Goal: Task Accomplishment & Management: Manage account settings

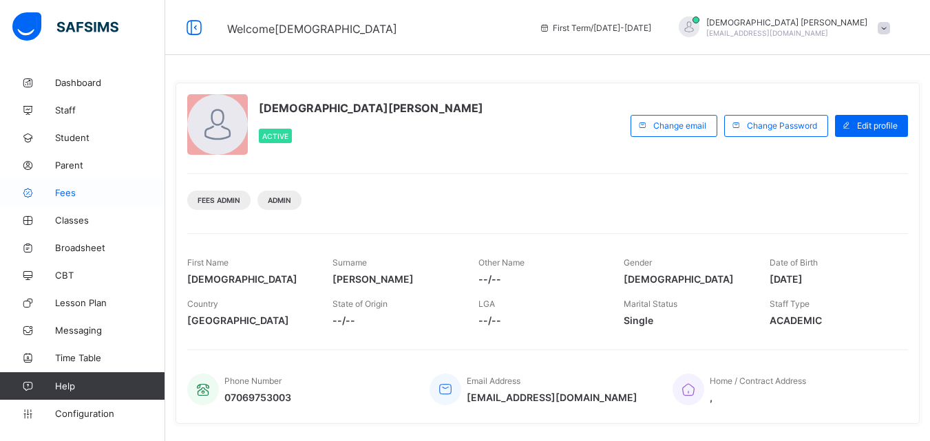
click at [68, 191] on span "Fees" at bounding box center [110, 192] width 110 height 11
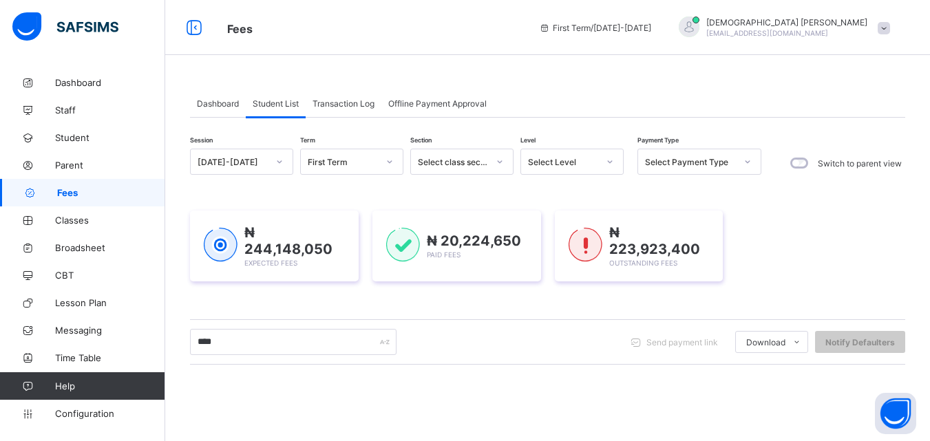
scroll to position [218, 0]
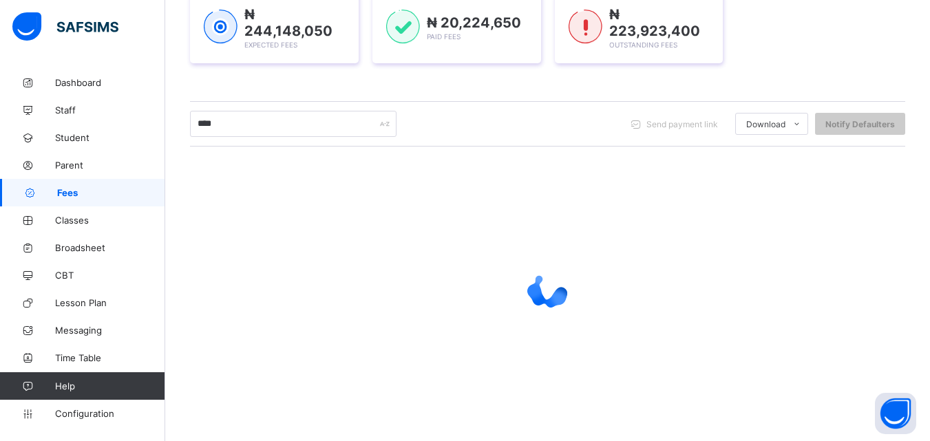
type input "****"
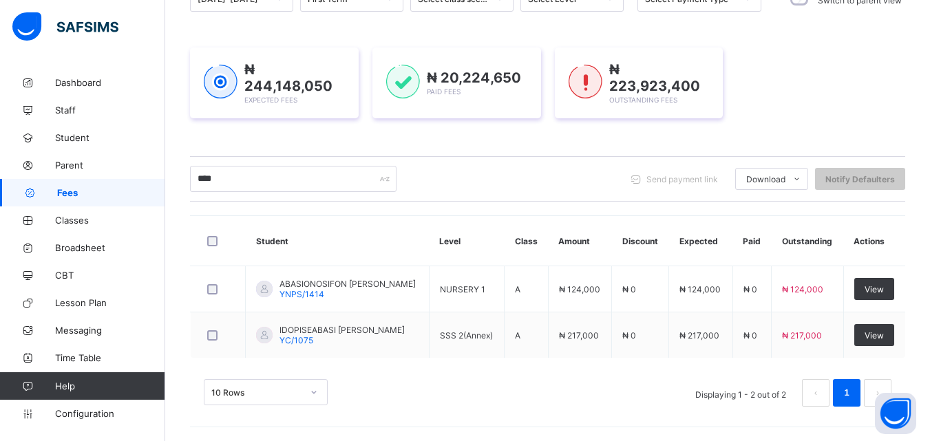
scroll to position [163, 0]
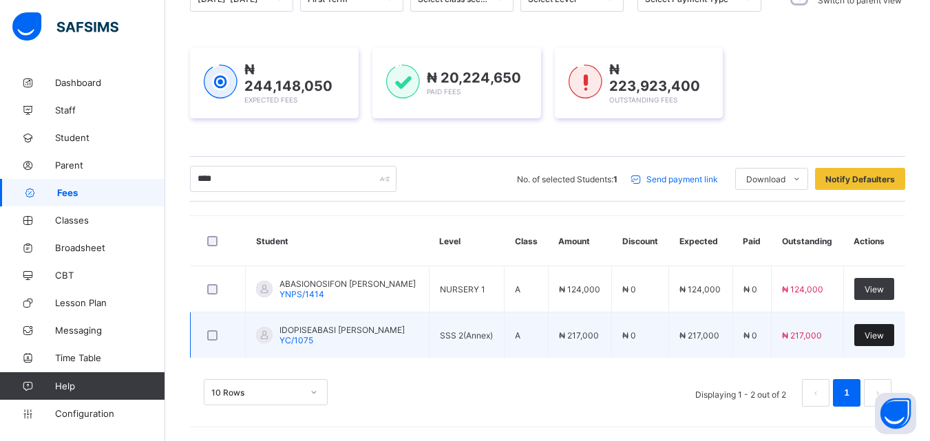
click at [883, 334] on span "View" at bounding box center [873, 335] width 19 height 10
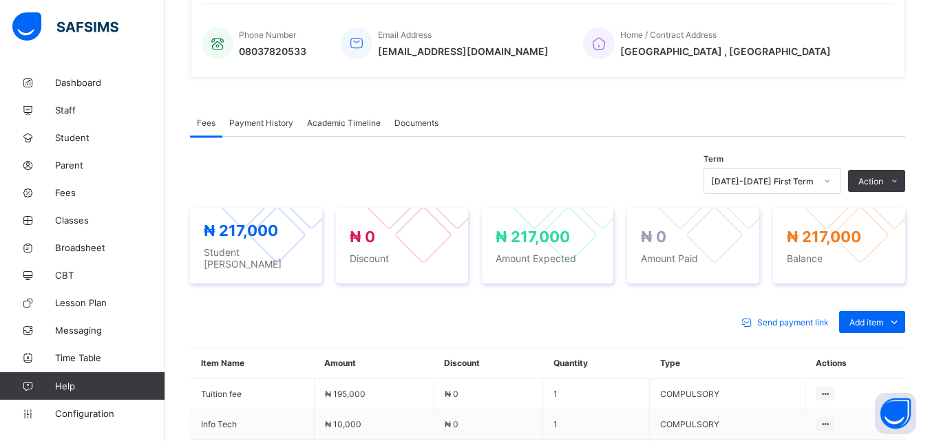
scroll to position [328, 0]
click at [901, 316] on icon at bounding box center [893, 321] width 15 height 14
click at [892, 348] on div "Optional items" at bounding box center [871, 352] width 55 height 14
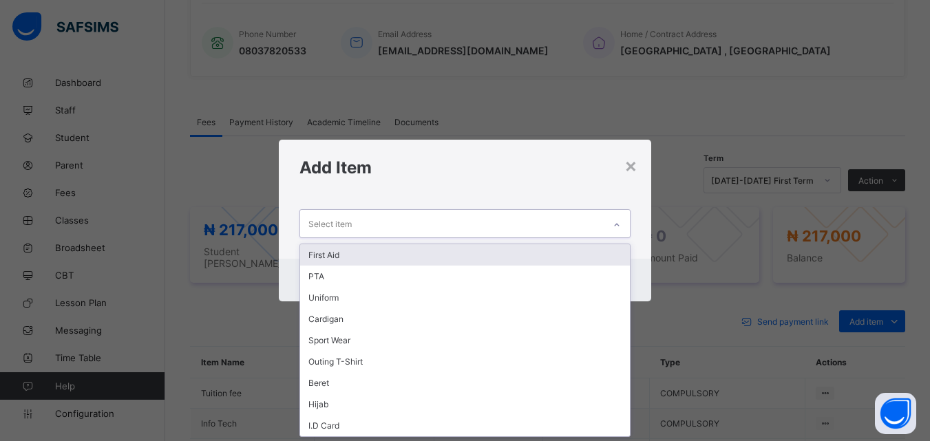
click at [621, 224] on icon at bounding box center [616, 225] width 8 height 14
click at [341, 259] on div "First Aid" at bounding box center [464, 254] width 329 height 21
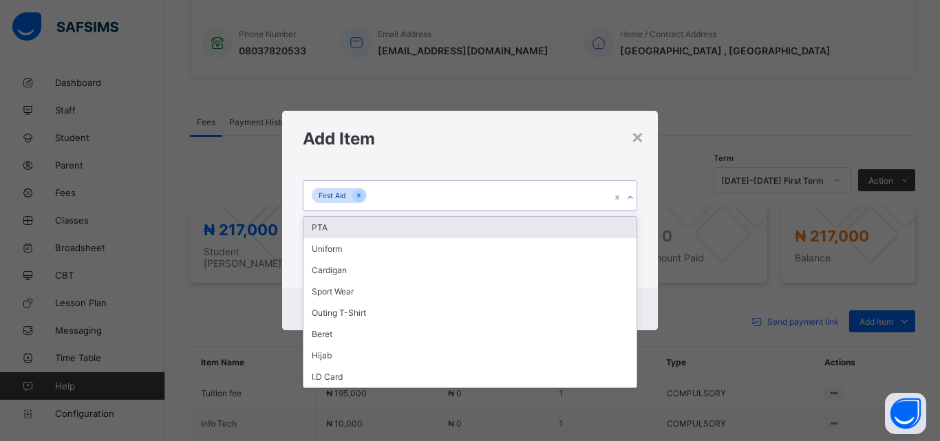
click at [627, 196] on icon at bounding box center [630, 198] width 8 height 14
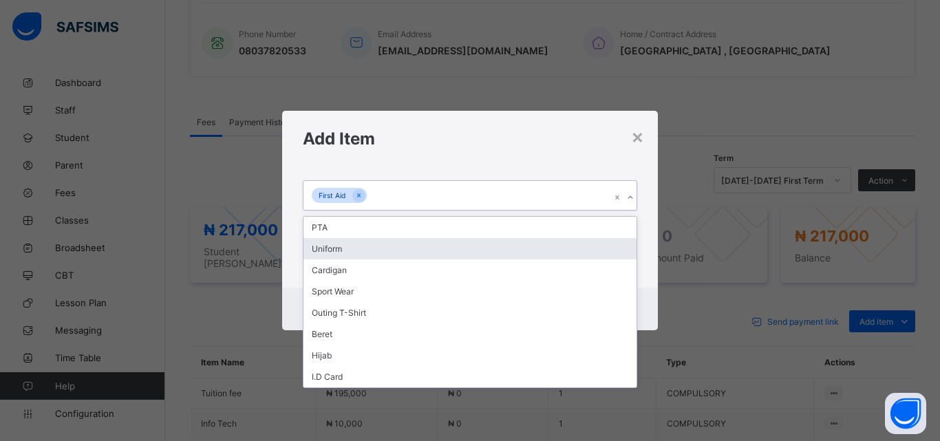
click at [328, 248] on div "Uniform" at bounding box center [469, 248] width 333 height 21
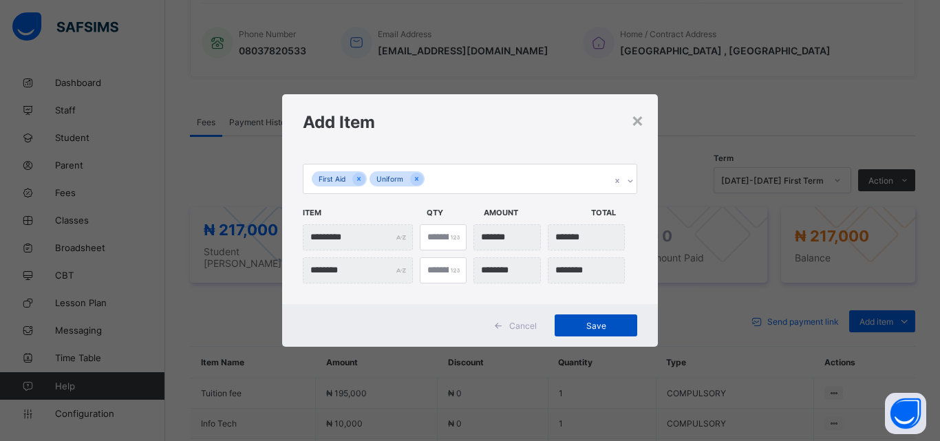
click at [595, 329] on span "Save" at bounding box center [596, 326] width 62 height 10
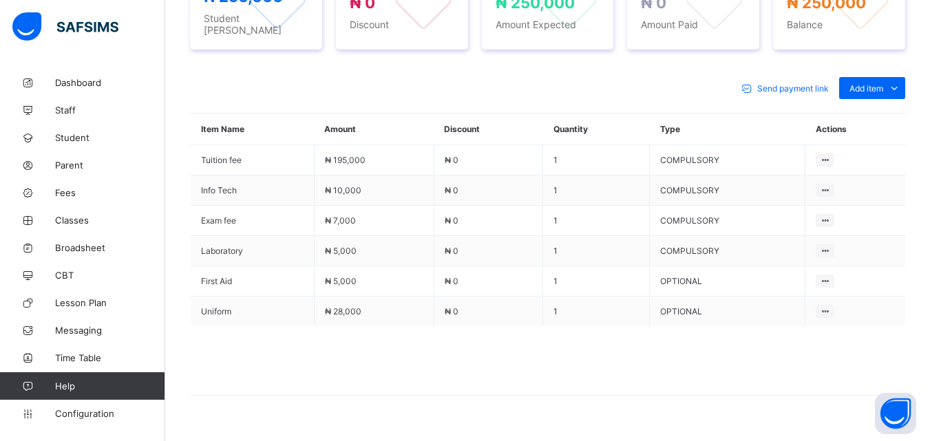
scroll to position [576, 0]
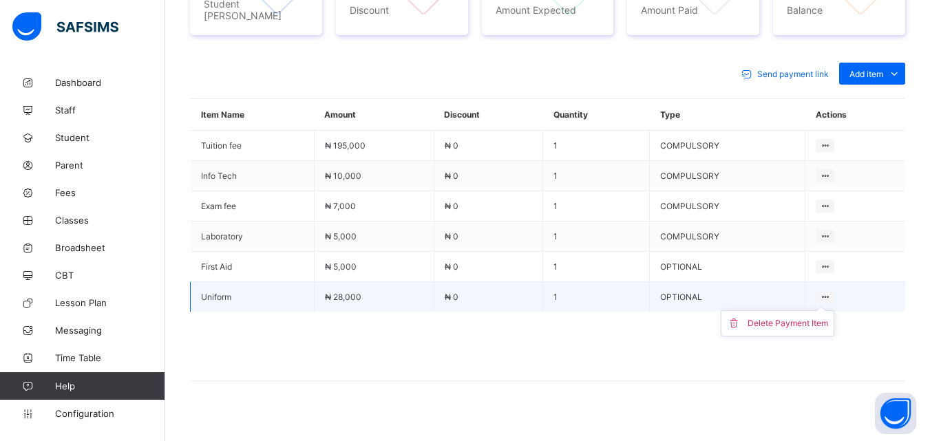
click at [833, 310] on ul "Delete Payment Item" at bounding box center [777, 323] width 114 height 26
click at [763, 318] on div "Delete Payment Item" at bounding box center [787, 323] width 80 height 14
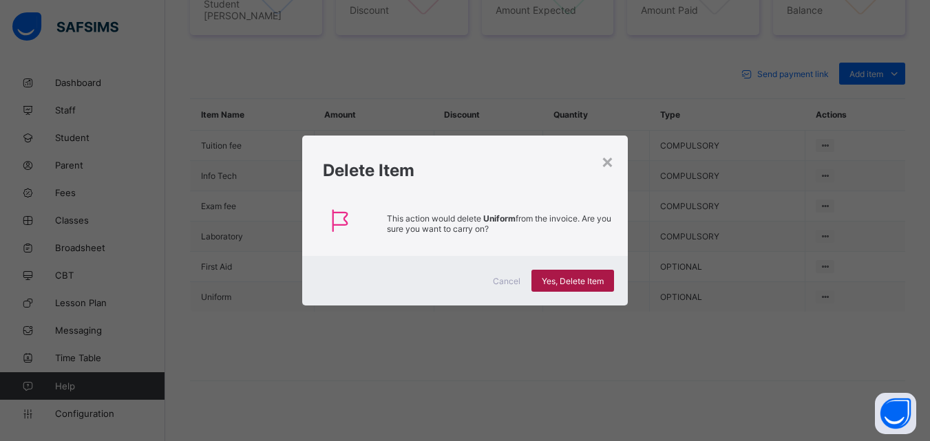
click at [561, 276] on span "Yes, Delete Item" at bounding box center [572, 281] width 62 height 10
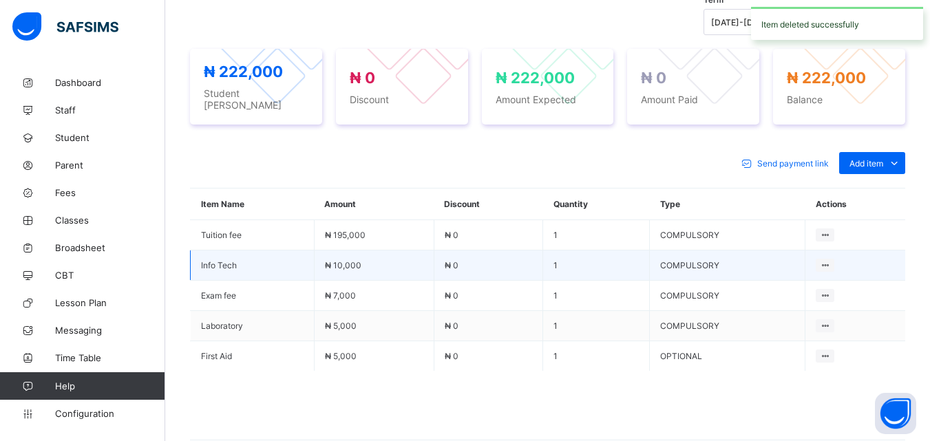
scroll to position [555, 0]
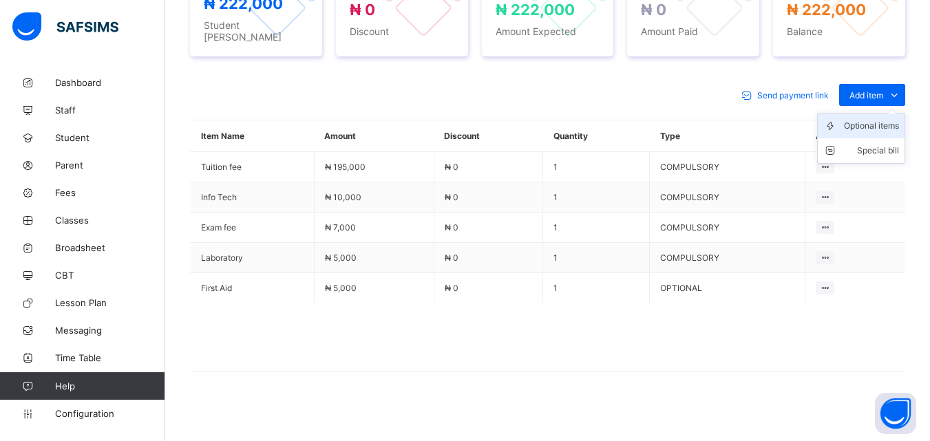
click at [885, 121] on div "Optional items" at bounding box center [871, 126] width 55 height 14
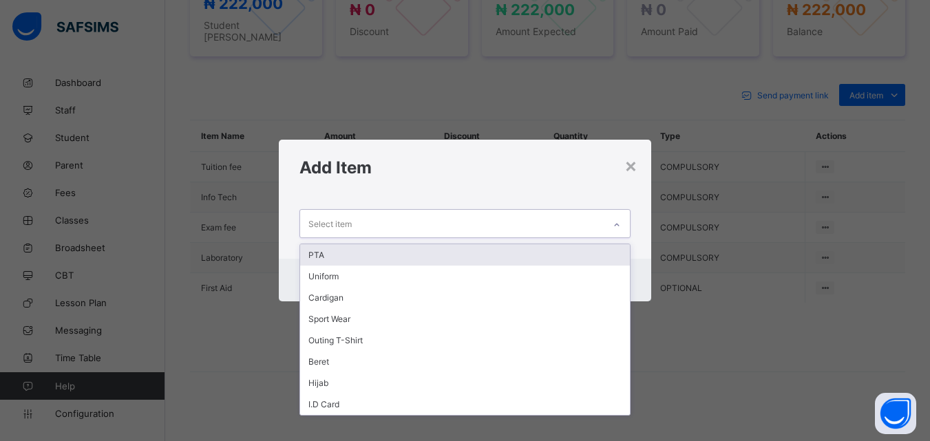
click at [616, 219] on icon at bounding box center [616, 225] width 8 height 14
click at [313, 253] on div "PTA" at bounding box center [464, 254] width 329 height 21
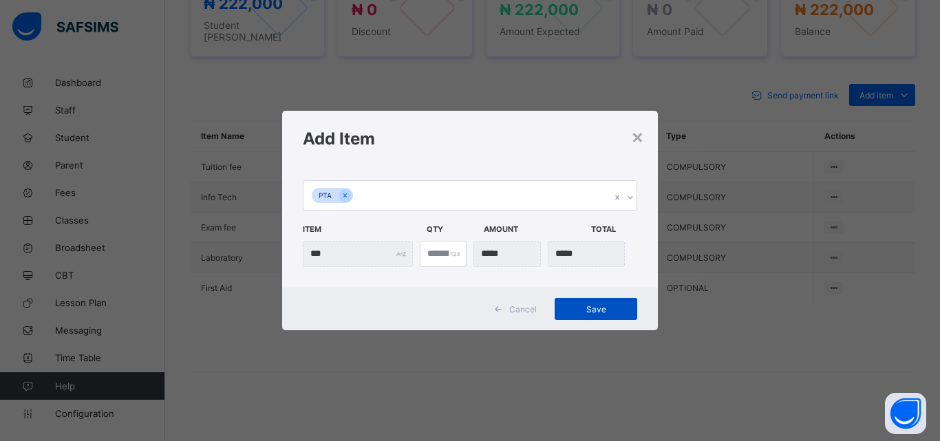
click at [594, 304] on span "Save" at bounding box center [596, 309] width 62 height 10
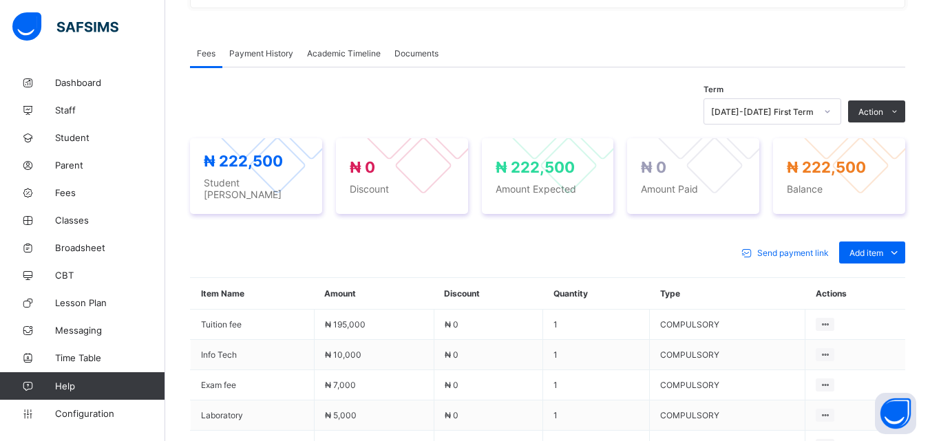
scroll to position [389, 0]
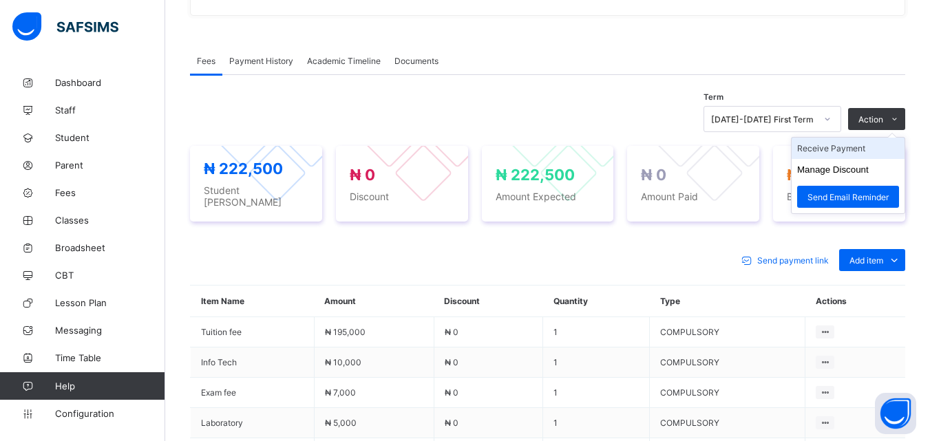
click at [854, 149] on li "Receive Payment" at bounding box center [847, 148] width 113 height 21
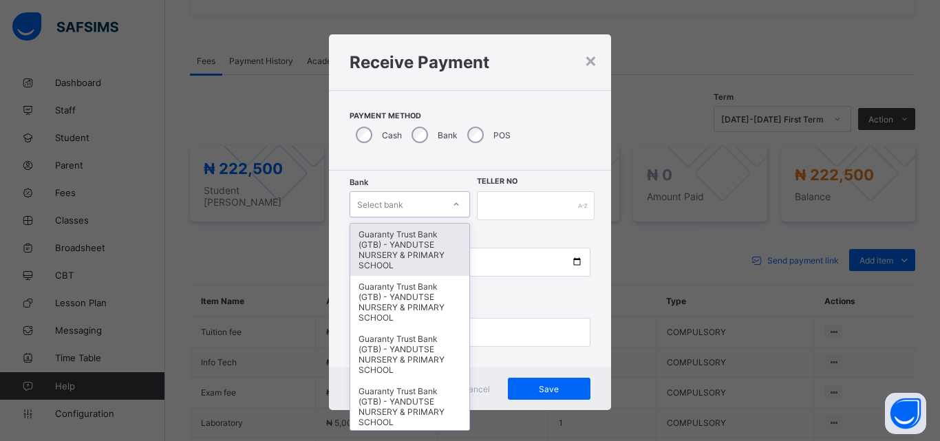
click at [447, 205] on div at bounding box center [455, 204] width 23 height 22
type input "*"
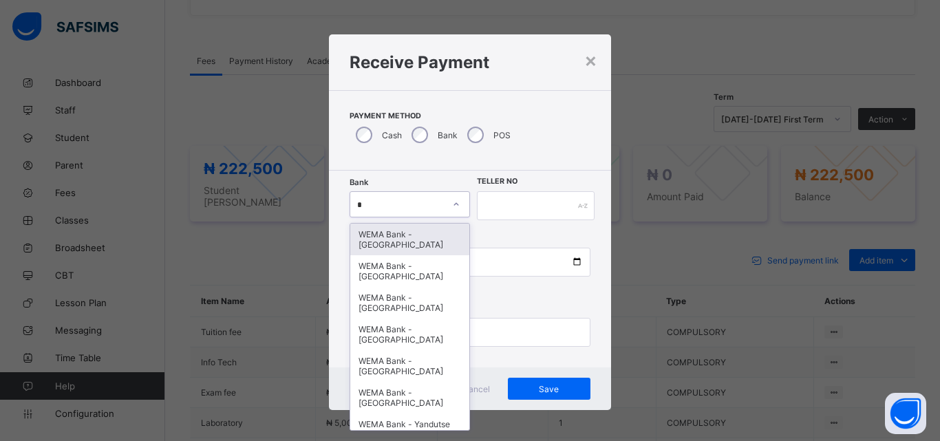
click at [400, 242] on div "WEMA Bank - YANDUTSE COLLEGE" at bounding box center [409, 240] width 119 height 32
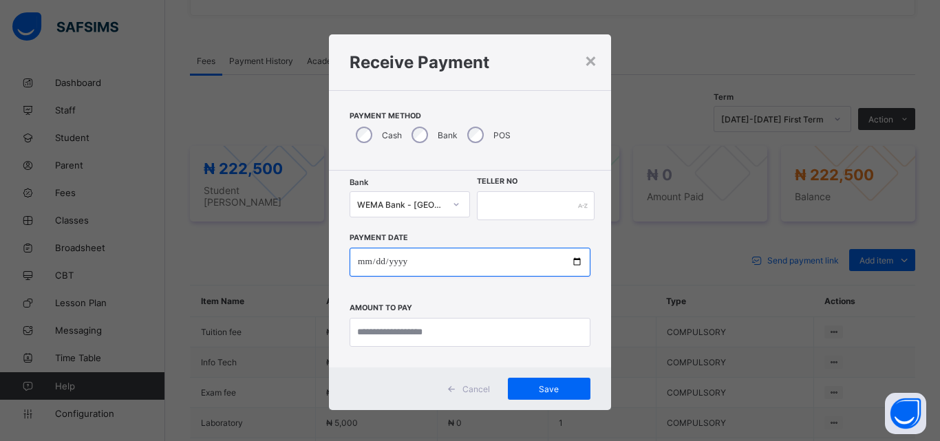
click at [579, 255] on input "date" at bounding box center [470, 262] width 241 height 29
click at [564, 255] on input "date" at bounding box center [470, 262] width 241 height 29
click at [572, 263] on input "date" at bounding box center [470, 262] width 241 height 29
type input "**********"
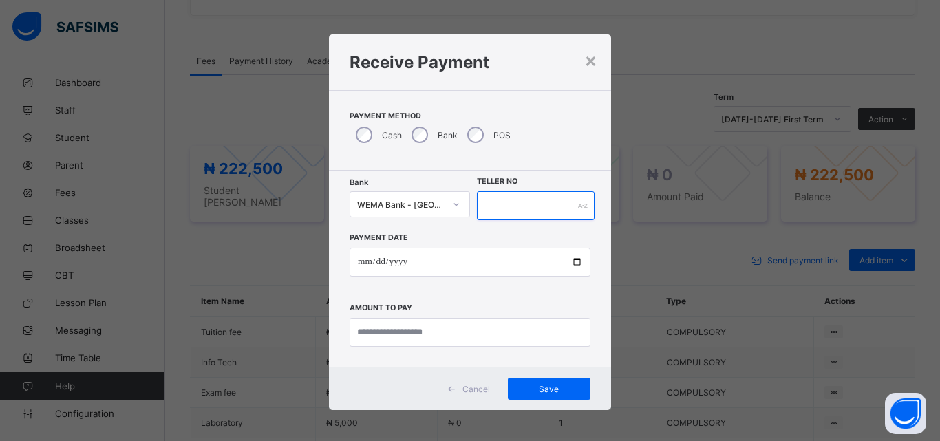
click at [580, 210] on div at bounding box center [536, 205] width 118 height 29
type input "****"
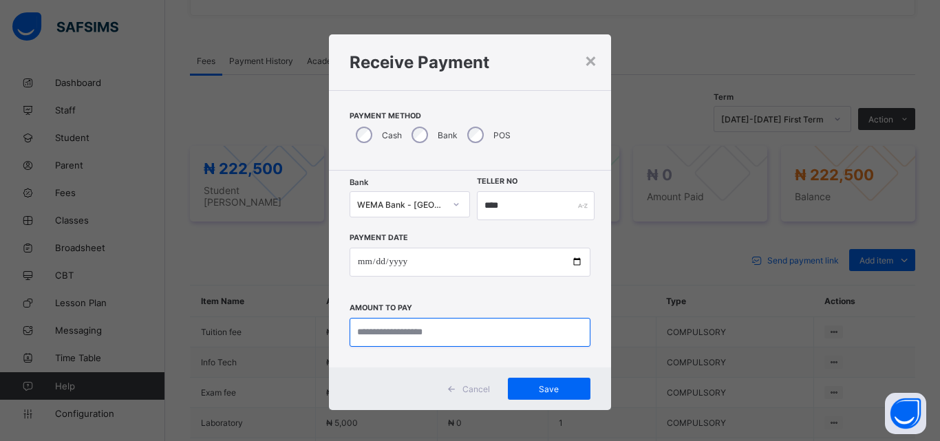
click at [517, 343] on input "currency" at bounding box center [470, 332] width 241 height 29
type input "*********"
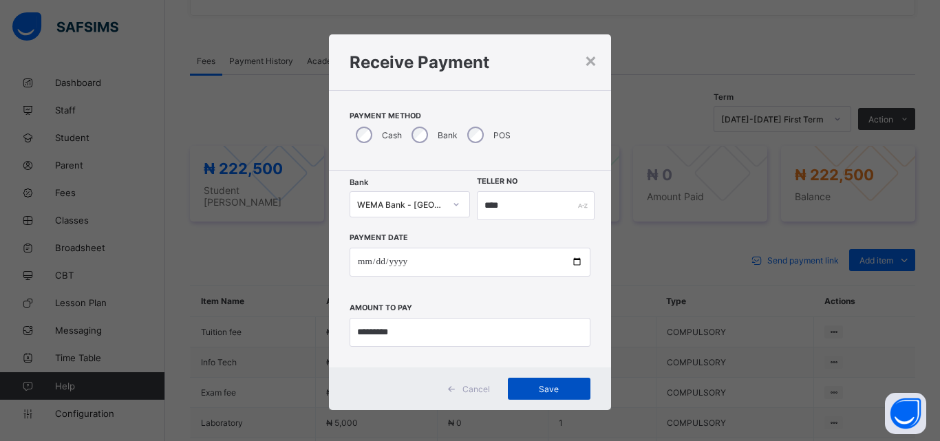
click at [547, 389] on span "Save" at bounding box center [549, 389] width 62 height 10
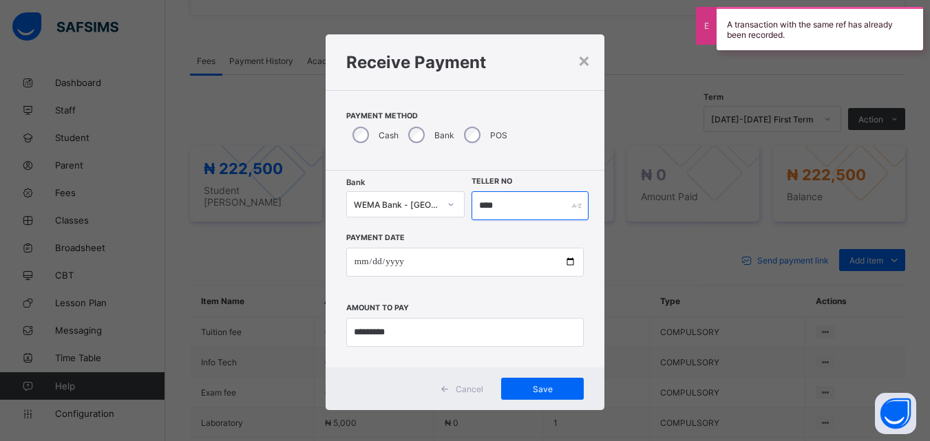
click at [510, 204] on input "****" at bounding box center [529, 205] width 116 height 29
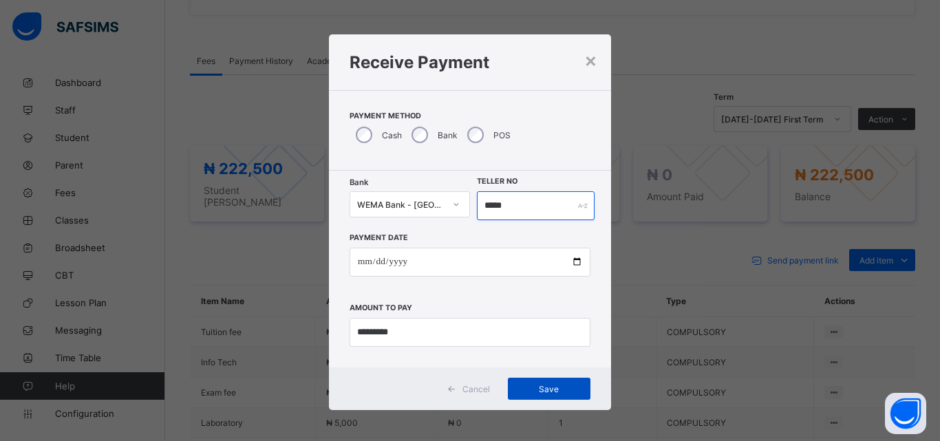
type input "*****"
click at [549, 387] on span "Save" at bounding box center [549, 389] width 62 height 10
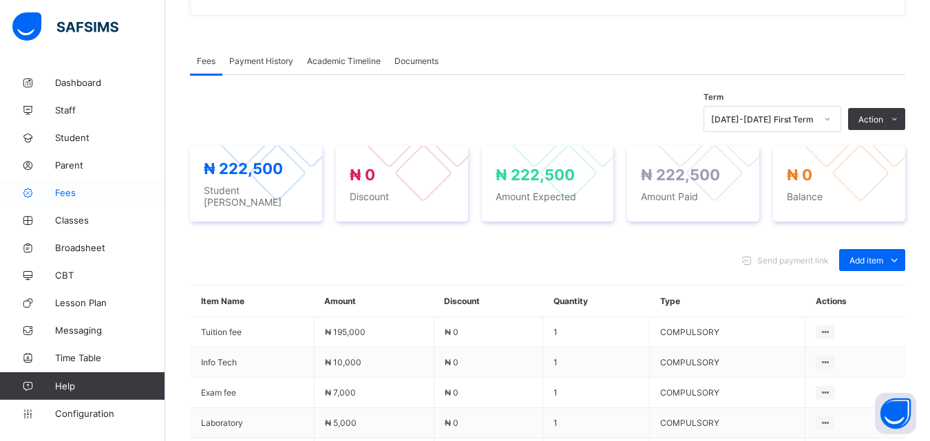
click at [61, 193] on span "Fees" at bounding box center [110, 192] width 110 height 11
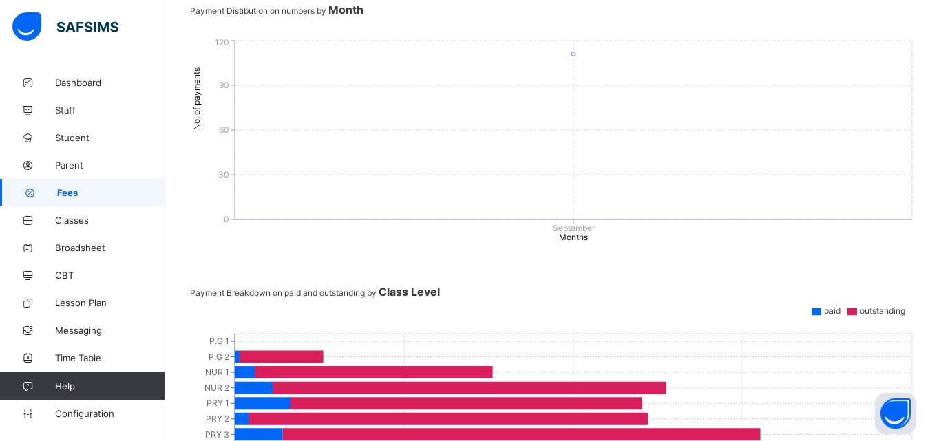
scroll to position [114, 0]
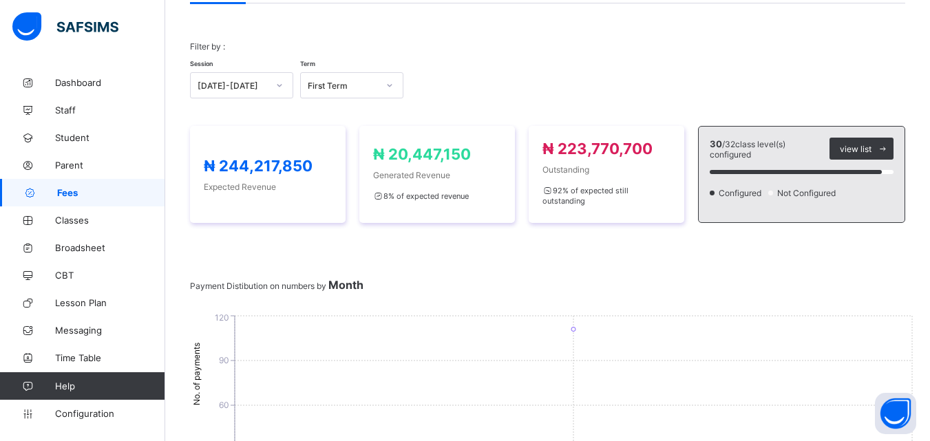
click at [76, 186] on link "Fees" at bounding box center [82, 193] width 165 height 28
click at [439, 56] on span at bounding box center [547, 55] width 715 height 7
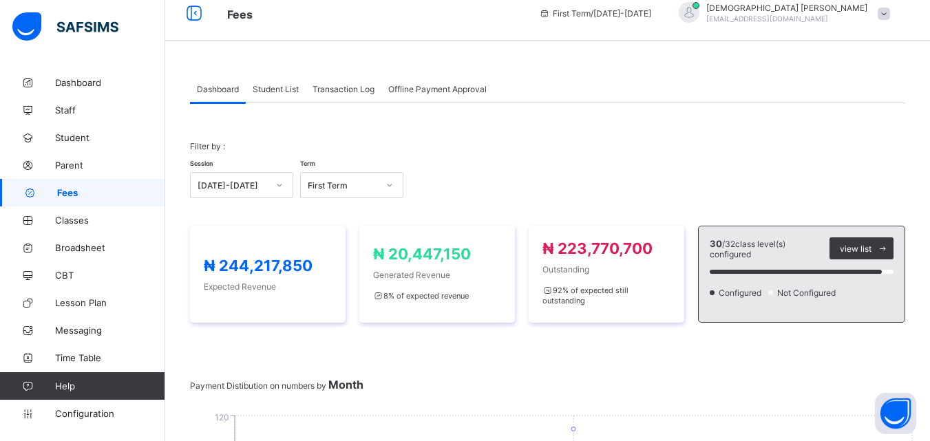
scroll to position [0, 0]
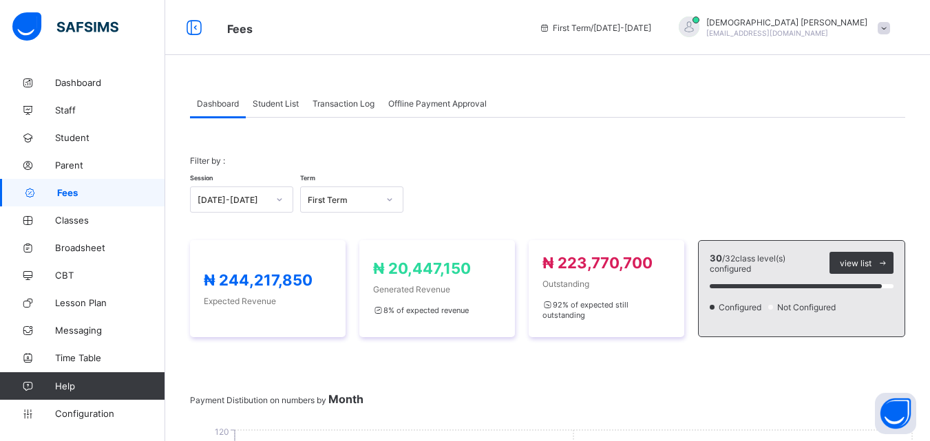
click at [289, 98] on span "Student List" at bounding box center [276, 103] width 46 height 10
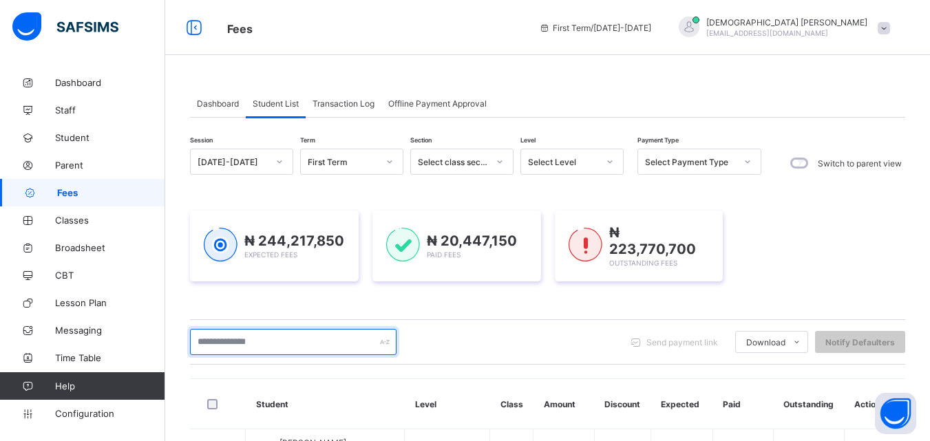
click at [310, 339] on input "text" at bounding box center [293, 342] width 206 height 26
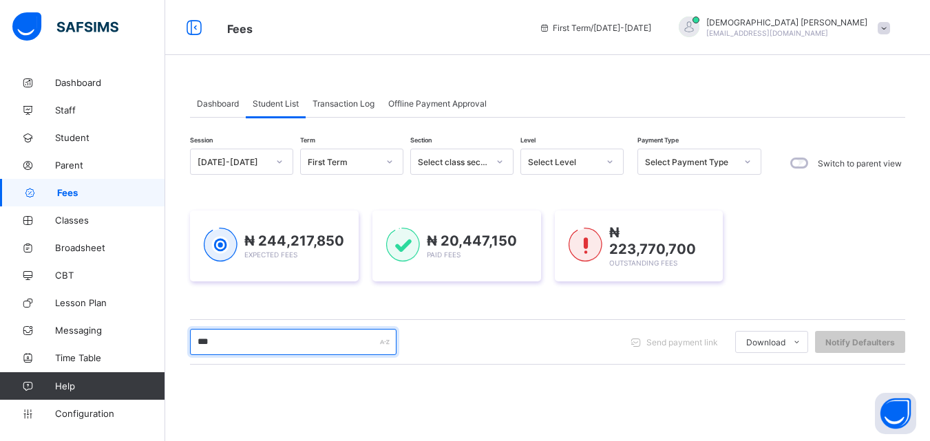
type input "****"
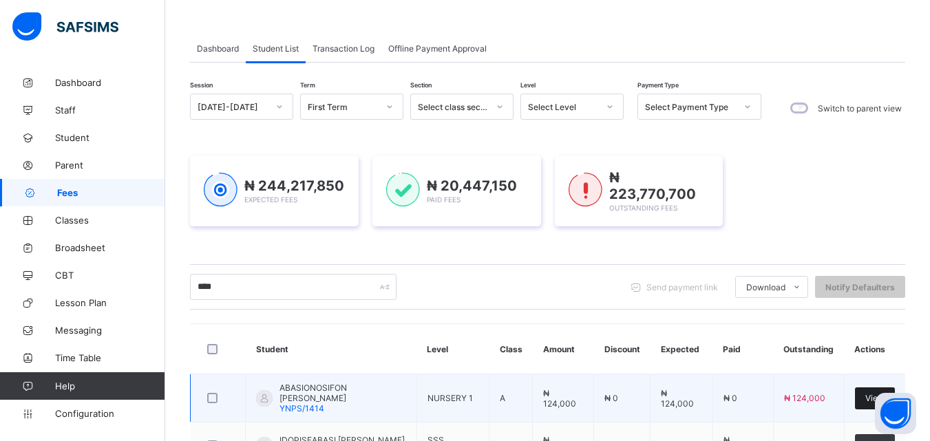
click at [874, 391] on div "View" at bounding box center [875, 398] width 40 height 22
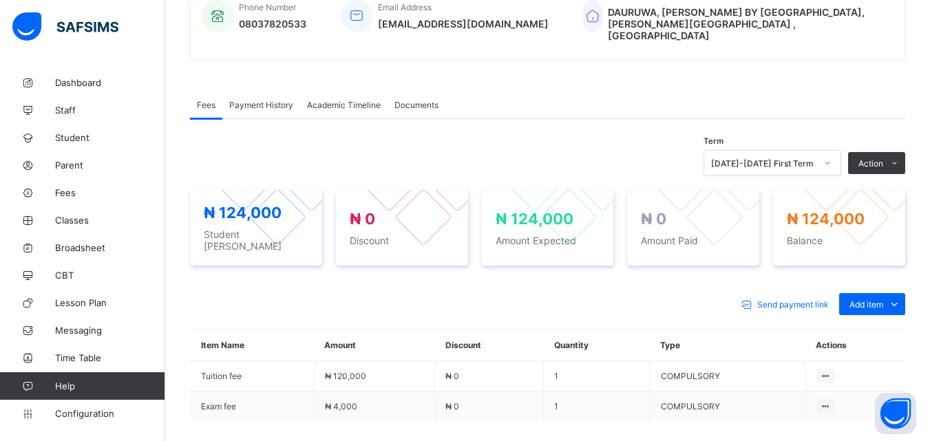
scroll to position [385, 0]
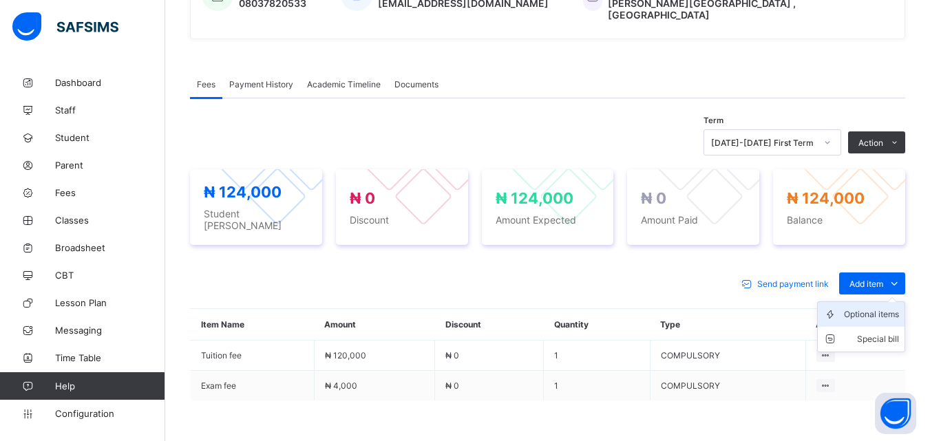
click at [899, 308] on div "Optional items" at bounding box center [871, 315] width 55 height 14
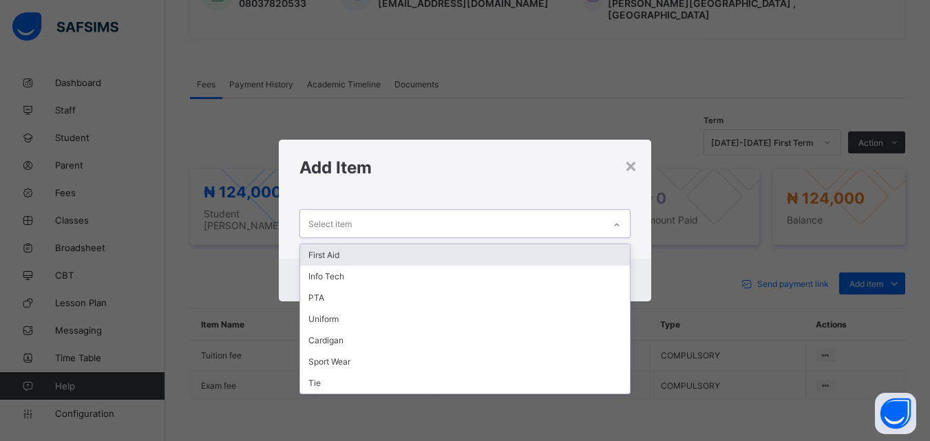
click at [617, 229] on icon at bounding box center [616, 225] width 8 height 14
click at [318, 261] on div "First Aid" at bounding box center [464, 254] width 329 height 21
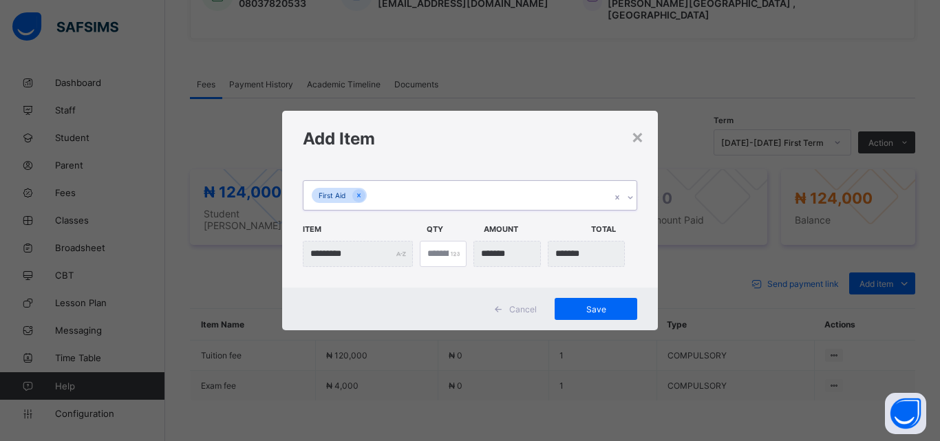
click at [631, 196] on icon at bounding box center [630, 198] width 8 height 14
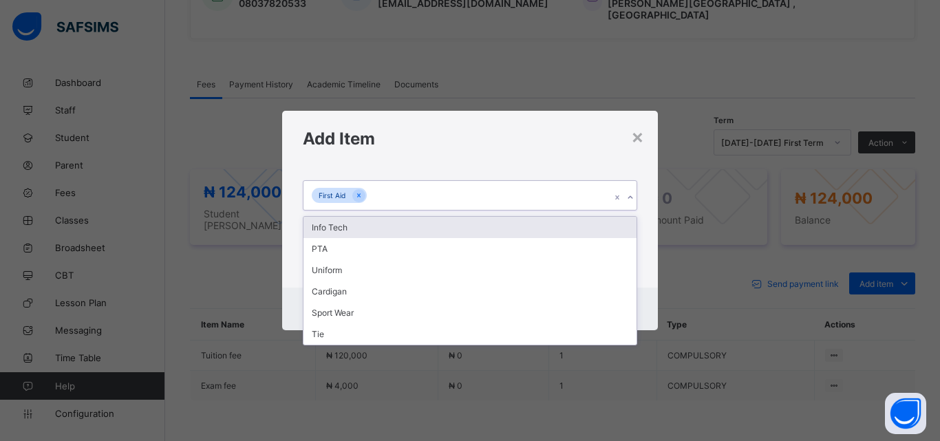
click at [327, 228] on div "Info Tech" at bounding box center [469, 227] width 333 height 21
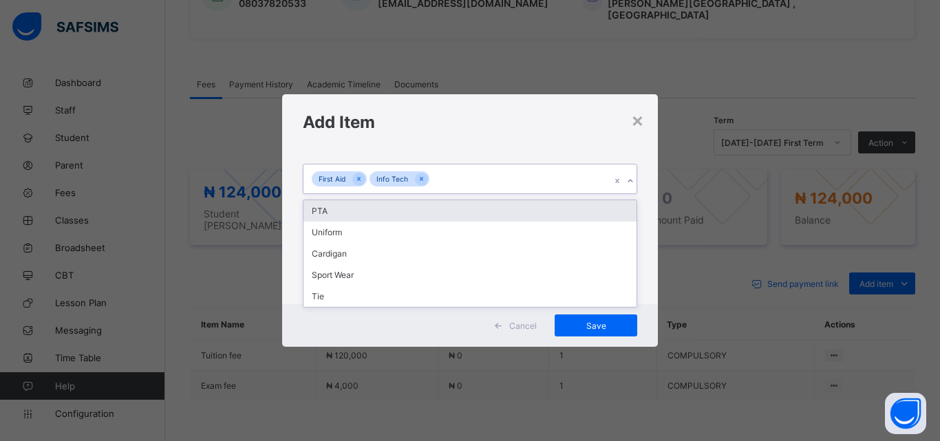
click at [632, 178] on icon at bounding box center [630, 181] width 8 height 14
click at [316, 212] on div "PTA" at bounding box center [469, 210] width 333 height 21
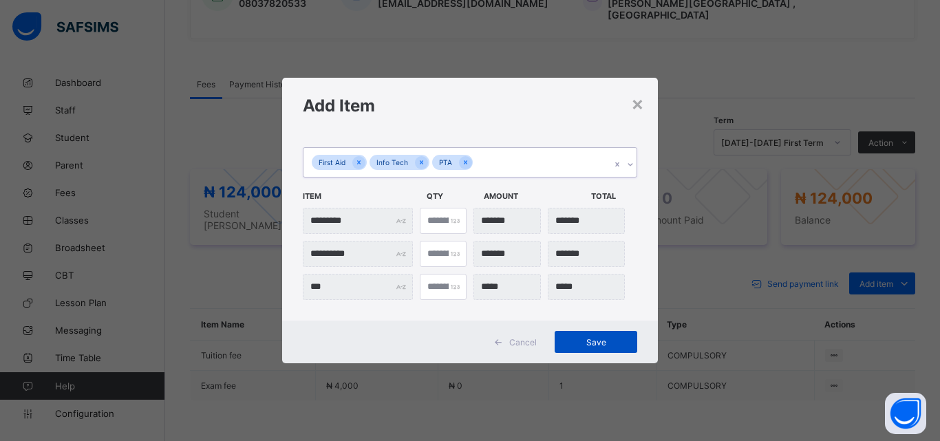
click at [590, 337] on span "Save" at bounding box center [596, 342] width 62 height 10
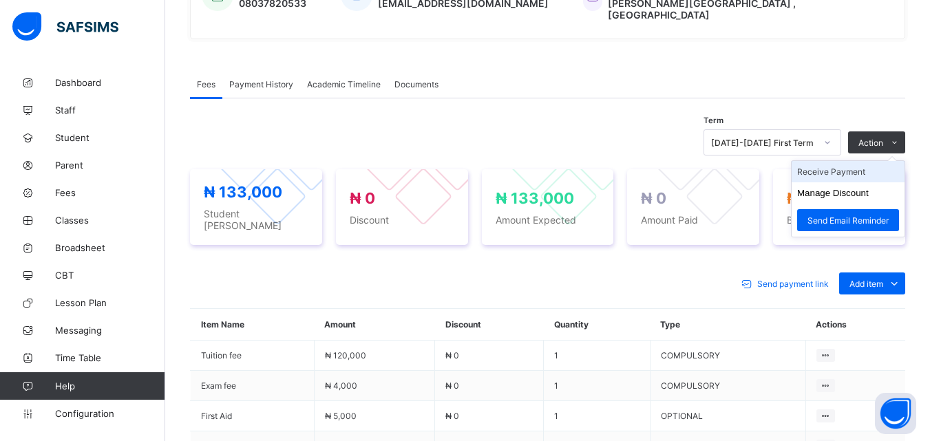
click at [850, 161] on li "Receive Payment" at bounding box center [847, 171] width 113 height 21
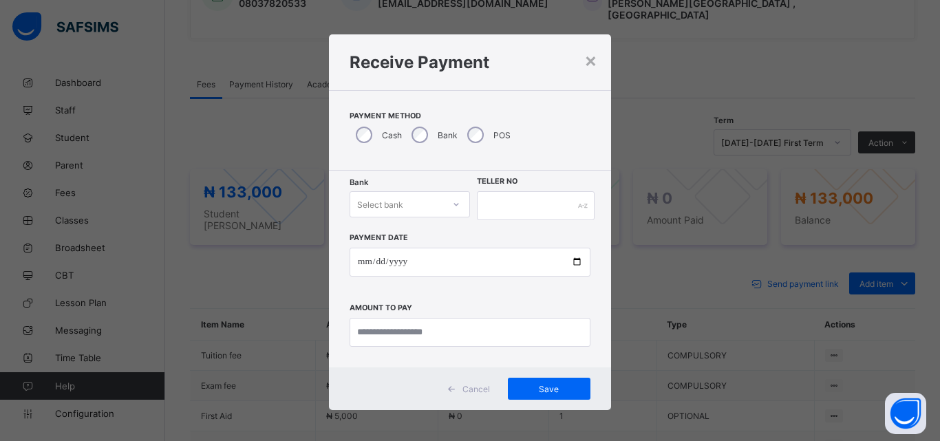
click at [454, 205] on icon at bounding box center [456, 204] width 5 height 3
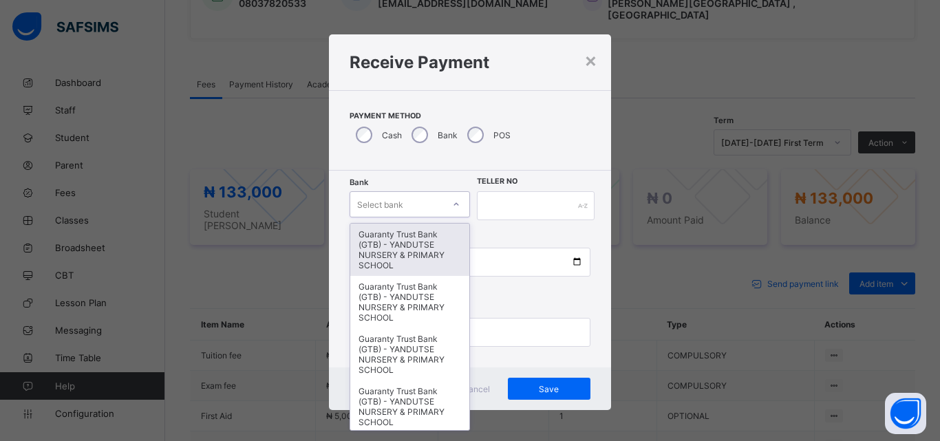
type input "*"
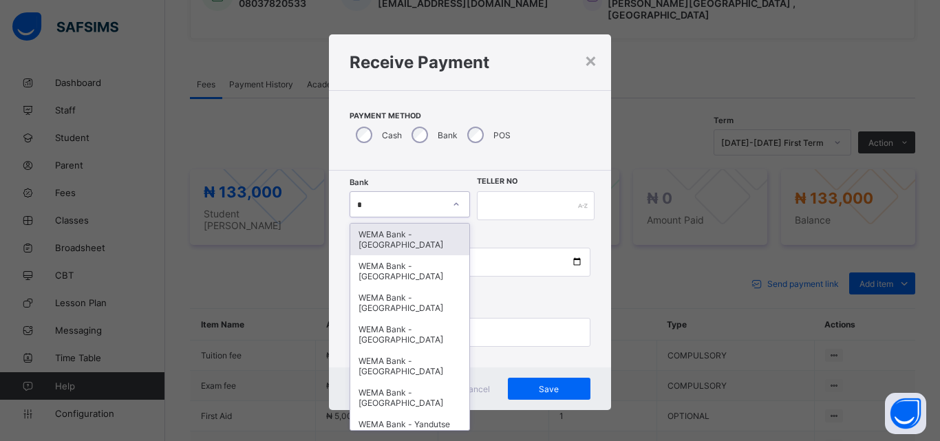
click at [396, 237] on div "WEMA Bank - YANDUTSE COLLEGE" at bounding box center [409, 240] width 119 height 32
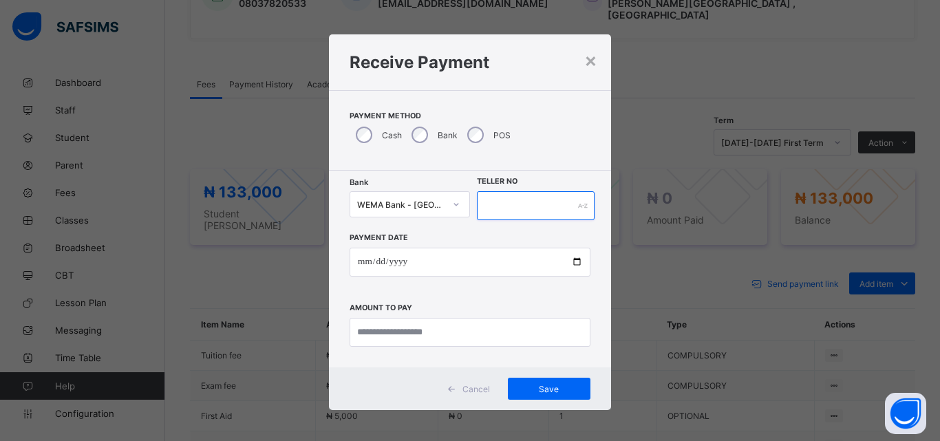
click at [544, 204] on input "text" at bounding box center [536, 205] width 118 height 29
type input "****"
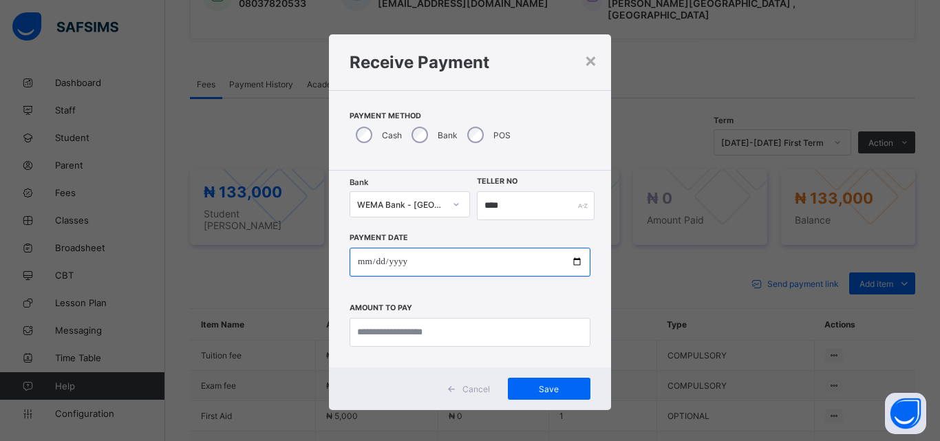
click at [566, 266] on input "date" at bounding box center [470, 262] width 241 height 29
click at [570, 259] on input "date" at bounding box center [470, 262] width 241 height 29
type input "**********"
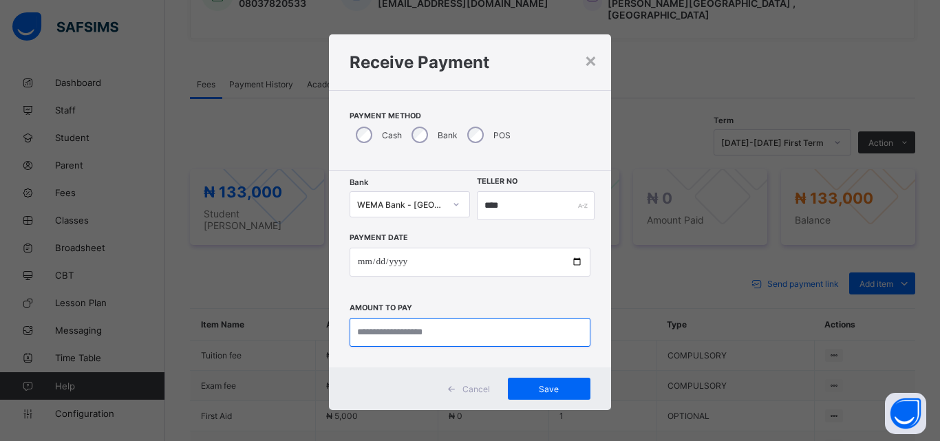
click at [543, 336] on input "currency" at bounding box center [470, 332] width 241 height 29
type input "*********"
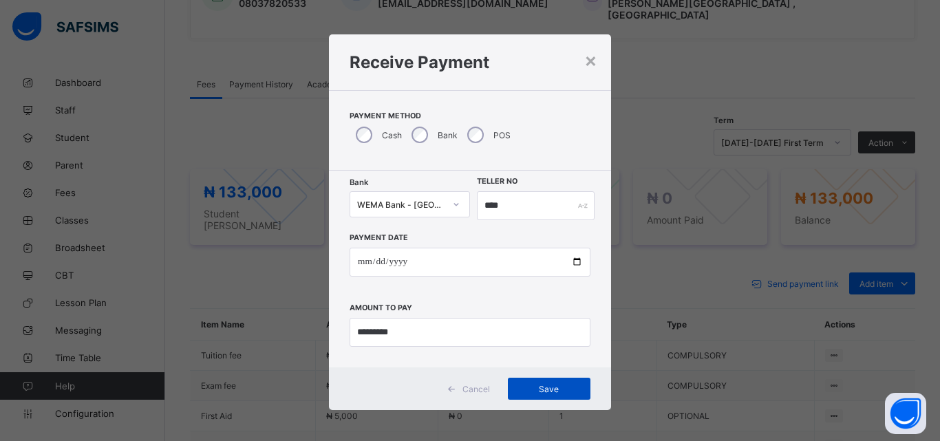
click at [549, 383] on div "Save" at bounding box center [549, 389] width 83 height 22
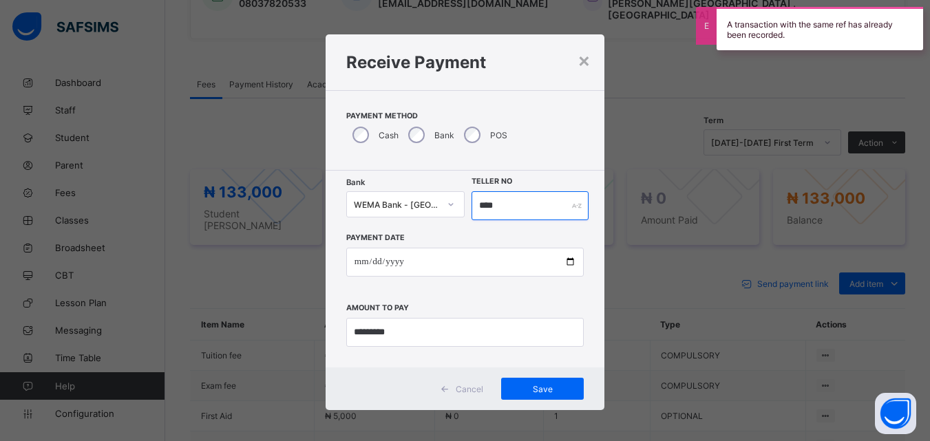
click at [535, 204] on input "****" at bounding box center [529, 205] width 116 height 29
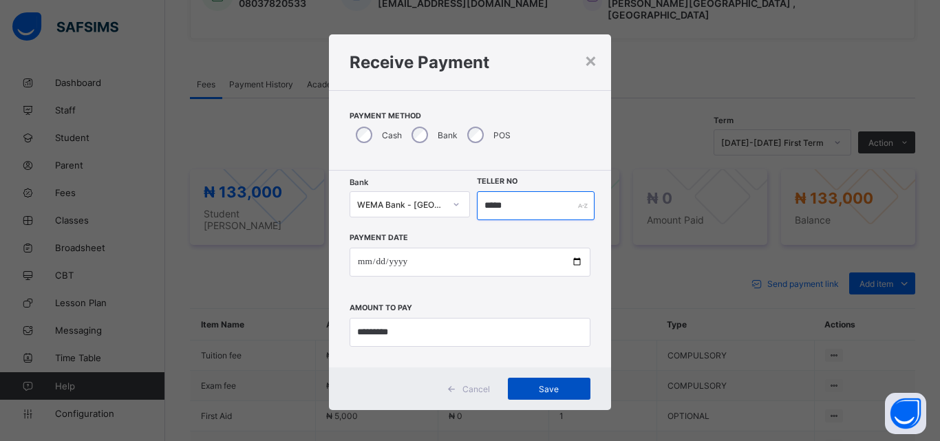
type input "*****"
click at [548, 386] on span "Save" at bounding box center [549, 389] width 62 height 10
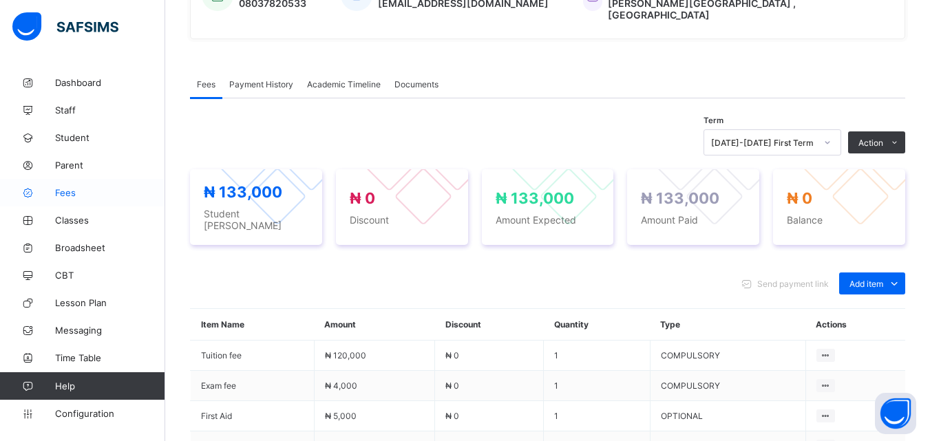
click at [64, 191] on span "Fees" at bounding box center [110, 192] width 110 height 11
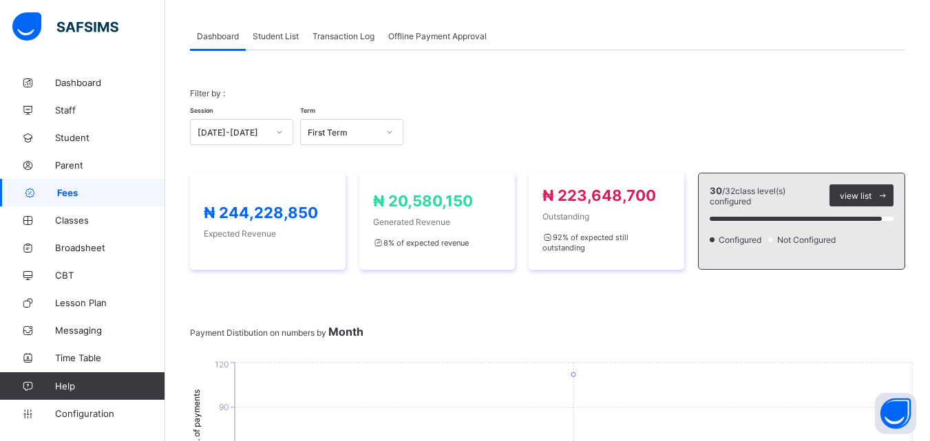
scroll to position [385, 0]
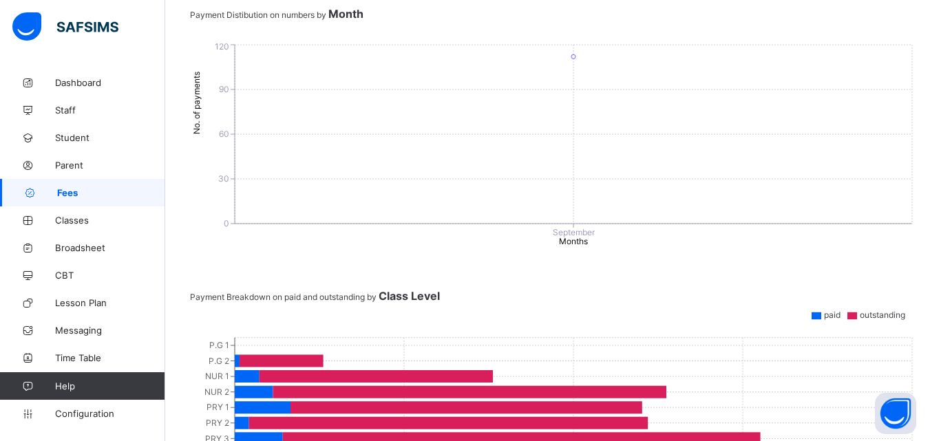
click at [64, 191] on span "Fees" at bounding box center [111, 192] width 108 height 11
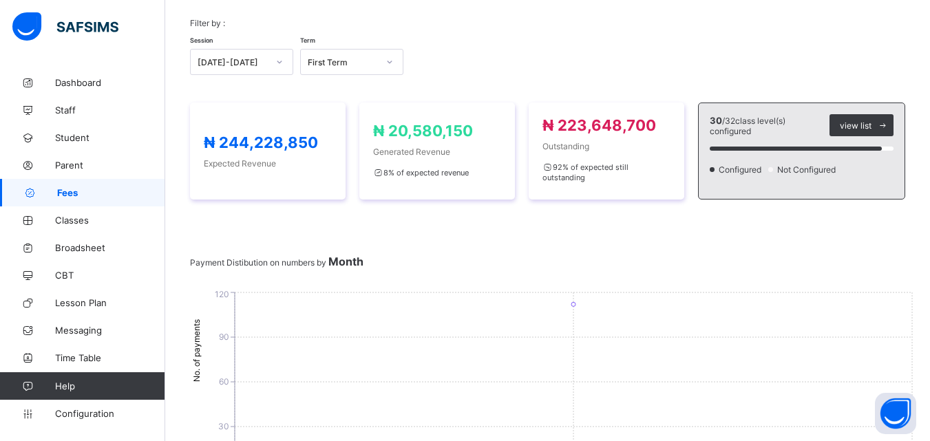
scroll to position [0, 0]
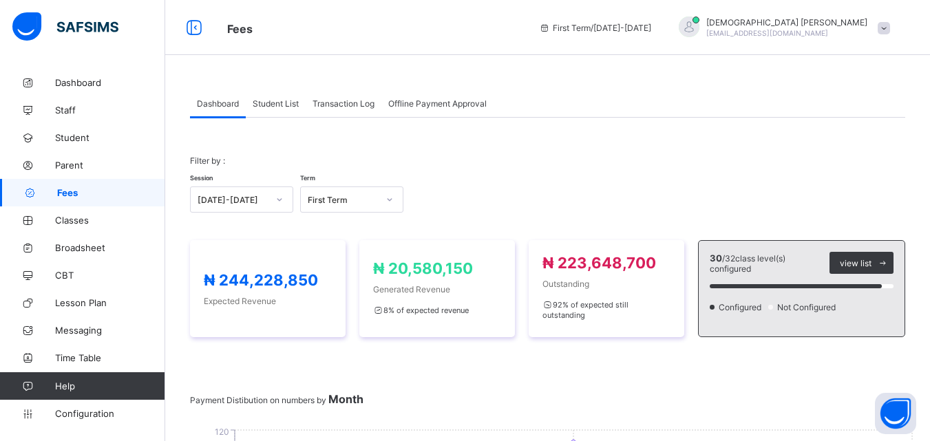
click at [280, 100] on span "Student List" at bounding box center [276, 103] width 46 height 10
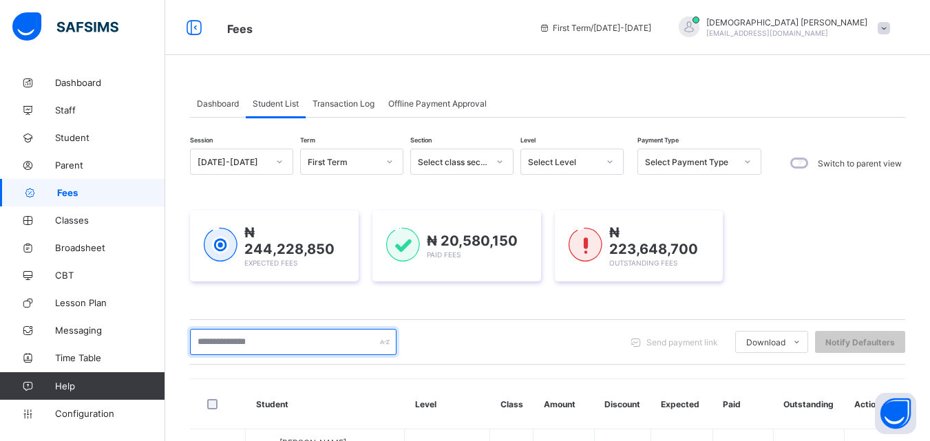
click at [342, 334] on input "text" at bounding box center [293, 342] width 206 height 26
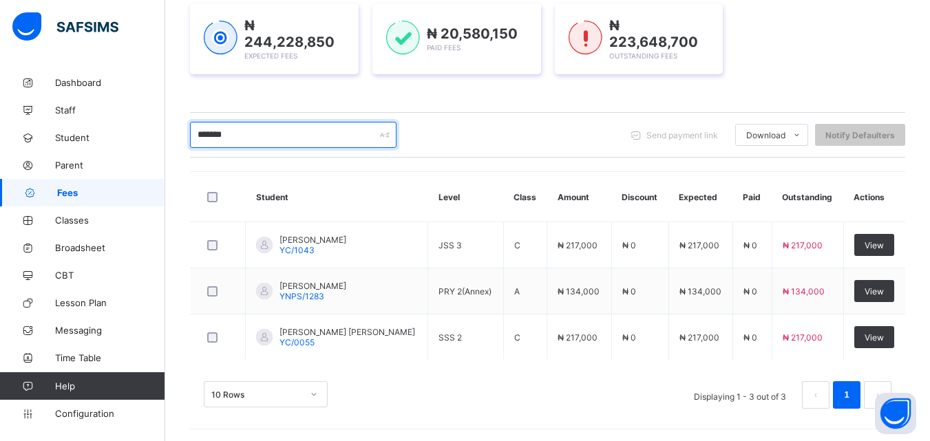
click at [195, 135] on input "*******" at bounding box center [293, 135] width 206 height 26
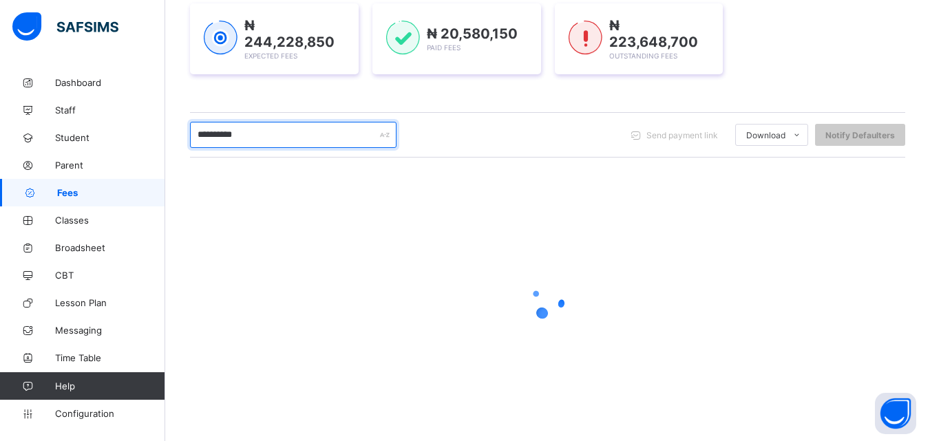
scroll to position [216, 0]
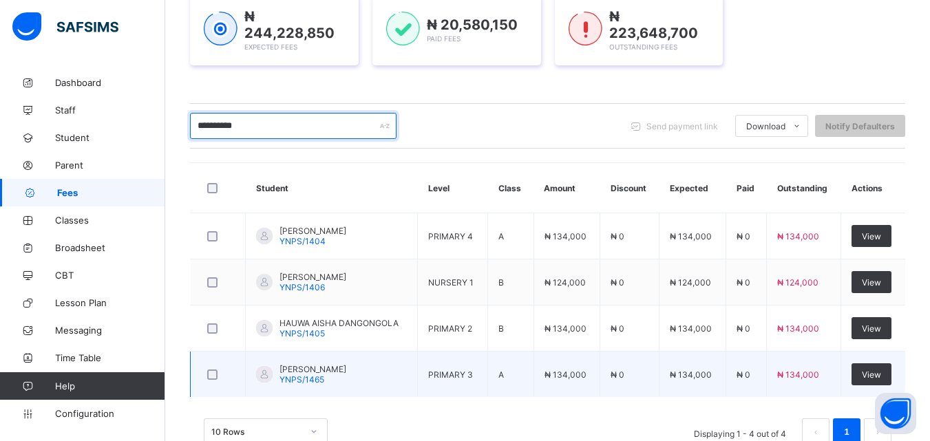
type input "**********"
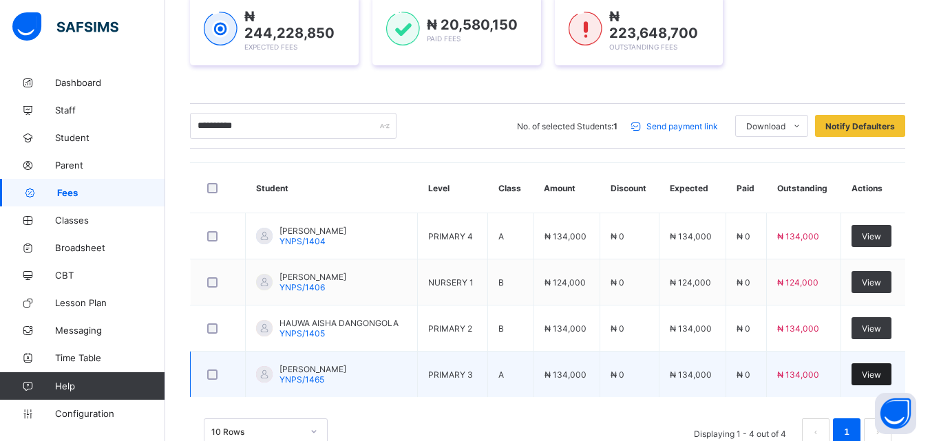
click at [881, 371] on span "View" at bounding box center [870, 374] width 19 height 10
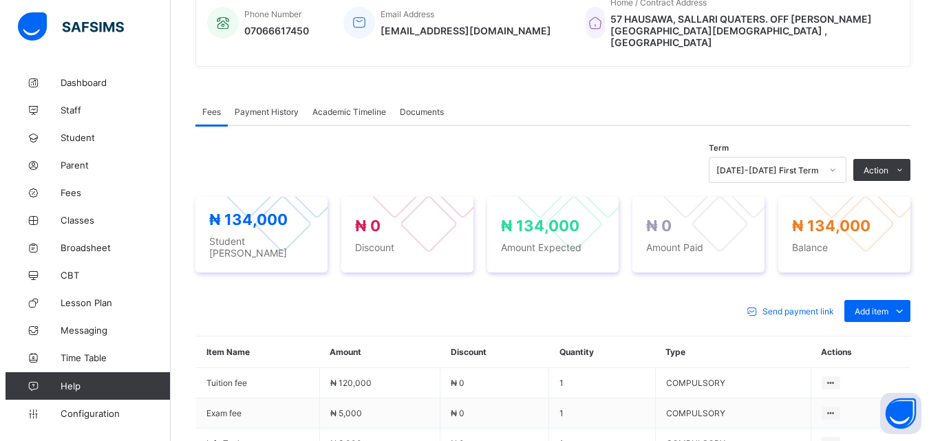
scroll to position [367, 0]
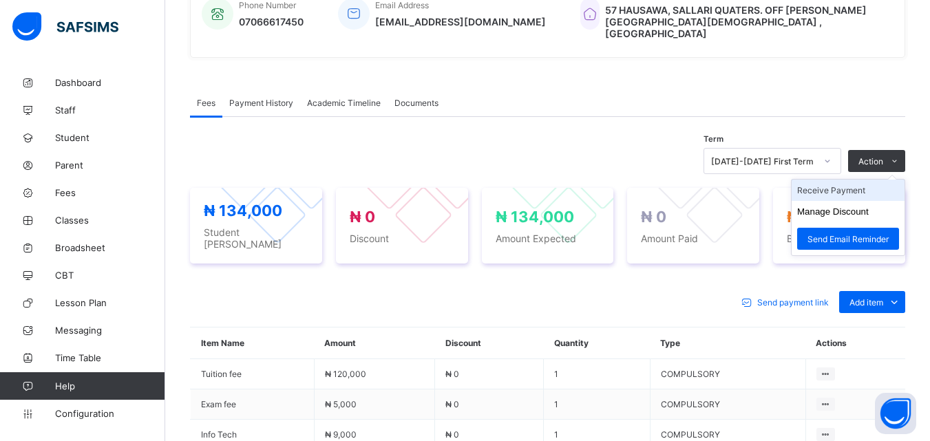
click at [853, 180] on li "Receive Payment" at bounding box center [847, 190] width 113 height 21
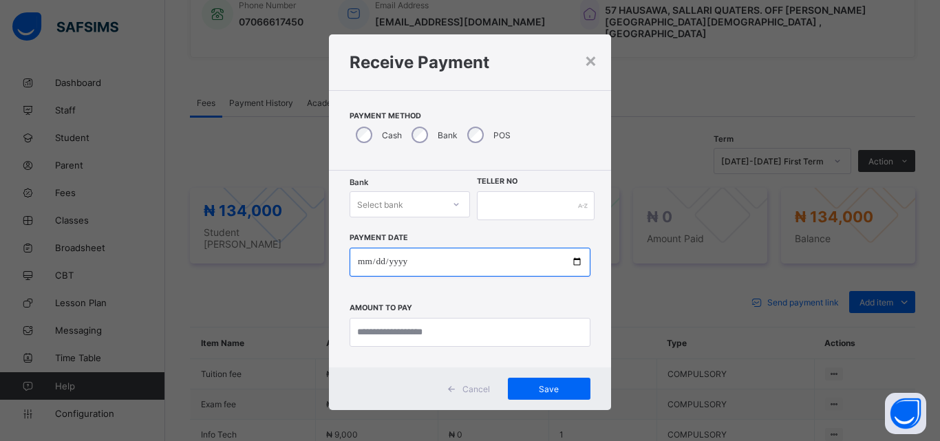
click at [570, 263] on input "date" at bounding box center [470, 262] width 241 height 29
type input "**********"
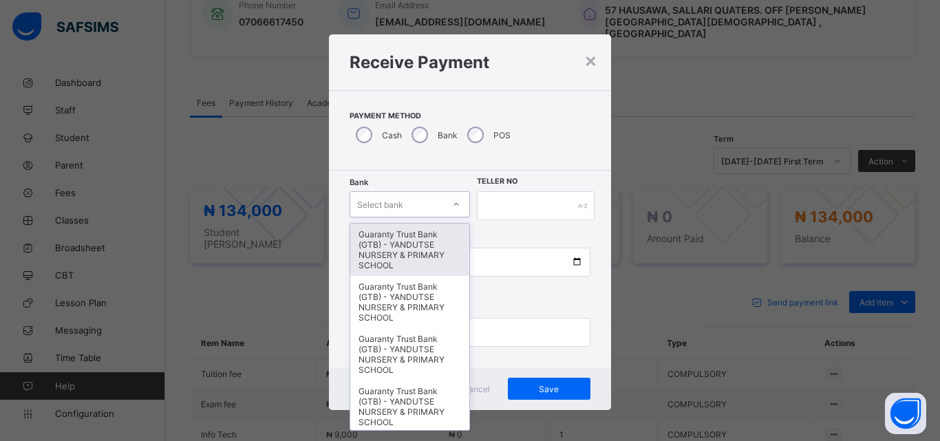
click at [446, 204] on div at bounding box center [455, 204] width 23 height 22
type input "*"
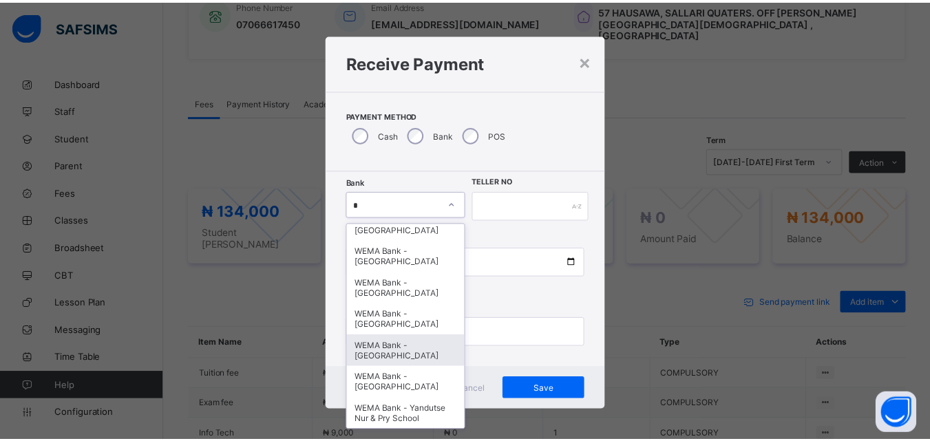
scroll to position [25, 0]
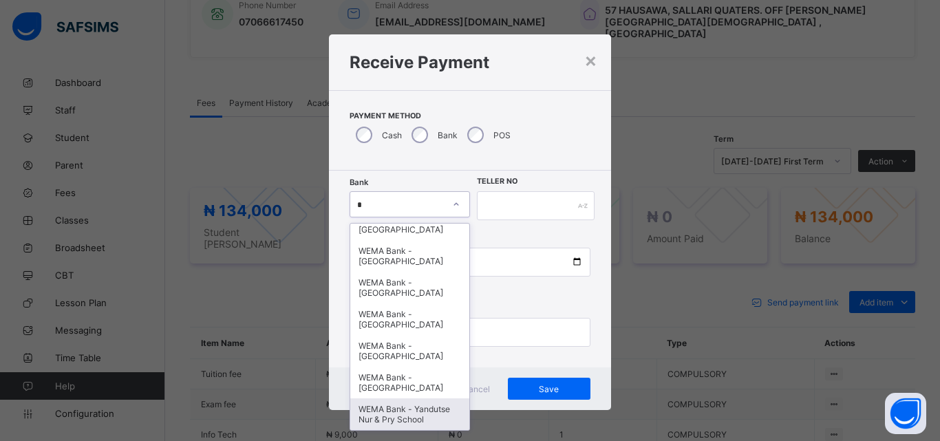
click at [405, 405] on div "WEMA Bank - Yandutse Nur & Pry School" at bounding box center [409, 414] width 119 height 32
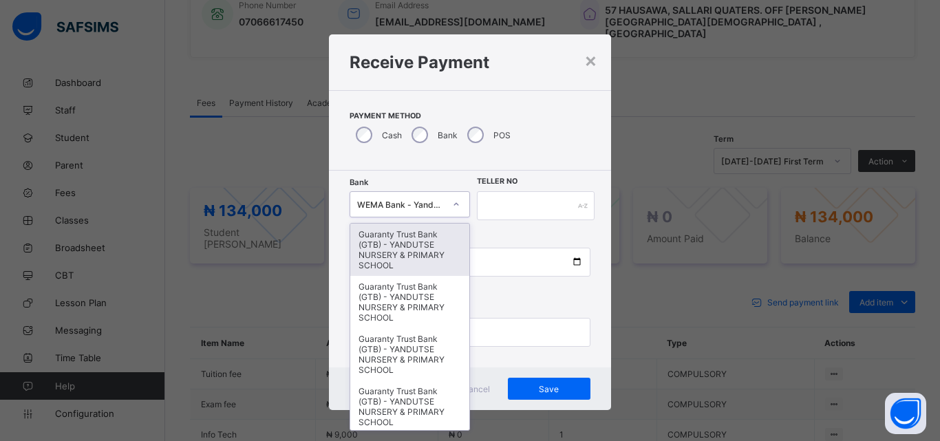
click at [452, 201] on icon at bounding box center [456, 204] width 8 height 14
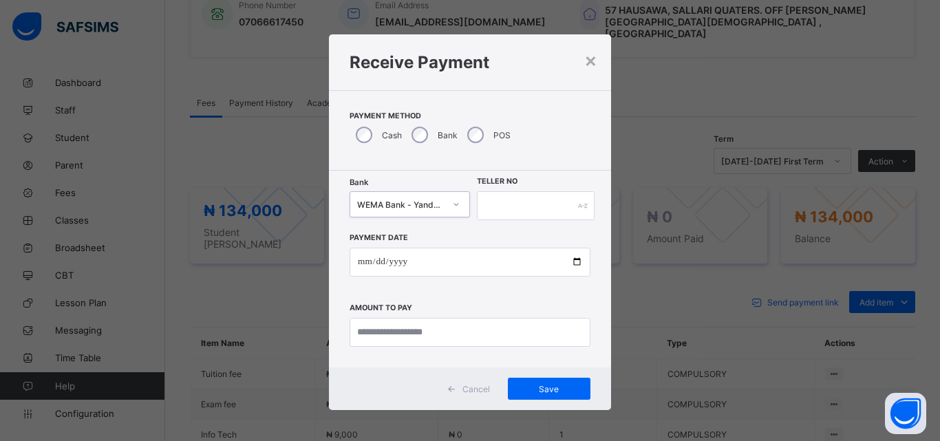
click at [452, 201] on icon at bounding box center [456, 204] width 8 height 14
click at [549, 200] on input "text" at bounding box center [536, 205] width 118 height 29
type input "****"
click at [424, 329] on input "currency" at bounding box center [470, 332] width 241 height 29
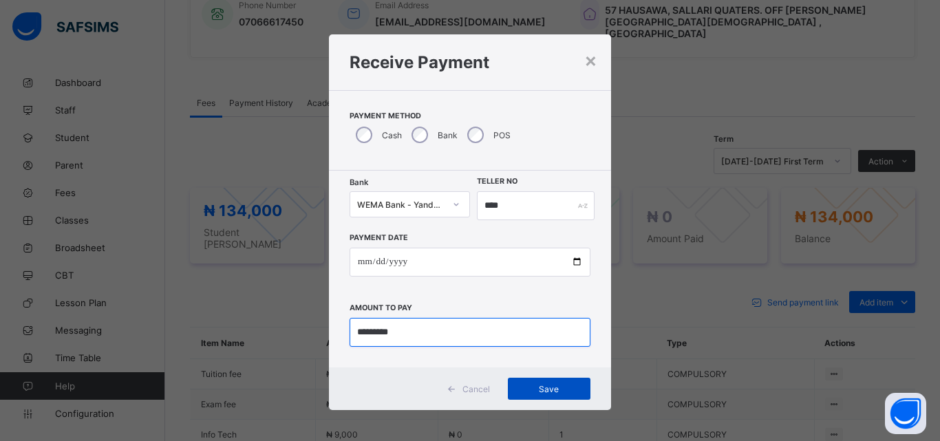
type input "*********"
click at [549, 385] on span "Save" at bounding box center [549, 389] width 62 height 10
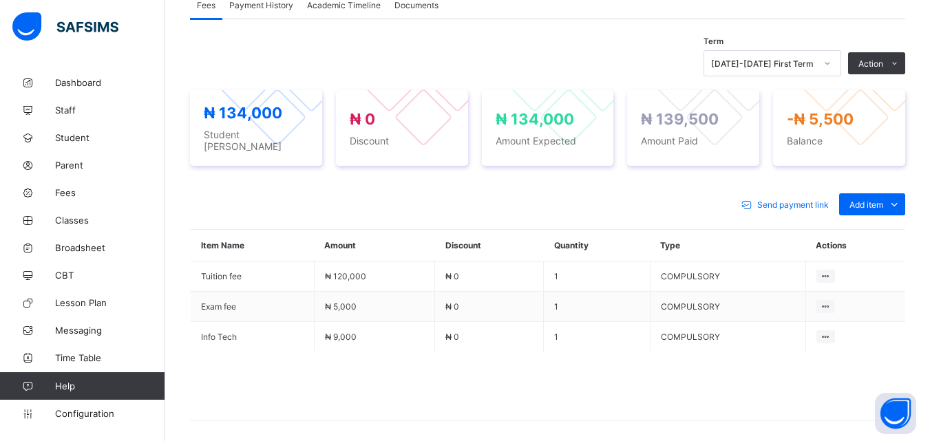
scroll to position [501, 0]
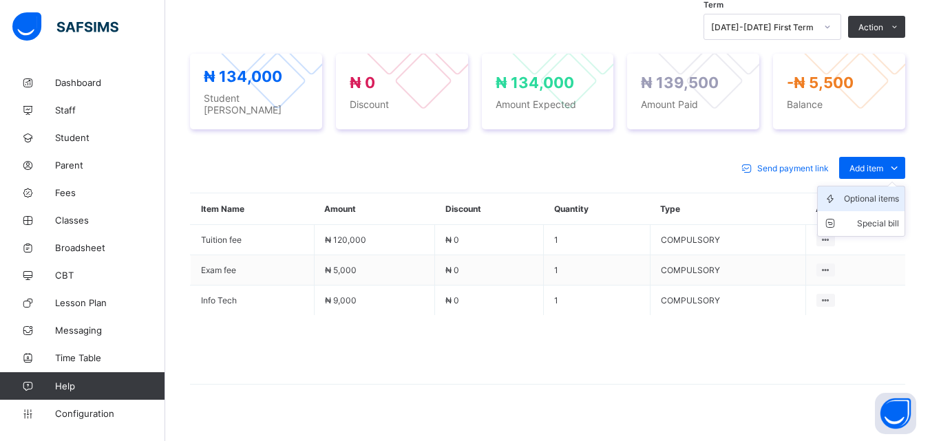
click at [889, 192] on div "Optional items" at bounding box center [871, 199] width 55 height 14
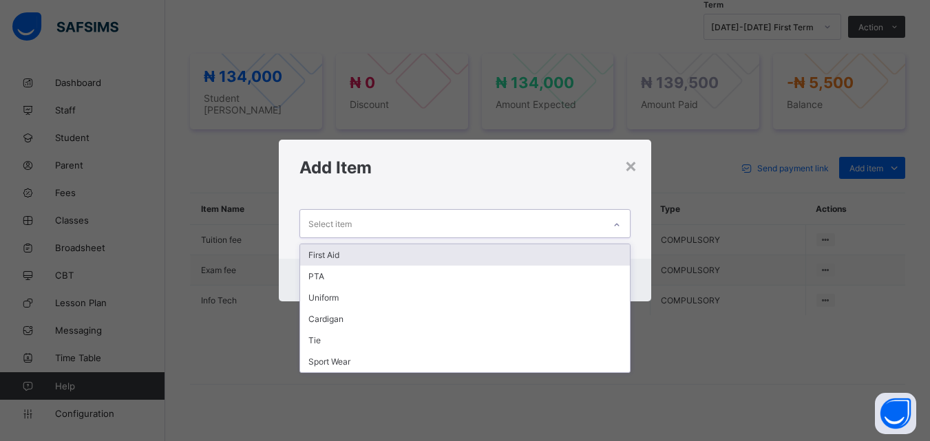
click at [614, 222] on div at bounding box center [616, 225] width 23 height 22
click at [320, 250] on div "First Aid" at bounding box center [464, 254] width 329 height 21
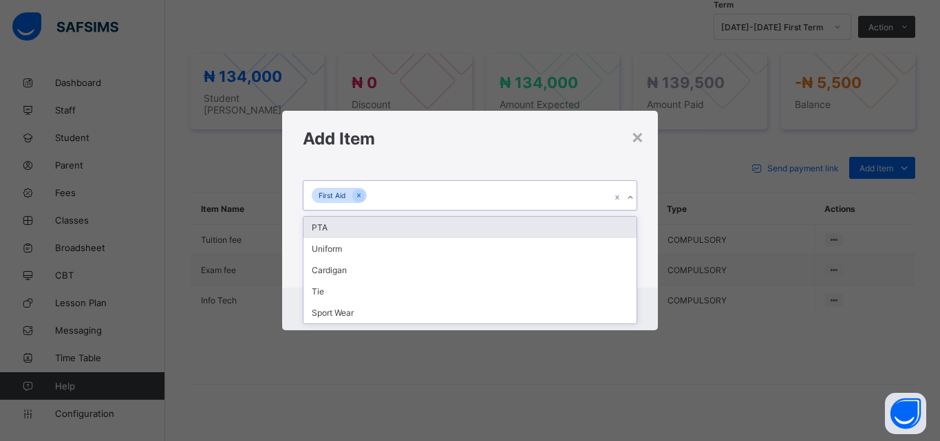
click at [628, 196] on icon at bounding box center [630, 198] width 8 height 14
click at [339, 228] on div "PTA" at bounding box center [469, 227] width 333 height 21
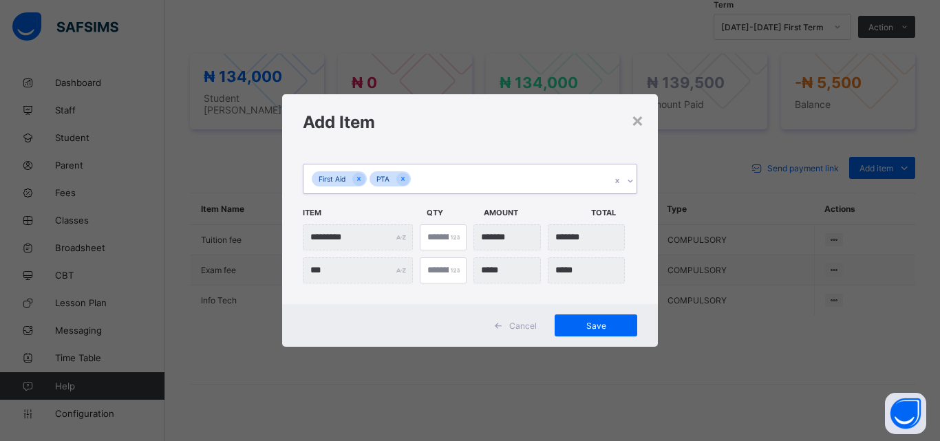
click at [628, 182] on icon at bounding box center [630, 181] width 8 height 14
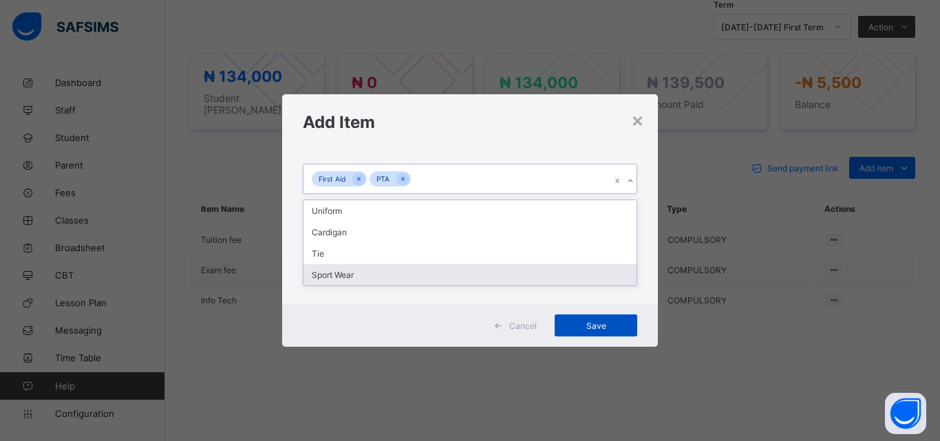
click at [601, 323] on span "Save" at bounding box center [596, 326] width 62 height 10
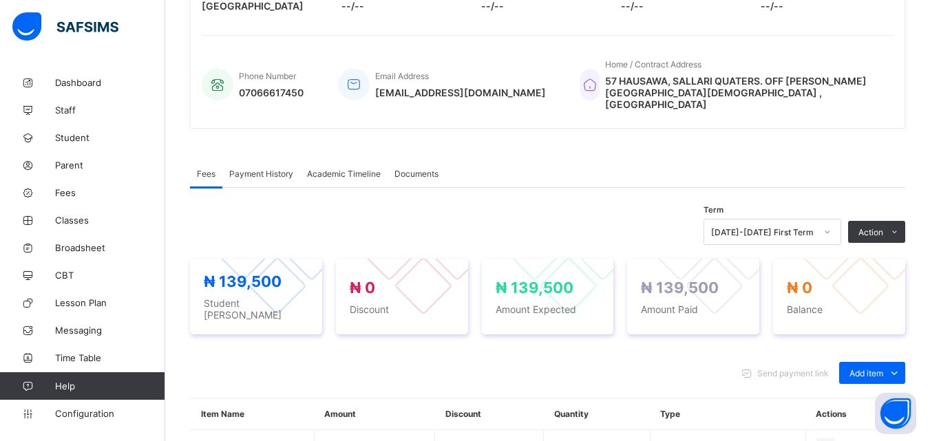
scroll to position [204, 0]
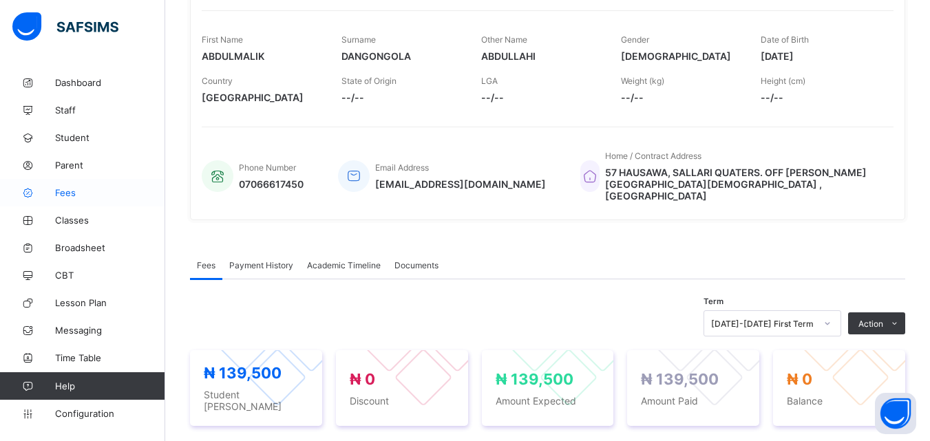
click at [70, 189] on span "Fees" at bounding box center [110, 192] width 110 height 11
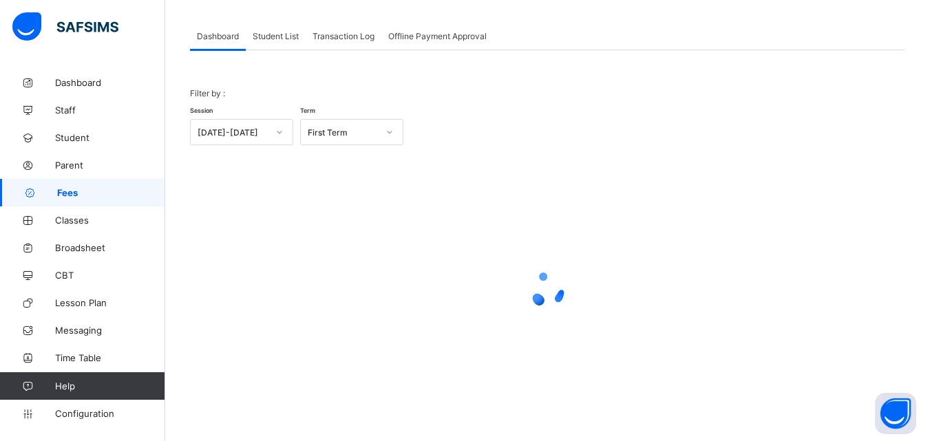
scroll to position [67, 0]
click at [285, 29] on div "Student List" at bounding box center [276, 36] width 60 height 28
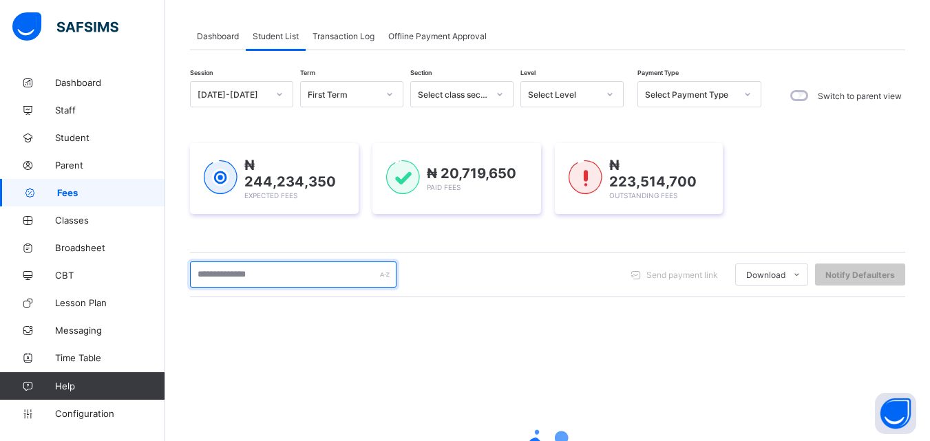
click at [306, 275] on input "text" at bounding box center [293, 274] width 206 height 26
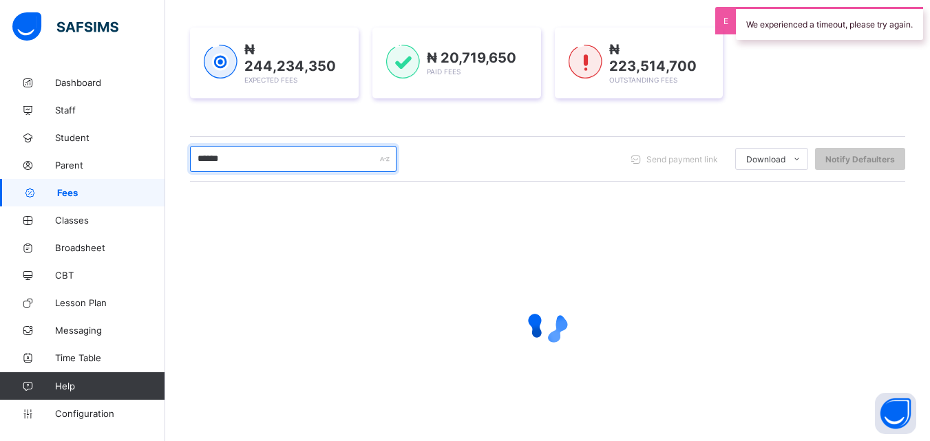
scroll to position [205, 0]
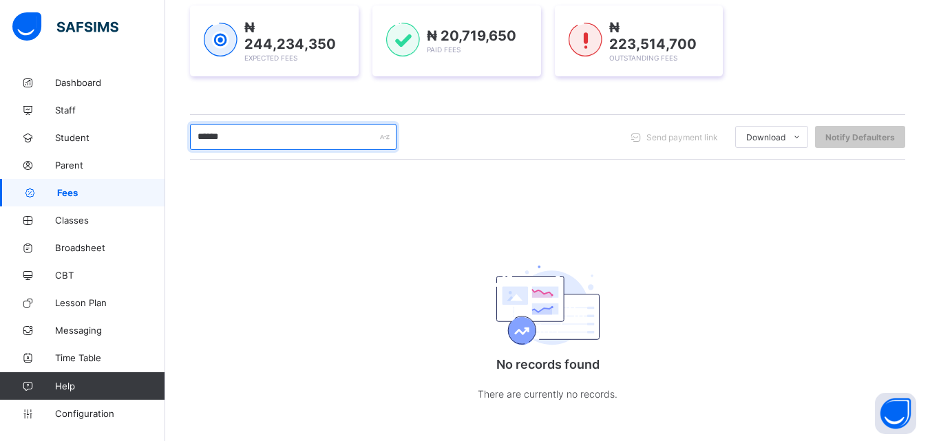
click at [314, 146] on input "******" at bounding box center [293, 137] width 206 height 26
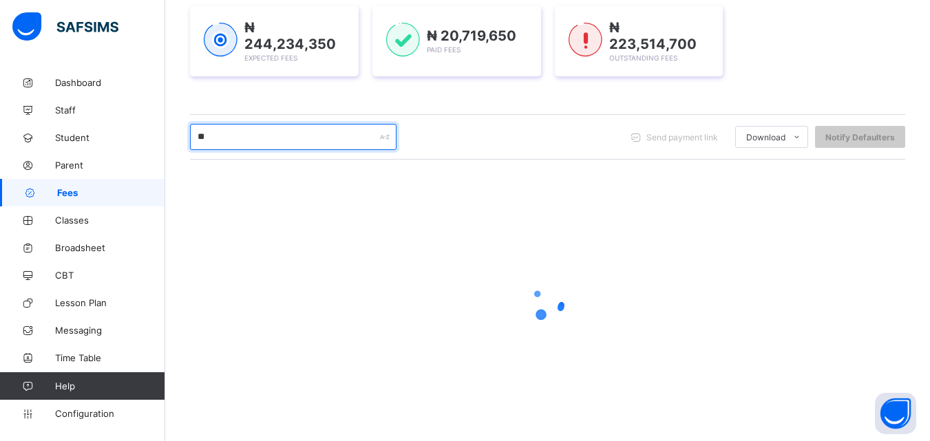
type input "*"
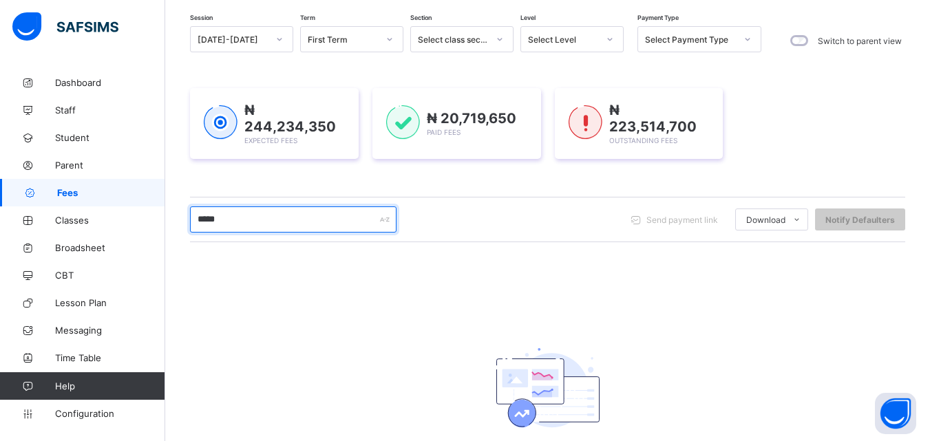
scroll to position [0, 0]
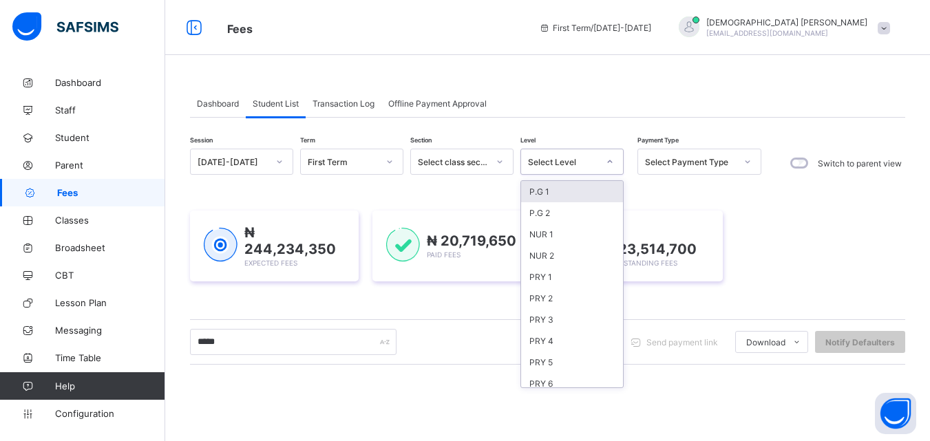
click at [603, 160] on div at bounding box center [609, 162] width 23 height 22
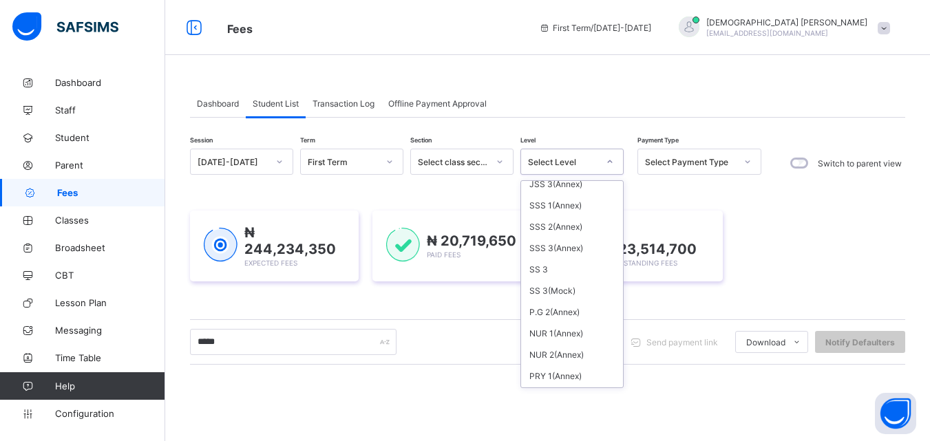
scroll to position [497, 0]
click at [535, 189] on div "SS 3" at bounding box center [572, 184] width 102 height 21
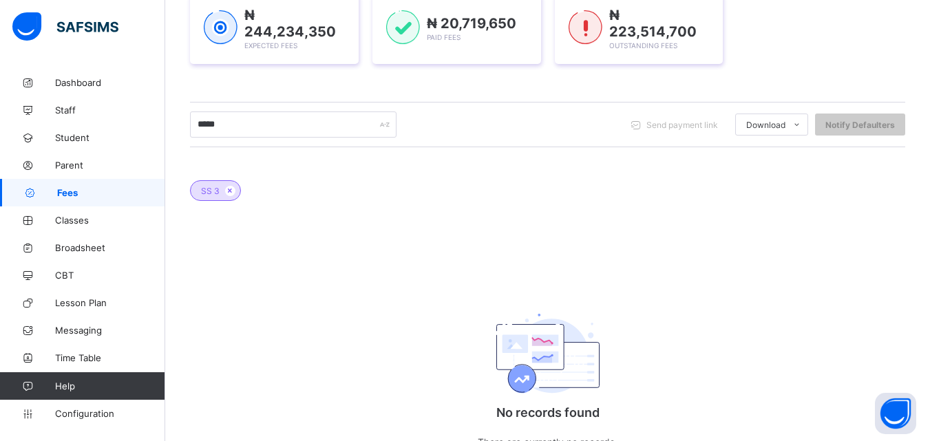
scroll to position [306, 0]
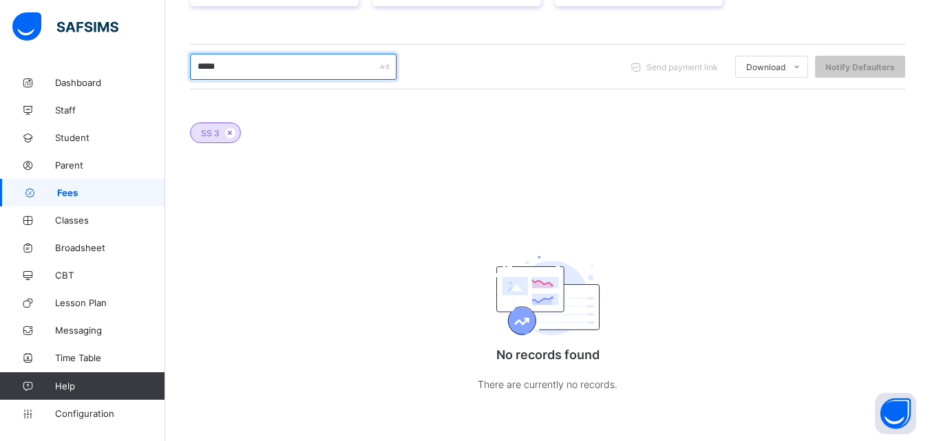
click at [259, 66] on input "*****" at bounding box center [293, 67] width 206 height 26
type input "*"
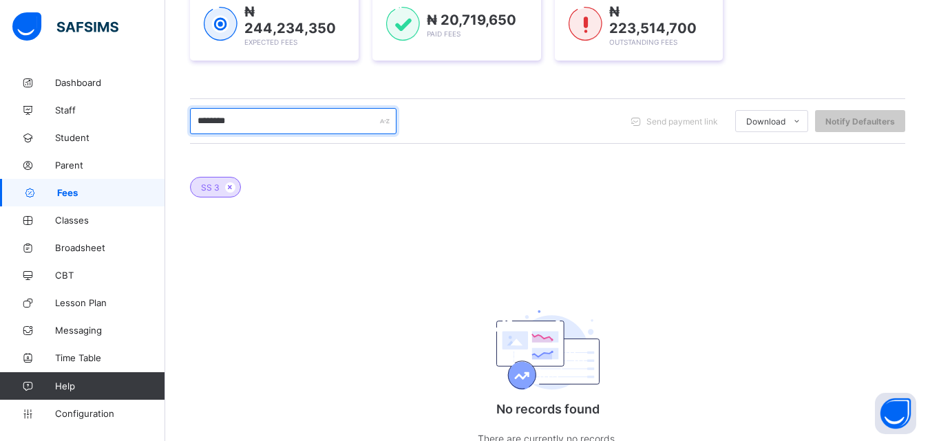
scroll to position [224, 0]
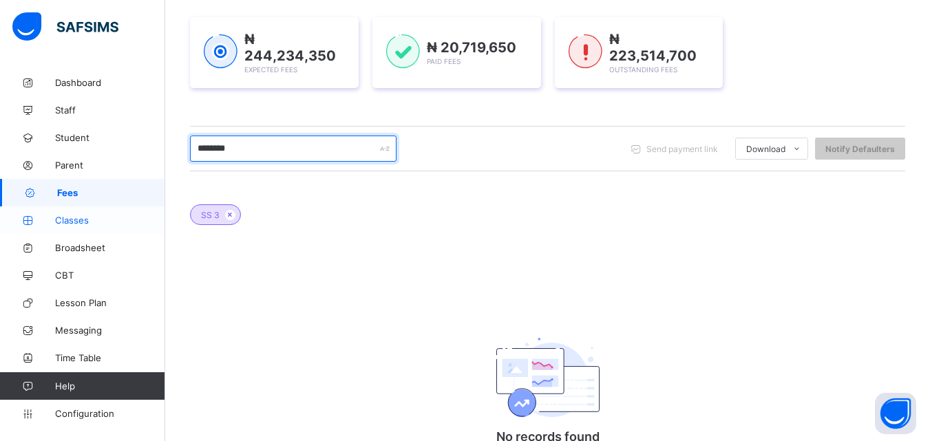
type input "********"
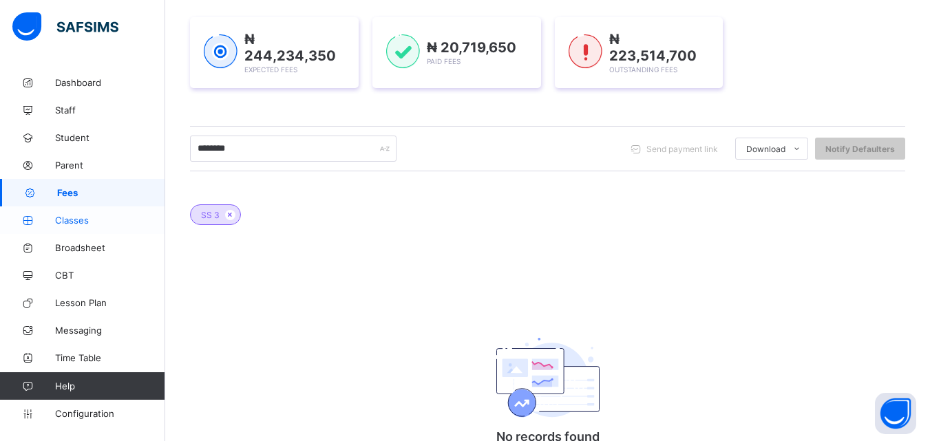
click at [67, 215] on span "Classes" at bounding box center [110, 220] width 110 height 11
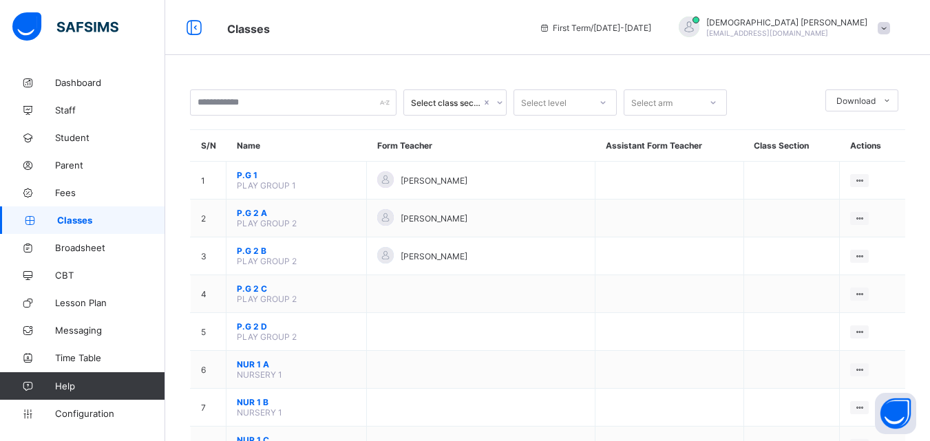
scroll to position [28, 0]
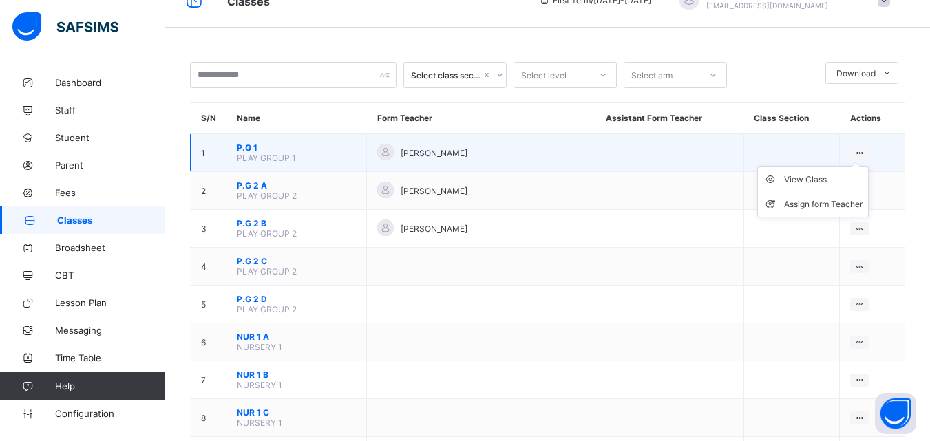
click at [861, 167] on ul "View Class Assign form Teacher" at bounding box center [812, 192] width 111 height 51
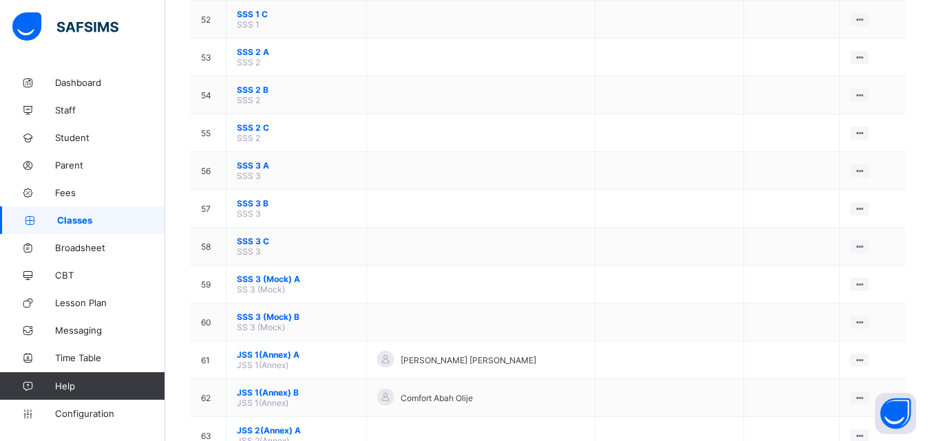
scroll to position [2083, 0]
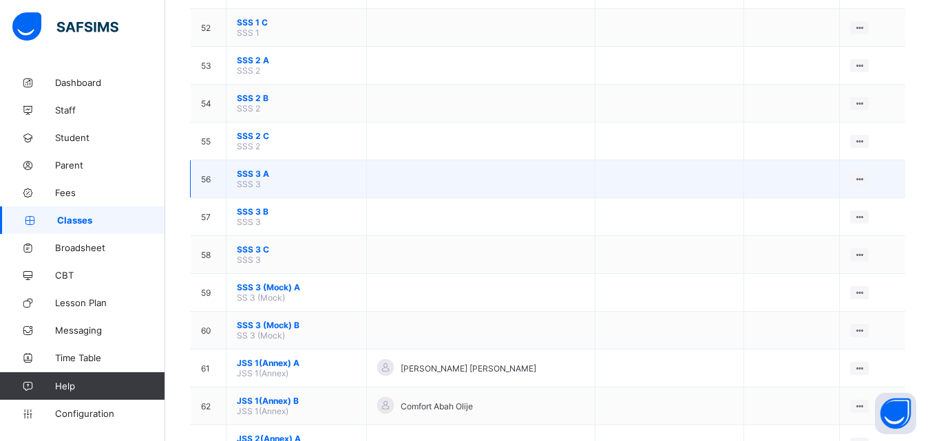
click at [297, 175] on span "SSS 3 A" at bounding box center [296, 174] width 119 height 10
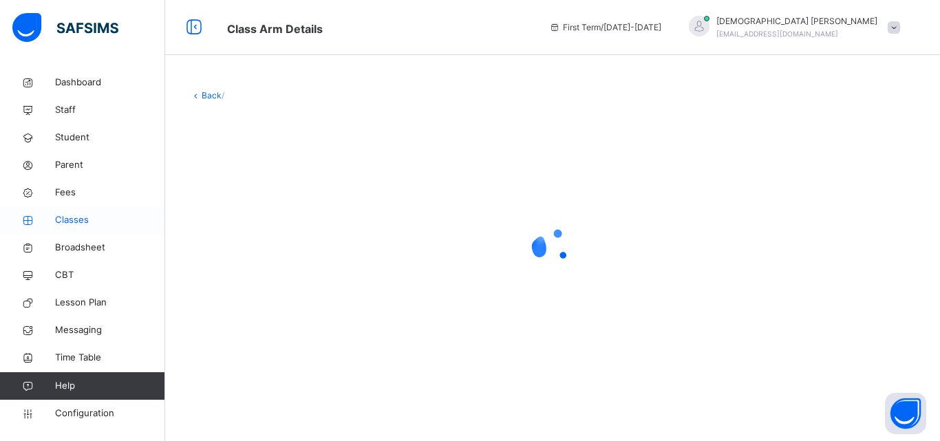
click at [70, 215] on span "Classes" at bounding box center [110, 220] width 110 height 14
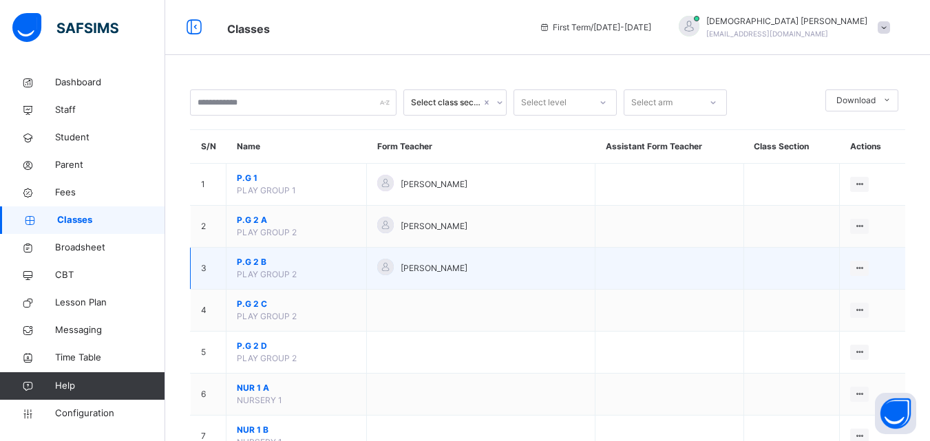
click at [852, 261] on td "View Class Assign form Teacher" at bounding box center [871, 269] width 65 height 42
click at [813, 294] on div "View Class" at bounding box center [823, 296] width 78 height 14
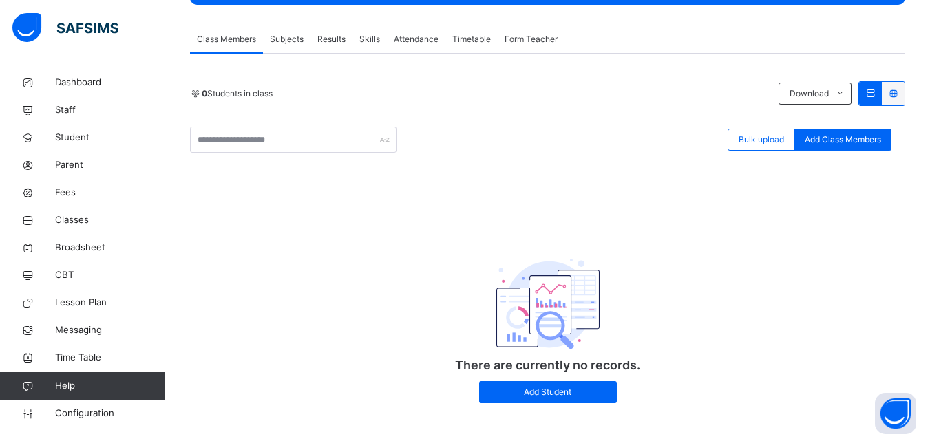
scroll to position [107, 0]
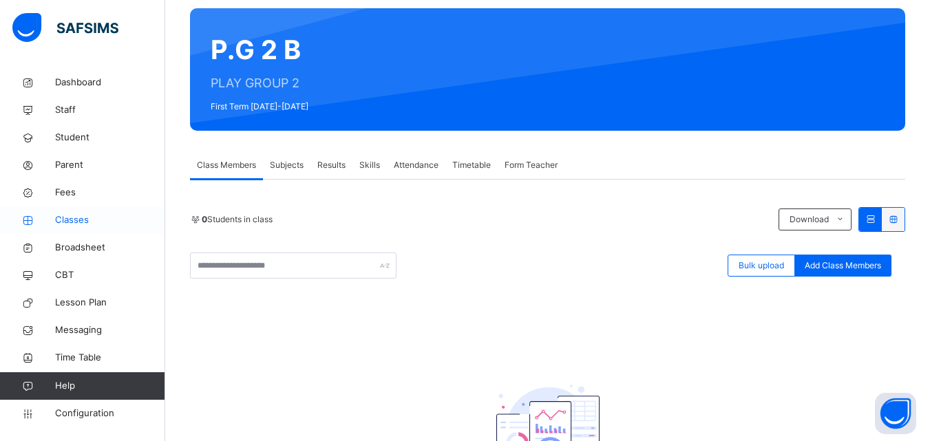
click at [80, 221] on span "Classes" at bounding box center [110, 220] width 110 height 14
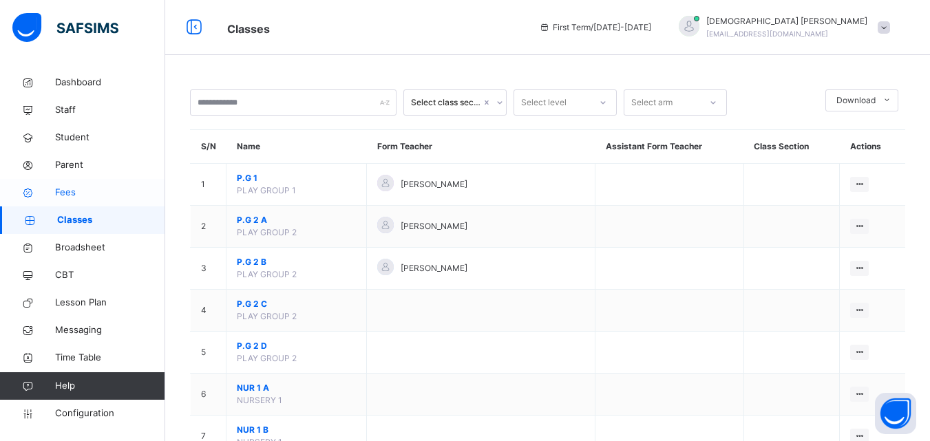
click at [65, 194] on span "Fees" at bounding box center [110, 193] width 110 height 14
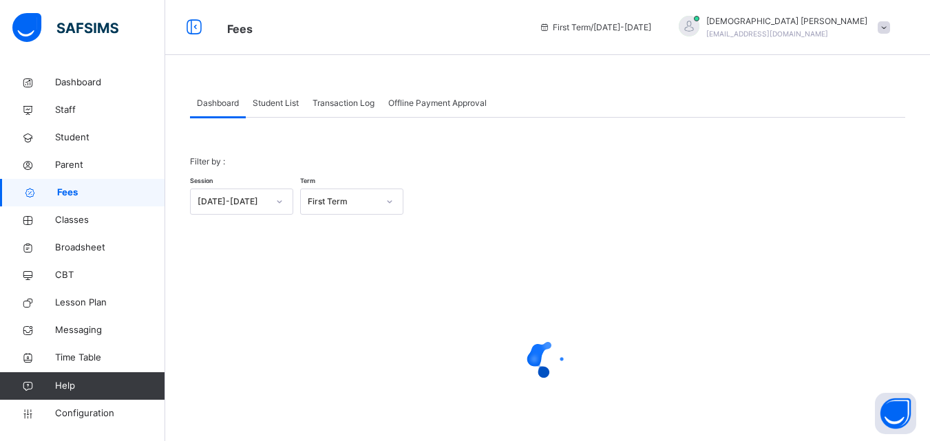
click at [269, 100] on span "Student List" at bounding box center [276, 103] width 46 height 12
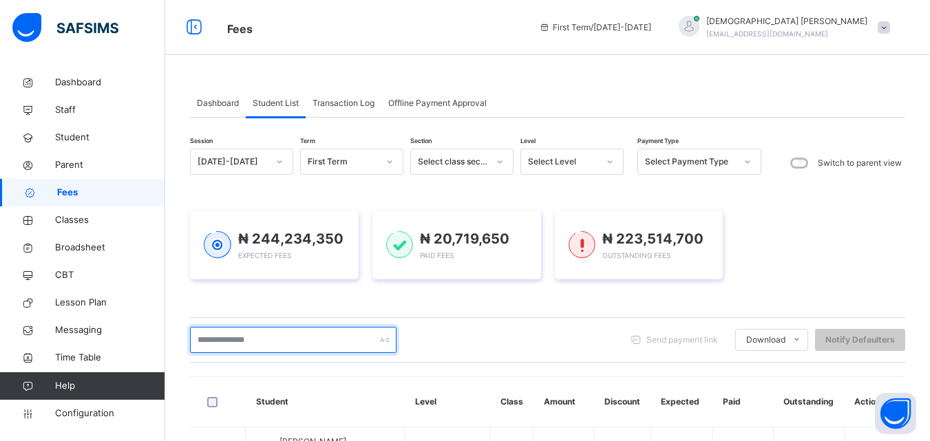
click at [319, 341] on input "text" at bounding box center [293, 340] width 206 height 26
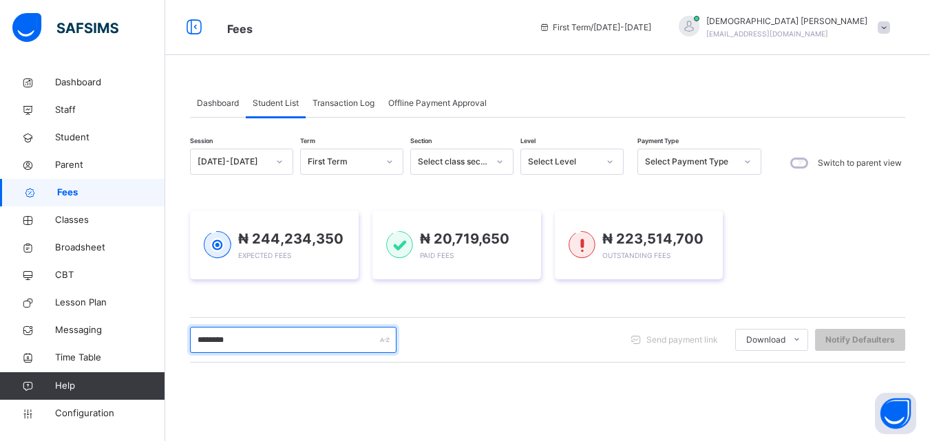
type input "********"
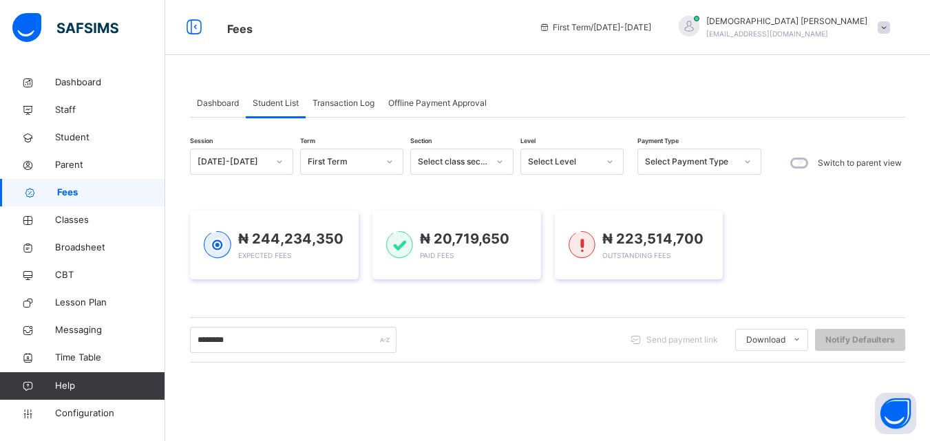
click at [610, 158] on icon at bounding box center [609, 162] width 8 height 14
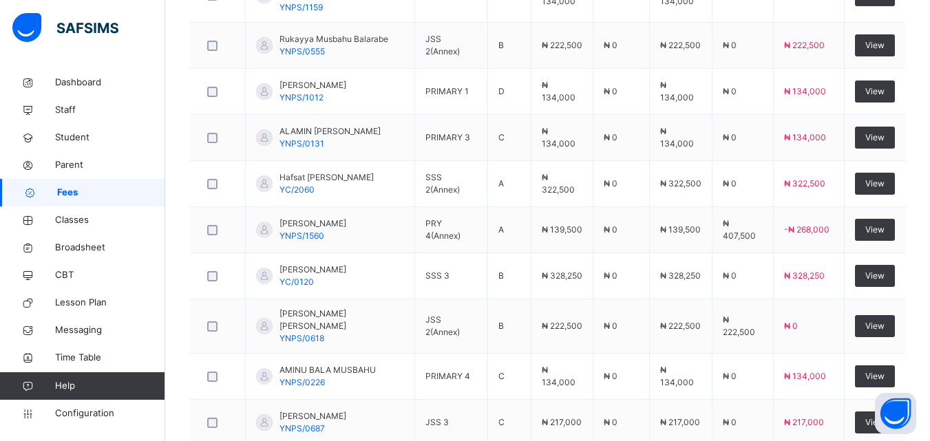
scroll to position [504, 0]
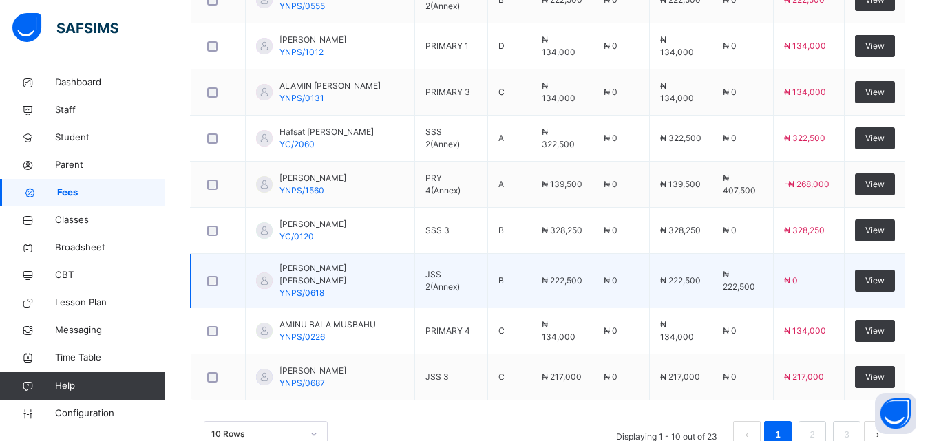
click at [651, 250] on tbody "SALIS MUKHTAR KHAMIS BALA YNPS/1159 PRIMARY 1 A ₦ 134,000 ₦ 0 ₦ 134,000 ₦ 0 ₦ 1…" at bounding box center [548, 161] width 715 height 477
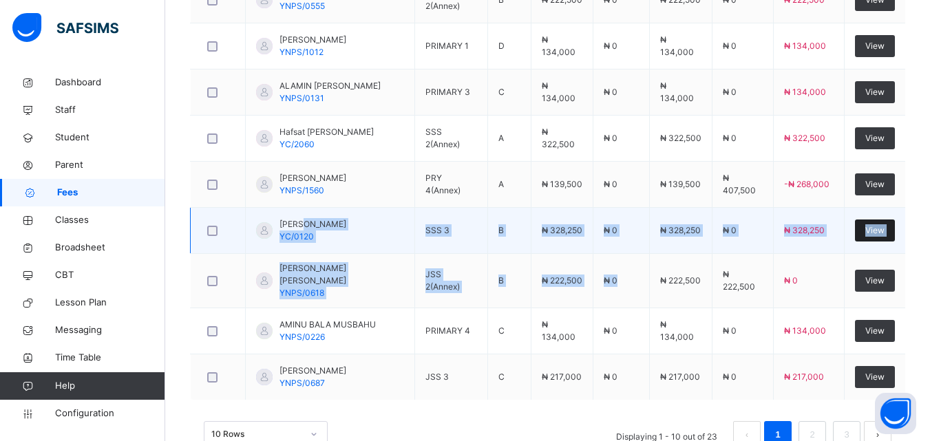
click at [884, 224] on span "View" at bounding box center [874, 230] width 19 height 12
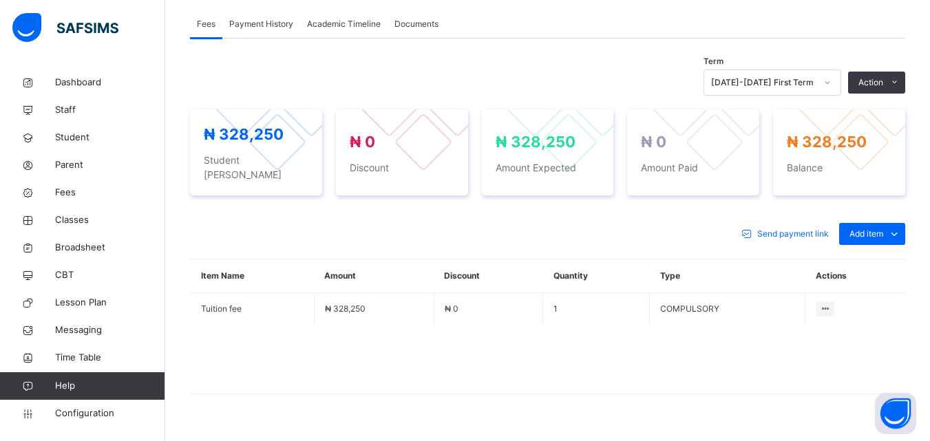
scroll to position [455, 0]
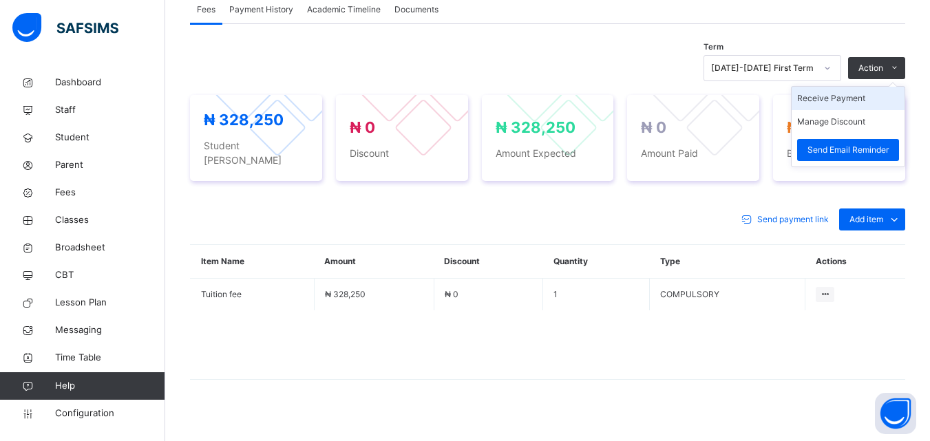
click at [854, 98] on li "Receive Payment" at bounding box center [847, 98] width 113 height 23
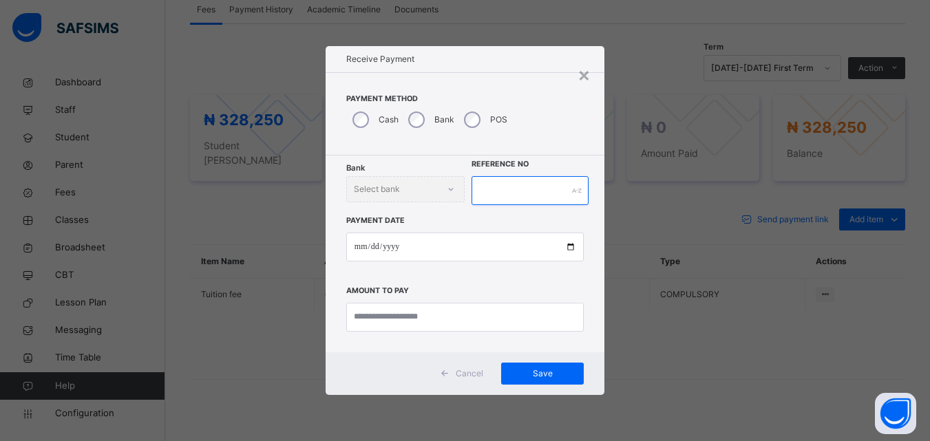
click at [511, 195] on input "text" at bounding box center [529, 190] width 116 height 29
click at [387, 179] on div "Bank Select bank" at bounding box center [405, 189] width 119 height 26
click at [542, 190] on input "text" at bounding box center [529, 190] width 116 height 29
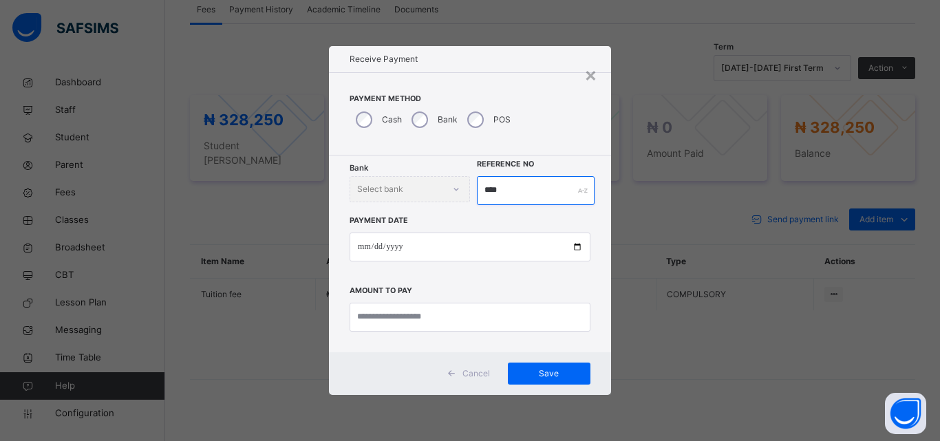
type input "****"
click at [451, 186] on div "Bank Select bank" at bounding box center [410, 189] width 120 height 26
click at [451, 191] on div "Bank Select bank" at bounding box center [410, 189] width 120 height 26
click at [457, 189] on div "Bank Select bank" at bounding box center [410, 189] width 120 height 26
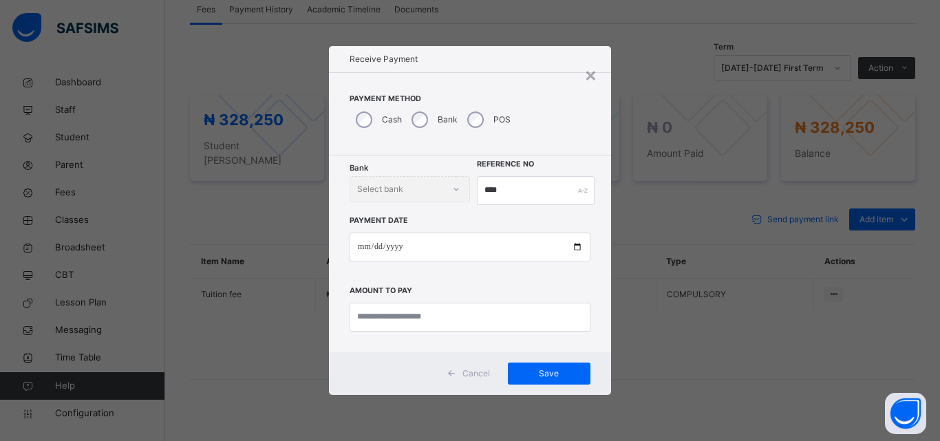
click at [457, 189] on div "Bank Select bank" at bounding box center [410, 189] width 120 height 26
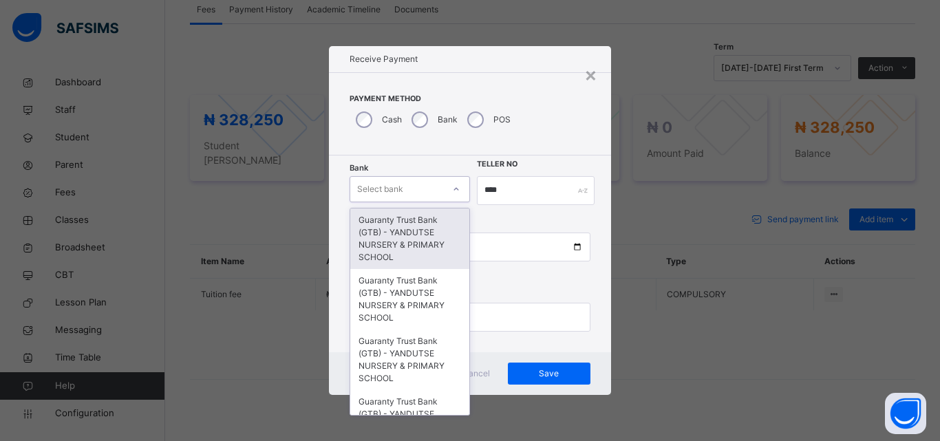
click at [452, 185] on div at bounding box center [455, 189] width 23 height 22
type input "*"
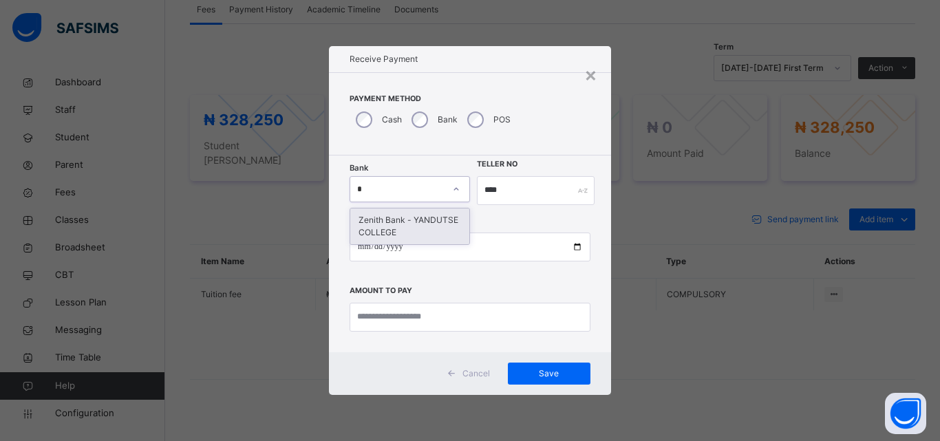
click at [396, 227] on div "Zenith Bank - YANDUTSE COLLEGE" at bounding box center [409, 226] width 119 height 36
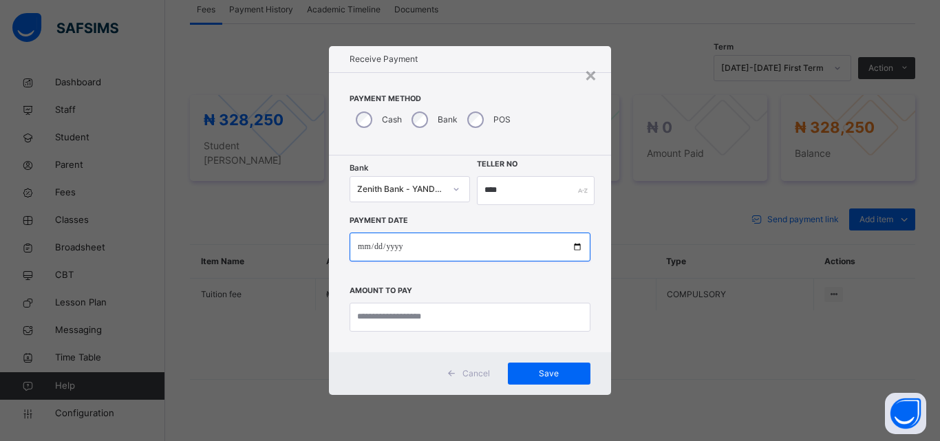
click at [574, 246] on input "date" at bounding box center [470, 247] width 241 height 29
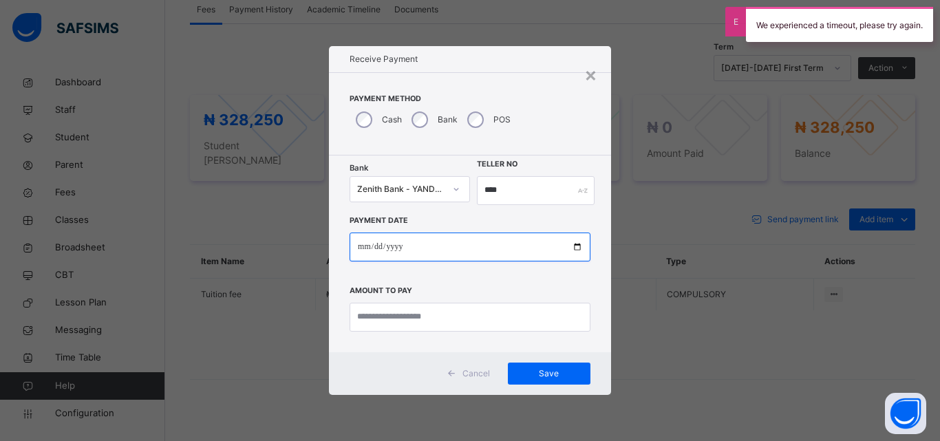
type input "**********"
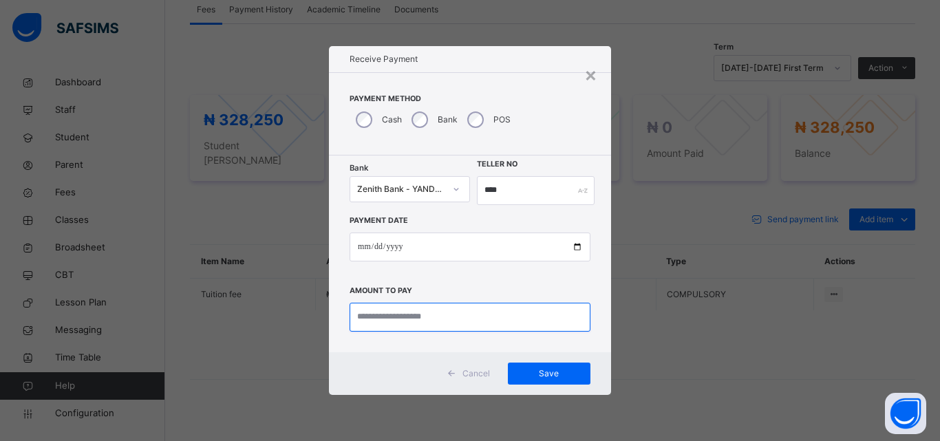
click at [484, 318] on input "currency" at bounding box center [470, 317] width 241 height 29
type input "*********"
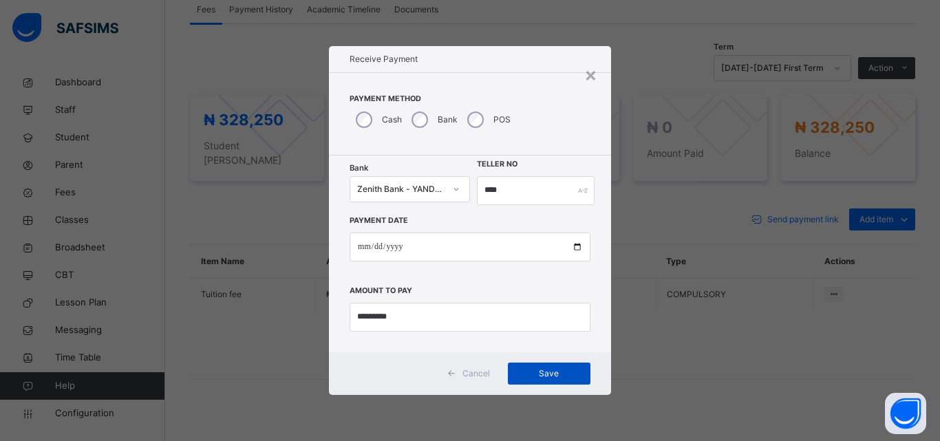
click at [548, 369] on span "Save" at bounding box center [549, 373] width 62 height 12
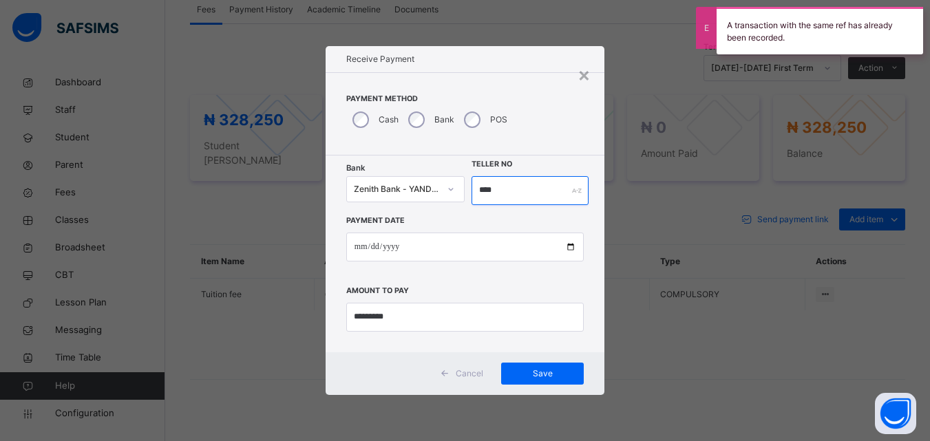
click at [510, 193] on input "****" at bounding box center [529, 190] width 116 height 29
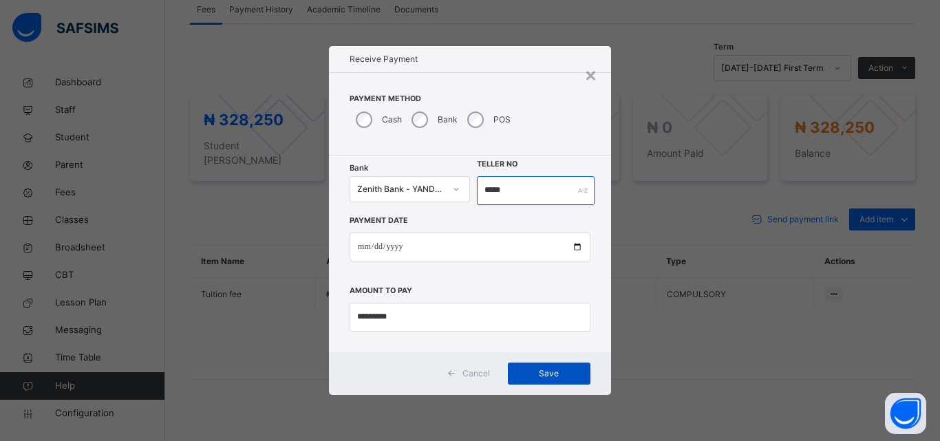
type input "*****"
click at [546, 372] on span "Save" at bounding box center [549, 373] width 62 height 12
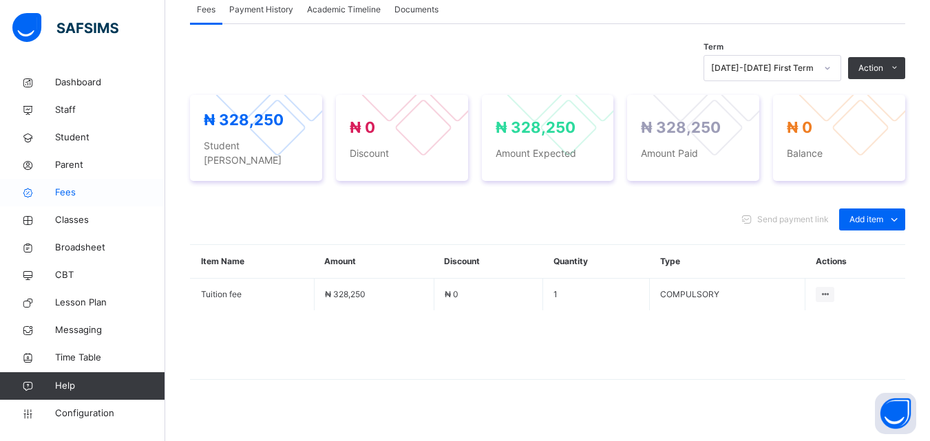
click at [58, 183] on link "Fees" at bounding box center [82, 193] width 165 height 28
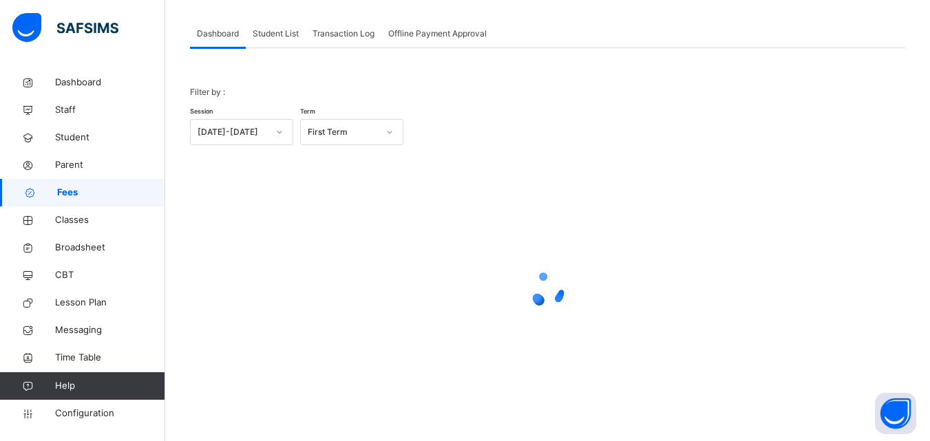
scroll to position [69, 0]
click at [277, 36] on span "Student List" at bounding box center [276, 34] width 46 height 12
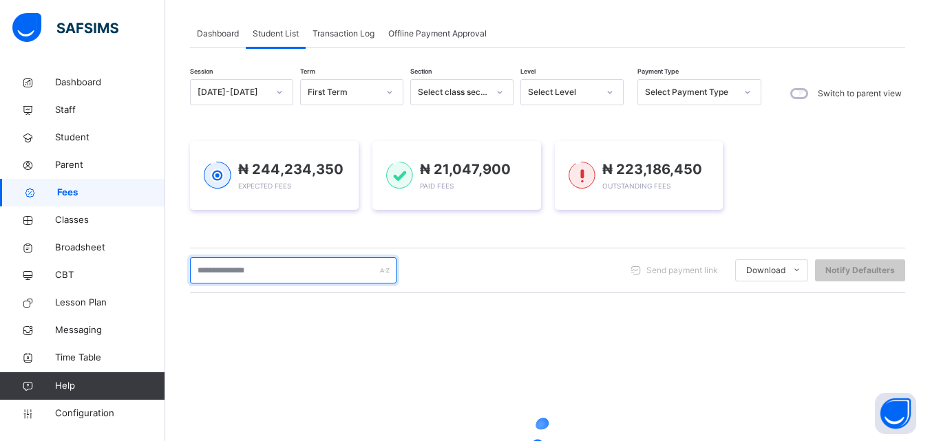
click at [304, 272] on input "text" at bounding box center [293, 270] width 206 height 26
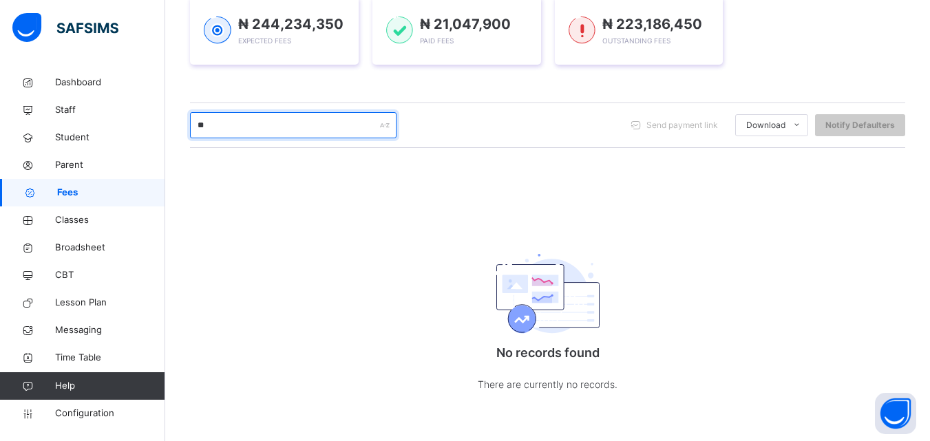
type input "*"
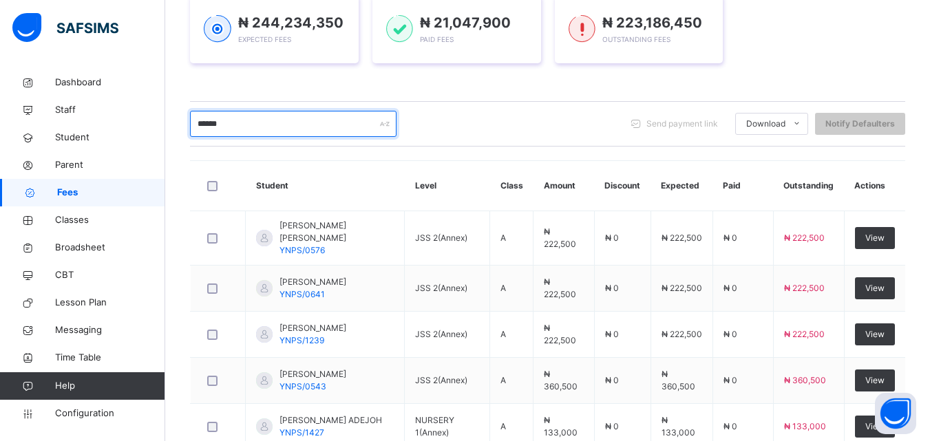
click at [235, 124] on input "******" at bounding box center [293, 124] width 206 height 26
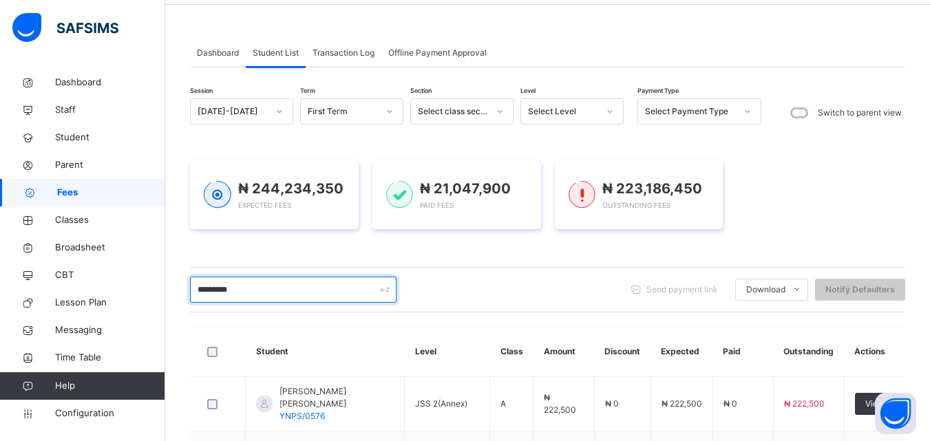
scroll to position [0, 0]
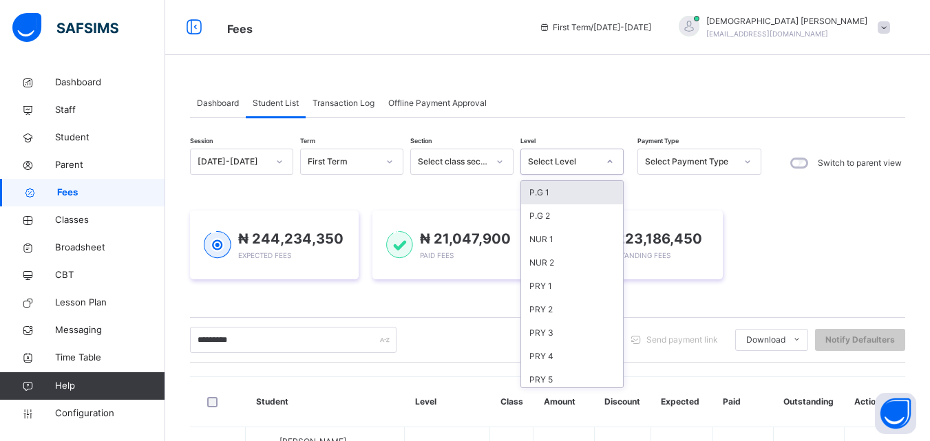
click at [600, 165] on div at bounding box center [609, 162] width 23 height 22
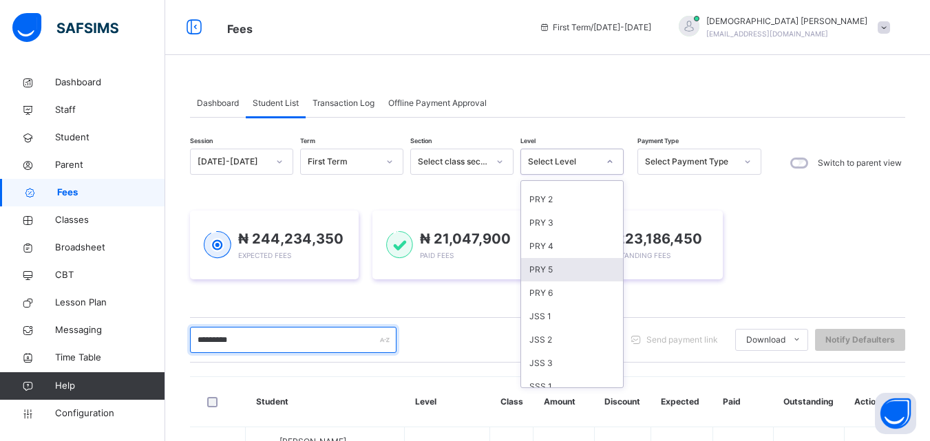
click at [318, 336] on input "*********" at bounding box center [293, 340] width 206 height 26
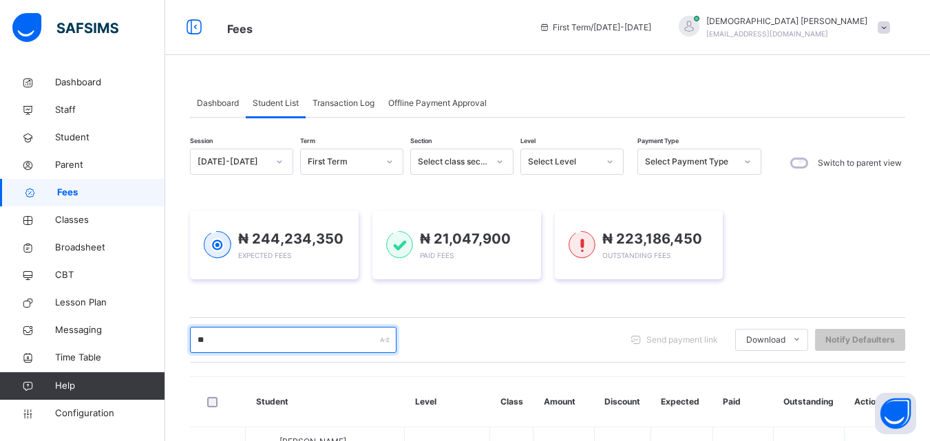
type input "*"
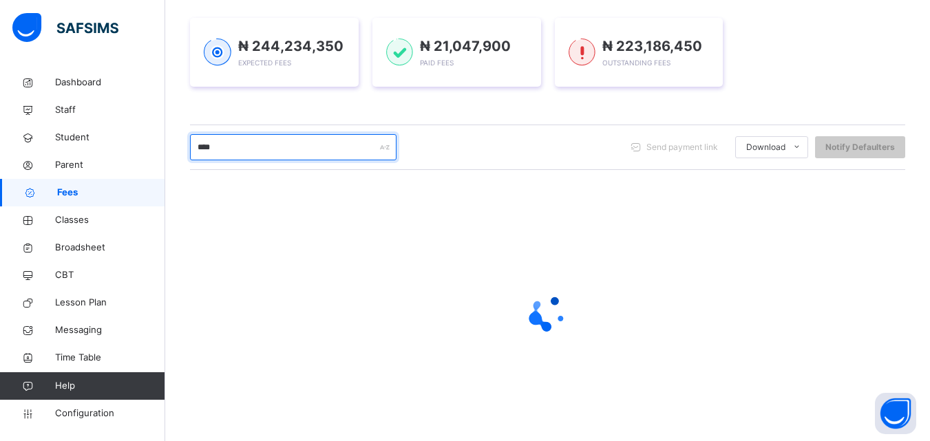
scroll to position [216, 0]
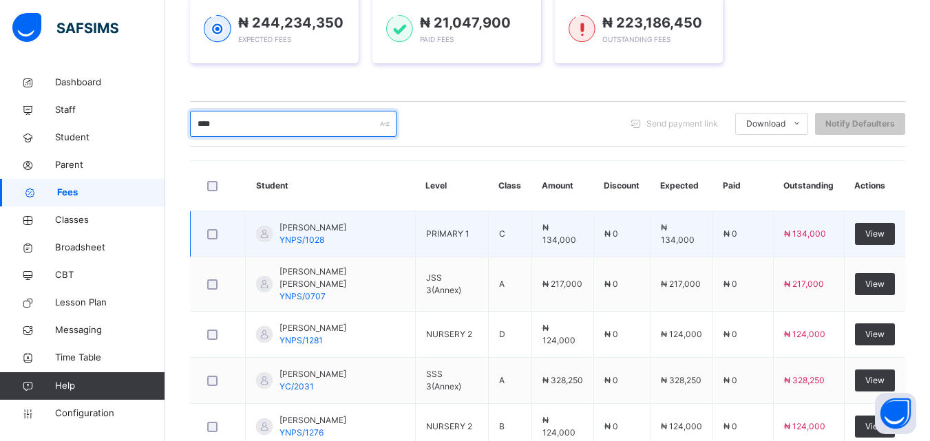
type input "****"
click at [210, 239] on div at bounding box center [218, 233] width 34 height 29
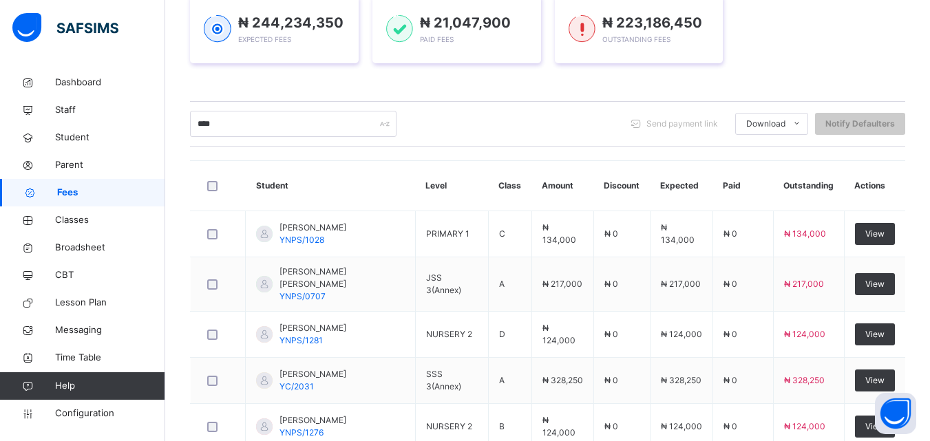
scroll to position [445, 0]
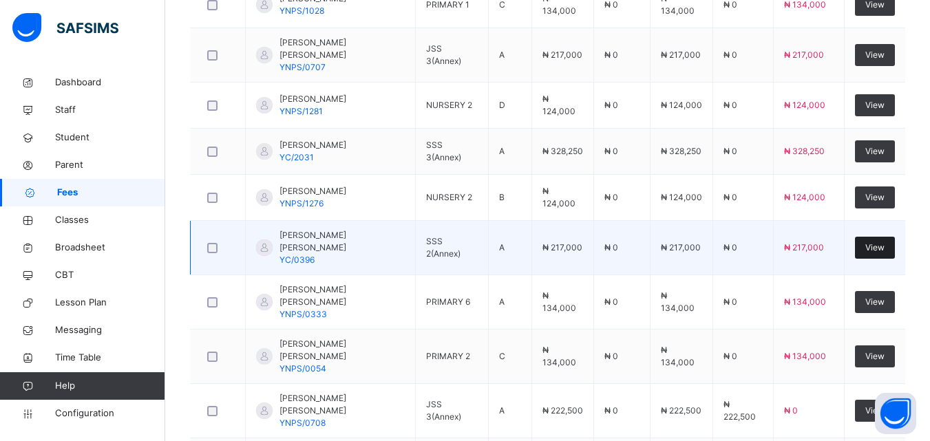
click at [882, 241] on span "View" at bounding box center [874, 247] width 19 height 12
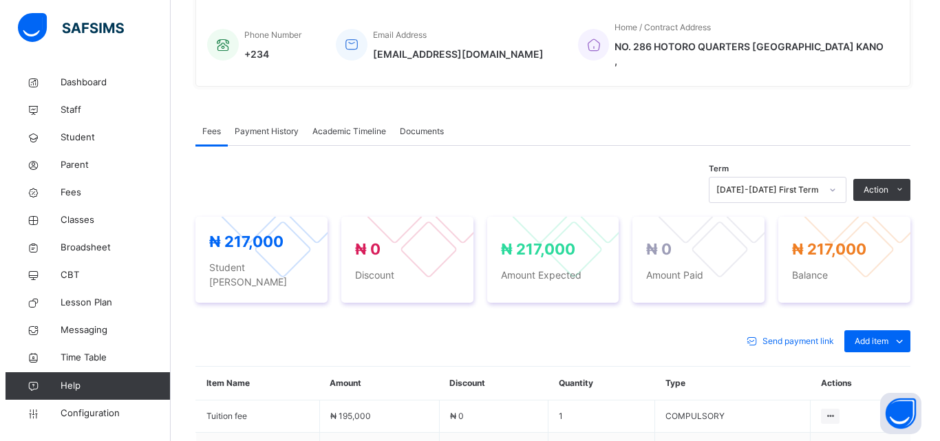
scroll to position [349, 0]
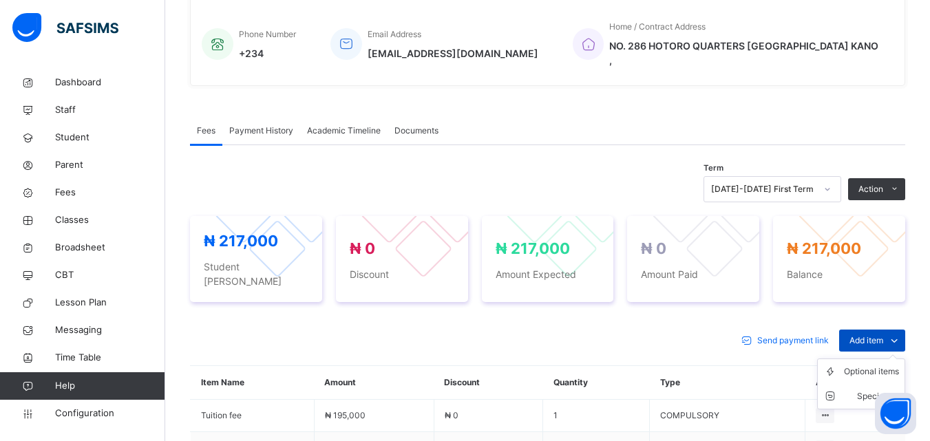
click at [896, 332] on icon at bounding box center [893, 340] width 15 height 17
click at [892, 365] on div "Optional items" at bounding box center [871, 372] width 55 height 14
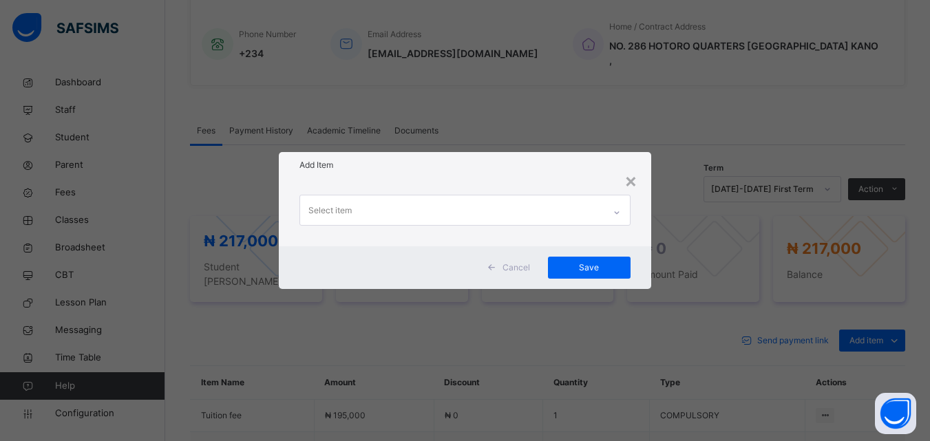
click at [614, 215] on icon at bounding box center [616, 213] width 8 height 14
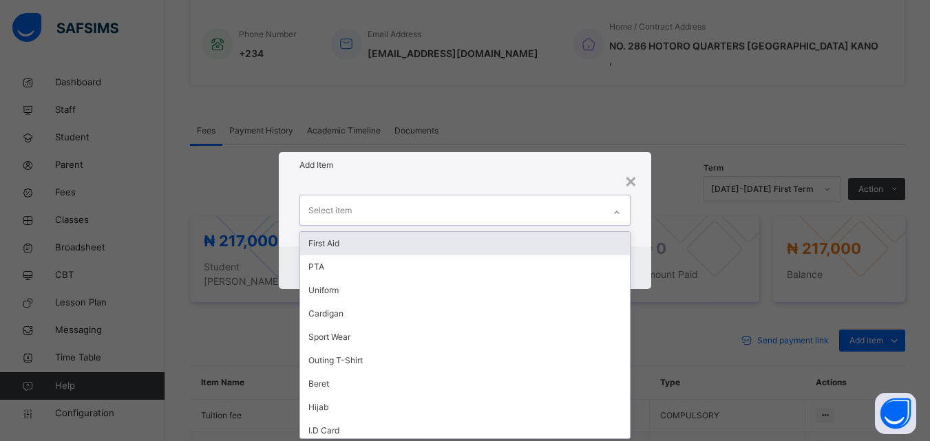
click at [318, 239] on div "First Aid" at bounding box center [464, 243] width 329 height 23
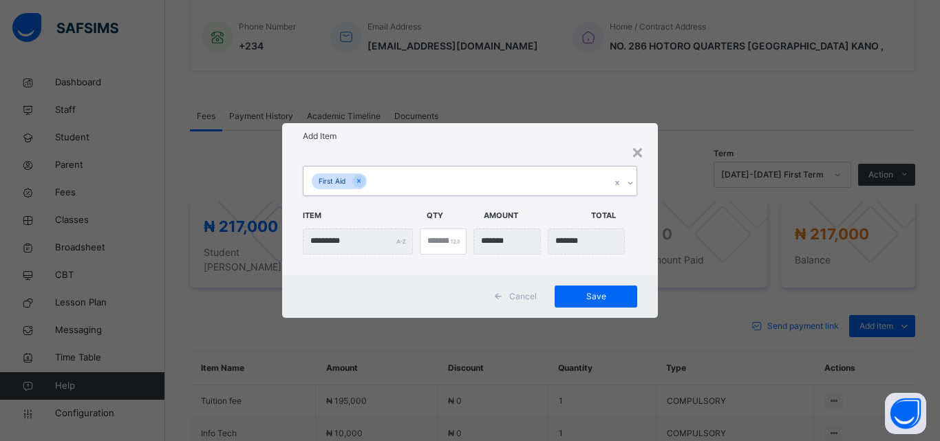
click at [630, 180] on icon at bounding box center [630, 183] width 8 height 14
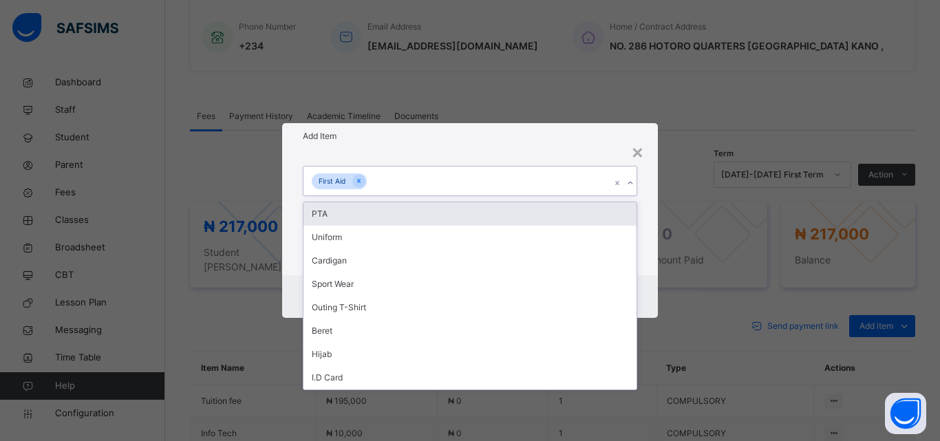
click at [322, 214] on div "PTA" at bounding box center [469, 213] width 333 height 23
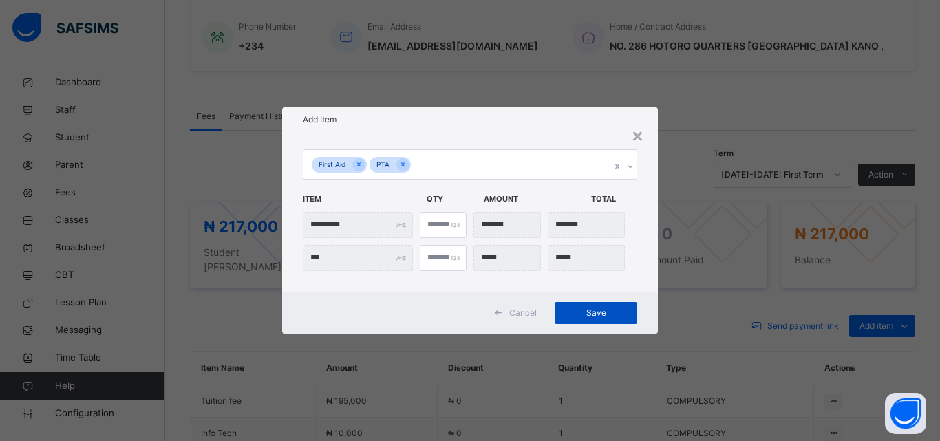
click at [603, 312] on span "Save" at bounding box center [596, 313] width 62 height 12
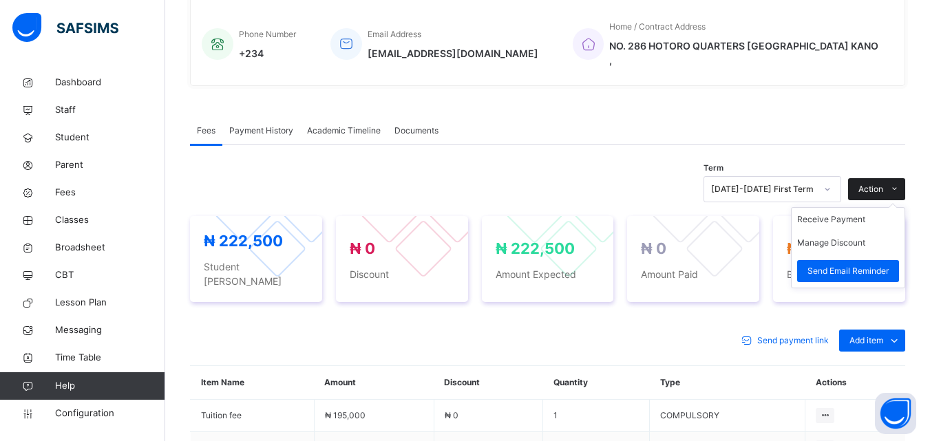
click at [883, 183] on span "Action" at bounding box center [870, 189] width 25 height 12
click at [844, 208] on li "Receive Payment" at bounding box center [847, 219] width 113 height 23
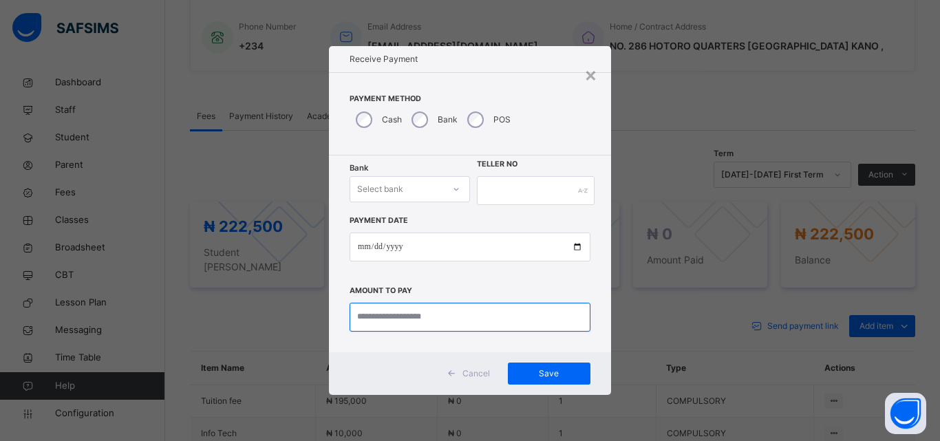
click at [441, 314] on input "currency" at bounding box center [470, 317] width 241 height 29
type input "*********"
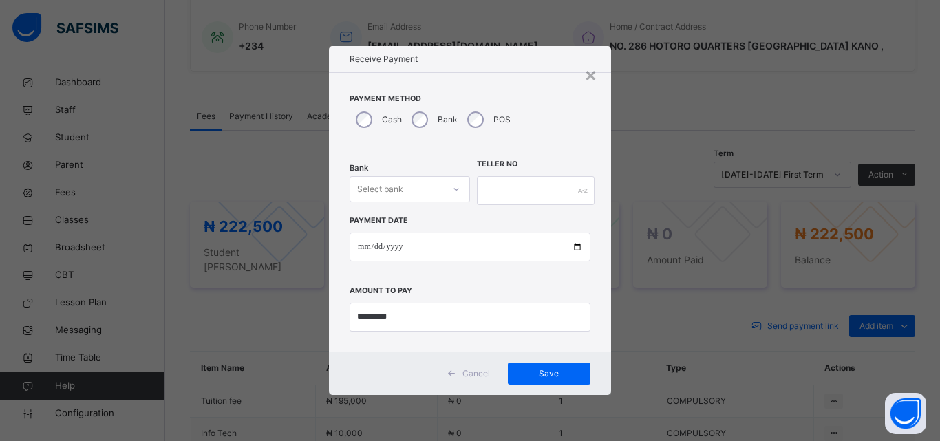
click at [454, 186] on icon at bounding box center [456, 189] width 8 height 14
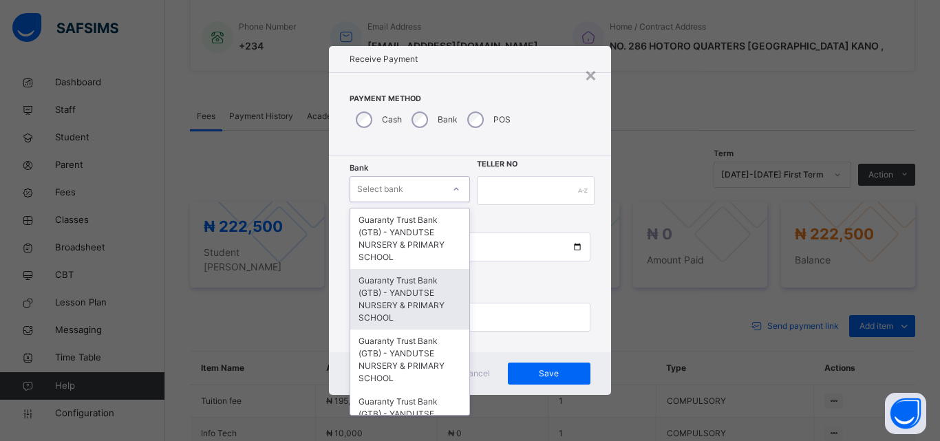
type input "*"
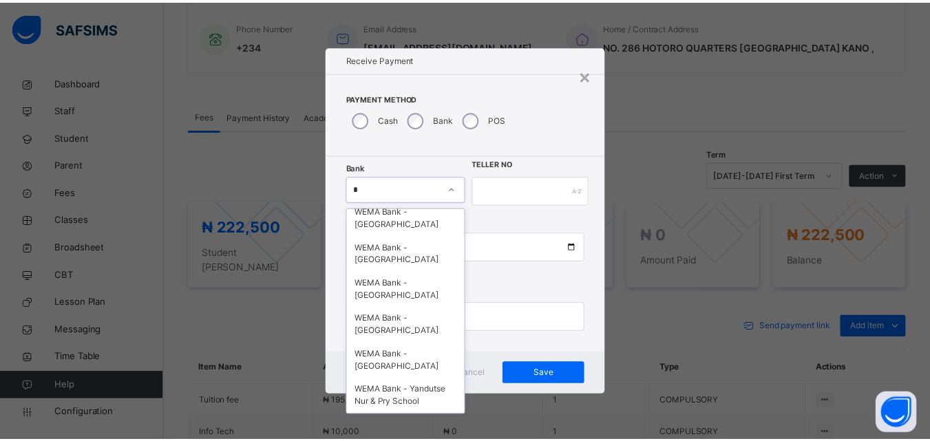
scroll to position [56, 0]
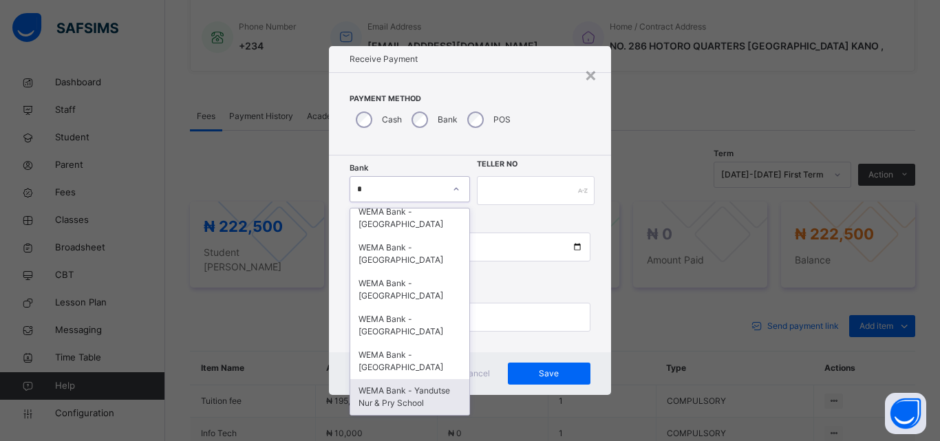
click at [424, 395] on div "WEMA Bank - Yandutse Nur & Pry School" at bounding box center [409, 397] width 119 height 36
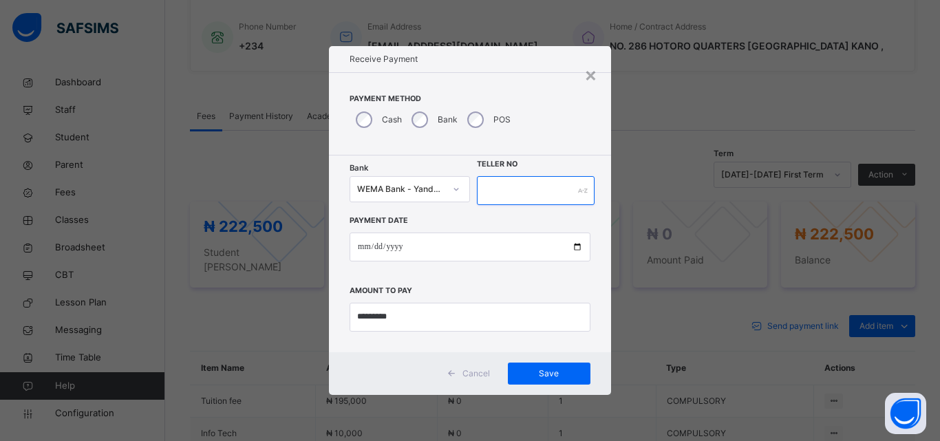
click at [574, 184] on input "text" at bounding box center [536, 190] width 118 height 29
type input "****"
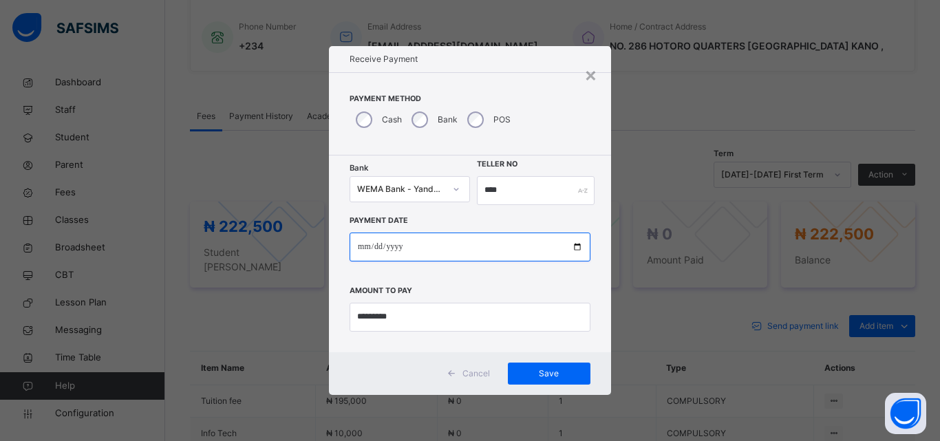
click at [576, 247] on input "date" at bounding box center [470, 247] width 241 height 29
type input "**********"
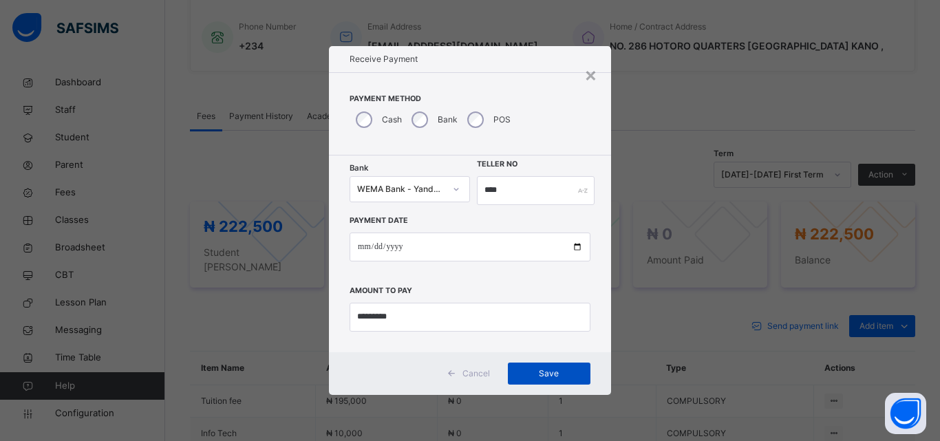
click at [547, 376] on span "Save" at bounding box center [549, 373] width 62 height 12
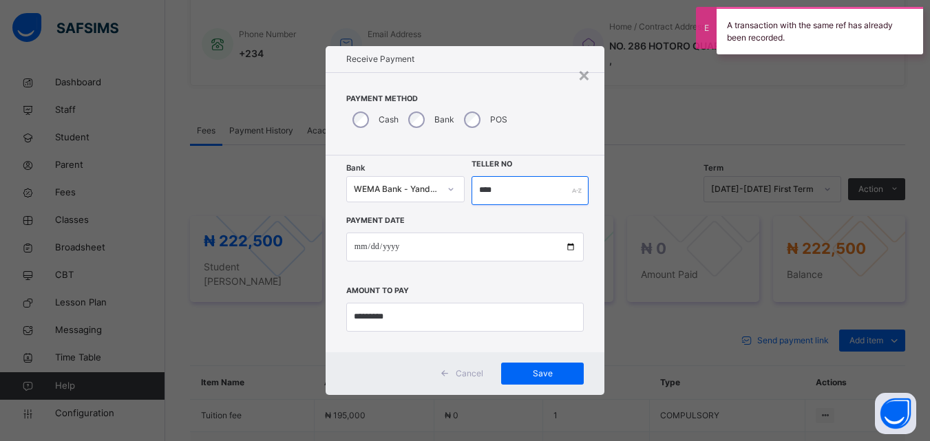
click at [513, 191] on input "****" at bounding box center [529, 190] width 116 height 29
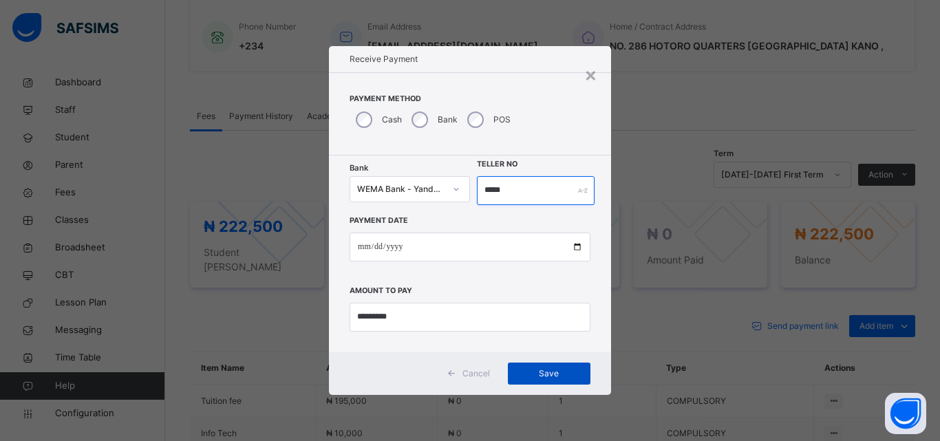
type input "*****"
click at [552, 371] on span "Save" at bounding box center [549, 373] width 62 height 12
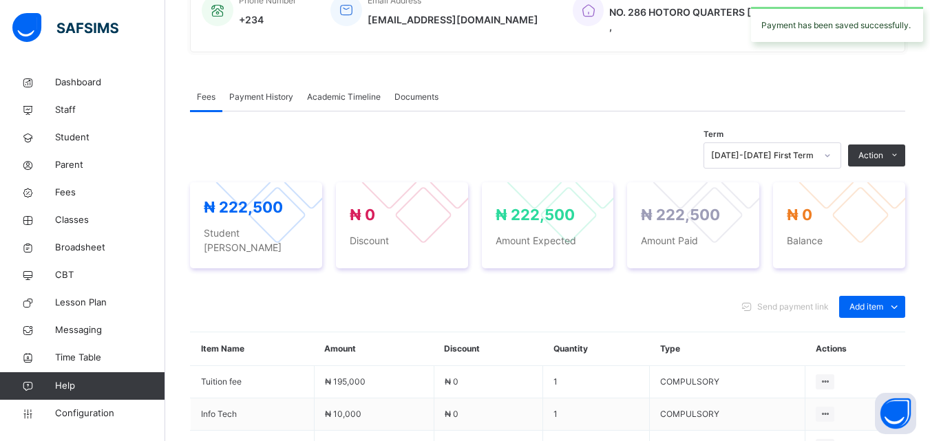
scroll to position [404, 0]
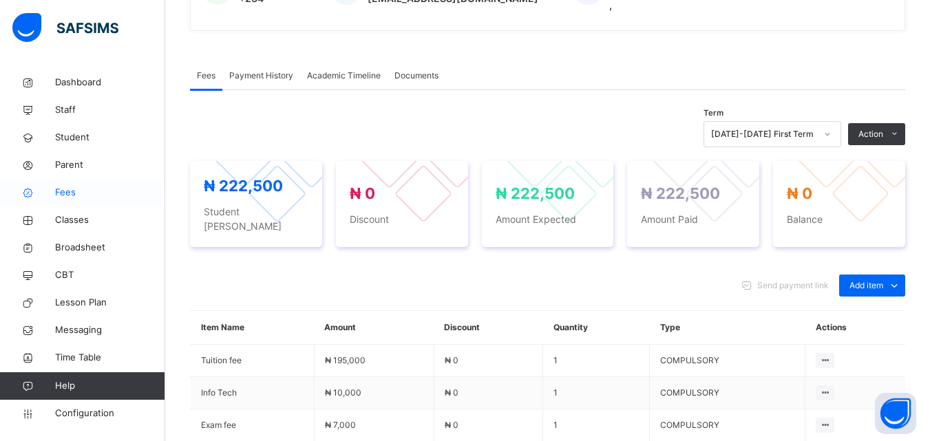
click at [75, 188] on span "Fees" at bounding box center [110, 193] width 110 height 14
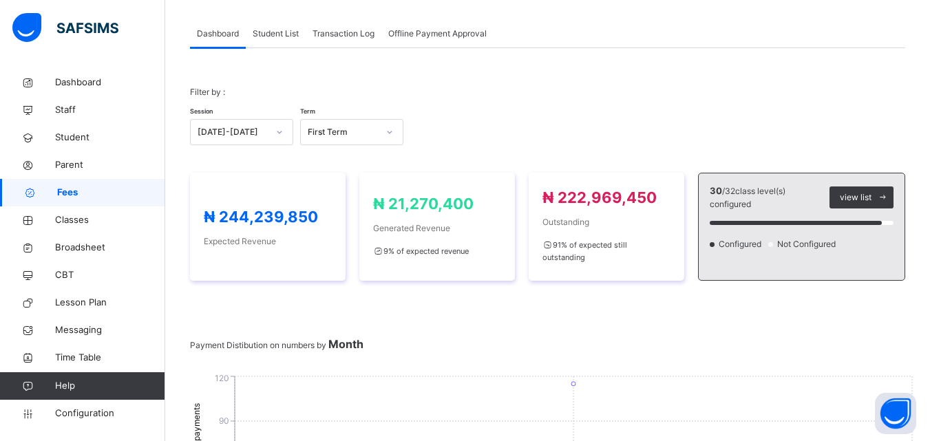
scroll to position [404, 0]
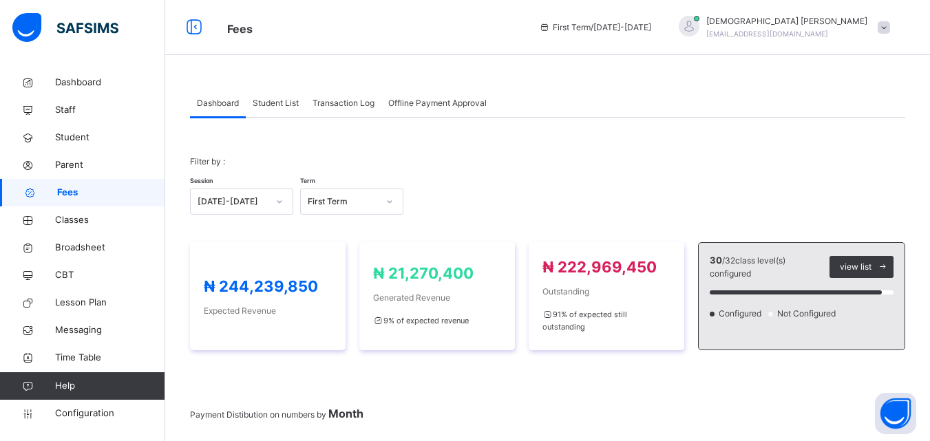
click at [275, 100] on span "Student List" at bounding box center [276, 103] width 46 height 12
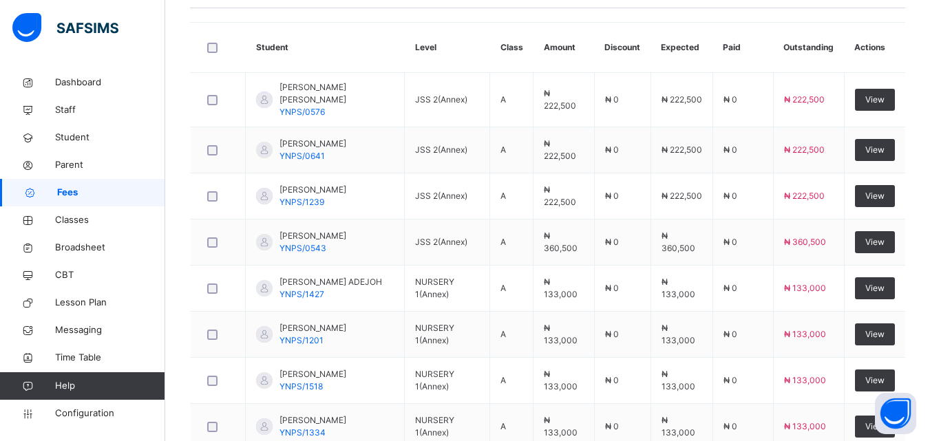
scroll to position [334, 0]
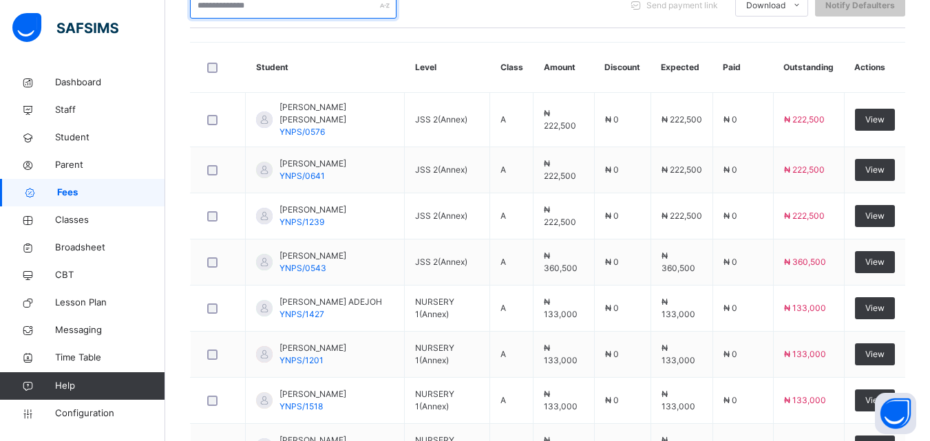
click at [268, 8] on input "text" at bounding box center [293, 5] width 206 height 26
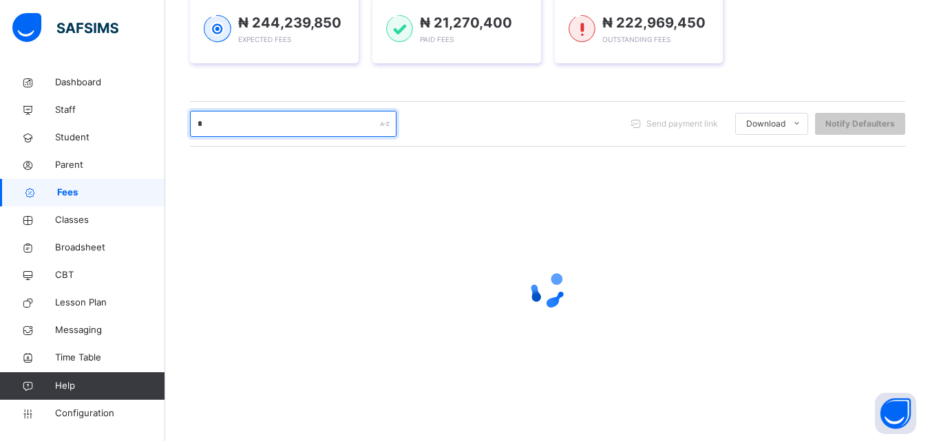
scroll to position [216, 0]
type input "****"
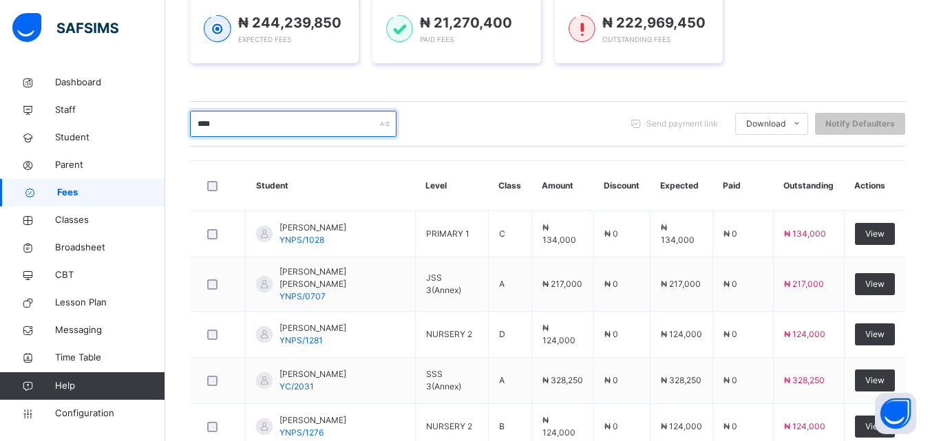
scroll to position [334, 0]
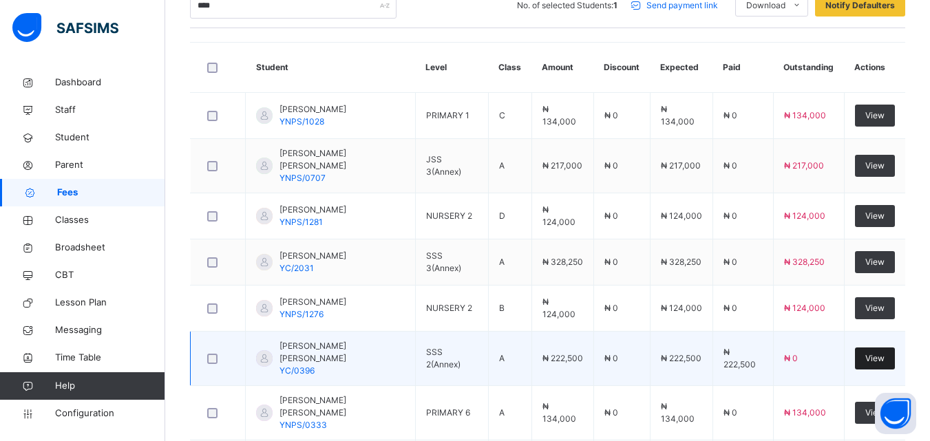
click at [884, 356] on span "View" at bounding box center [874, 358] width 19 height 12
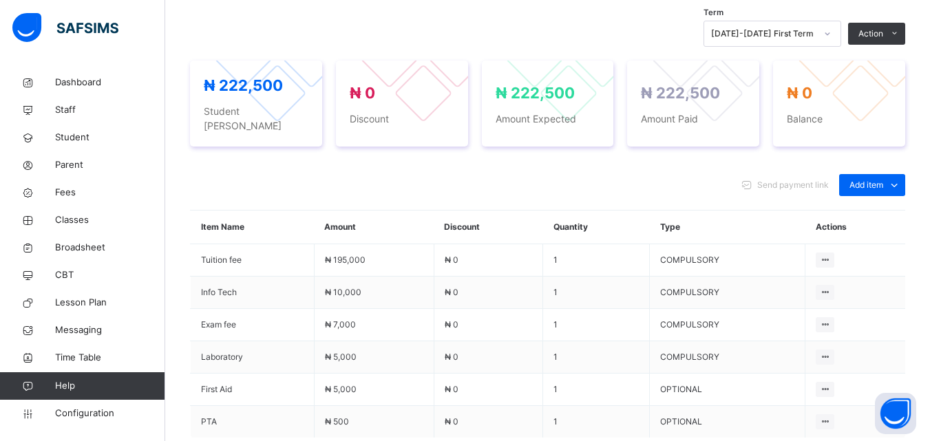
scroll to position [523, 0]
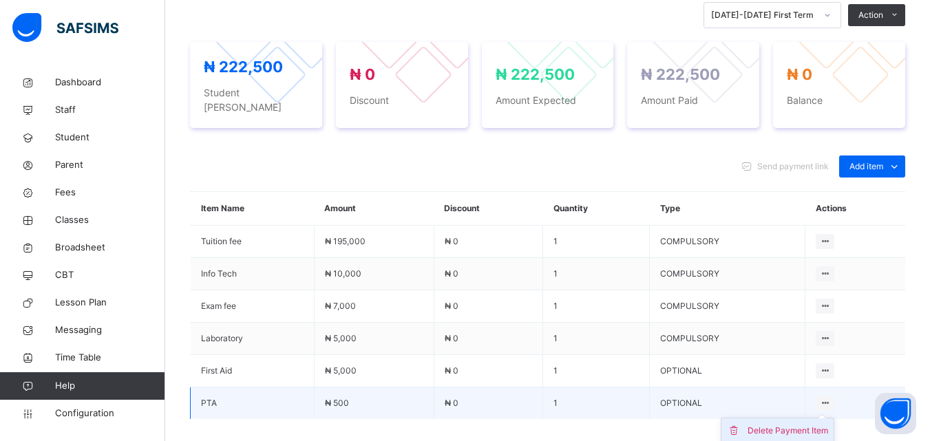
click at [801, 424] on div "Delete Payment Item" at bounding box center [787, 431] width 80 height 14
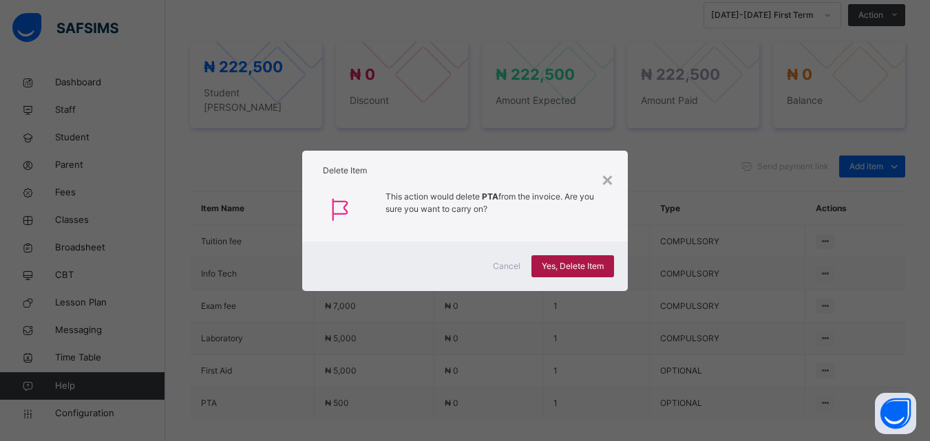
click at [583, 266] on span "Yes, Delete Item" at bounding box center [572, 266] width 62 height 12
click at [608, 184] on div "×" at bounding box center [607, 178] width 13 height 29
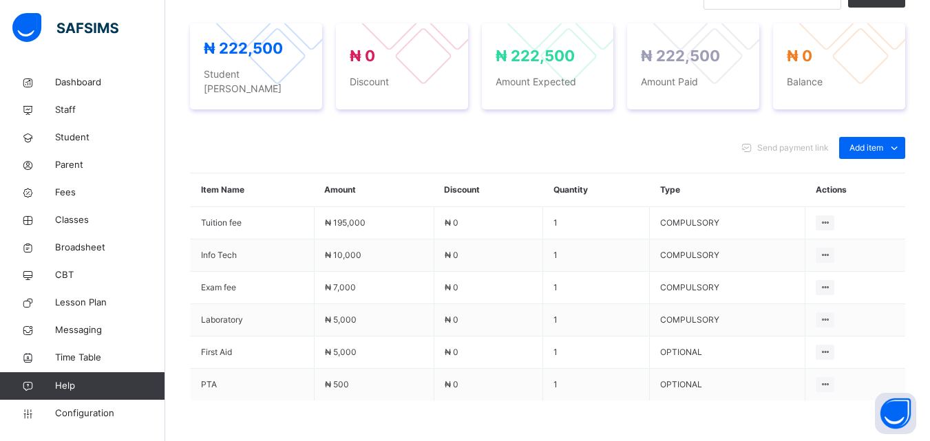
scroll to position [578, 0]
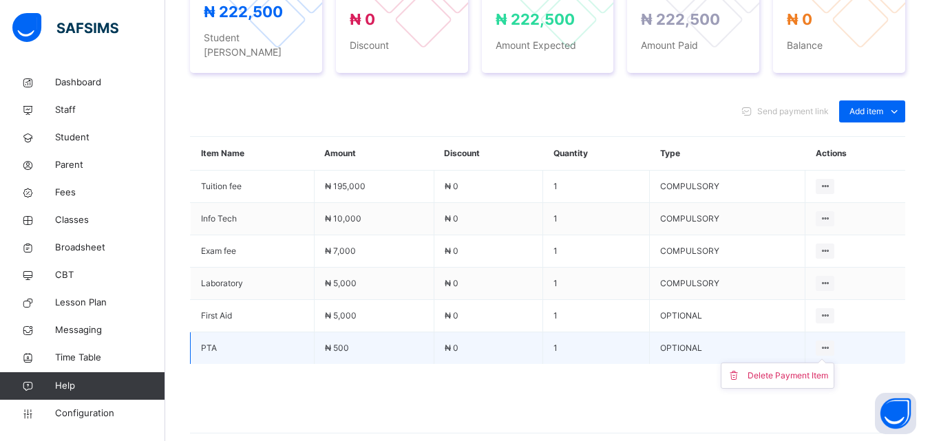
click at [830, 343] on icon at bounding box center [825, 348] width 12 height 10
click at [777, 369] on div "Delete Payment Item" at bounding box center [787, 376] width 80 height 14
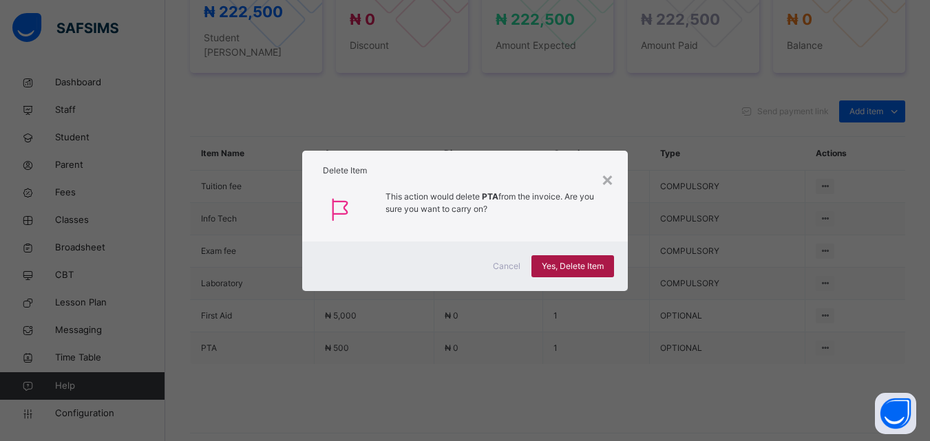
click at [576, 265] on span "Yes, Delete Item" at bounding box center [572, 266] width 62 height 12
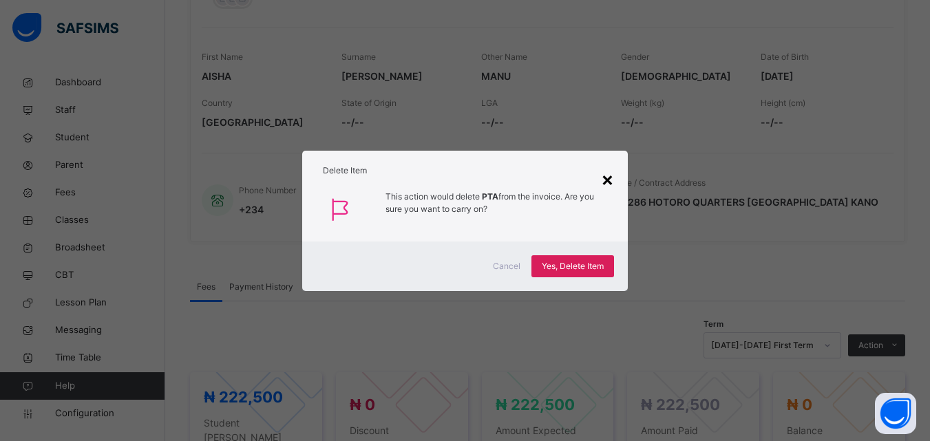
click at [606, 174] on div "×" at bounding box center [607, 178] width 13 height 29
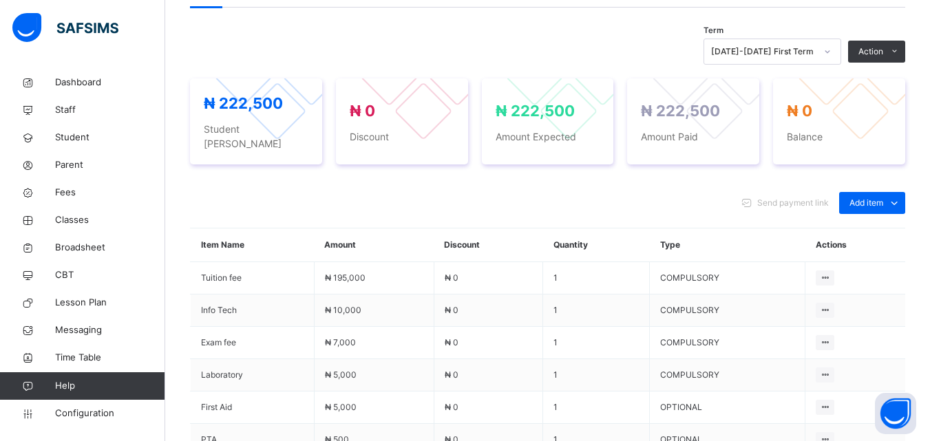
scroll to position [514, 0]
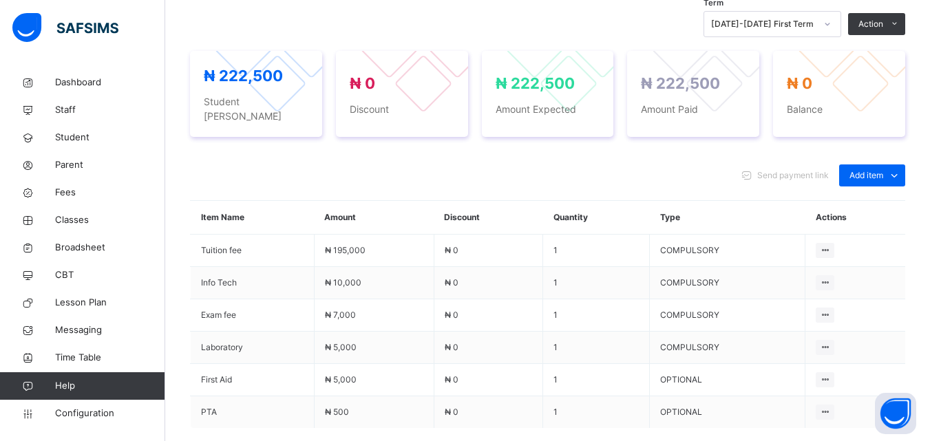
click at [928, 434] on div "× Delete Document This action would delete the document with name: from the sys…" at bounding box center [547, 64] width 764 height 1018
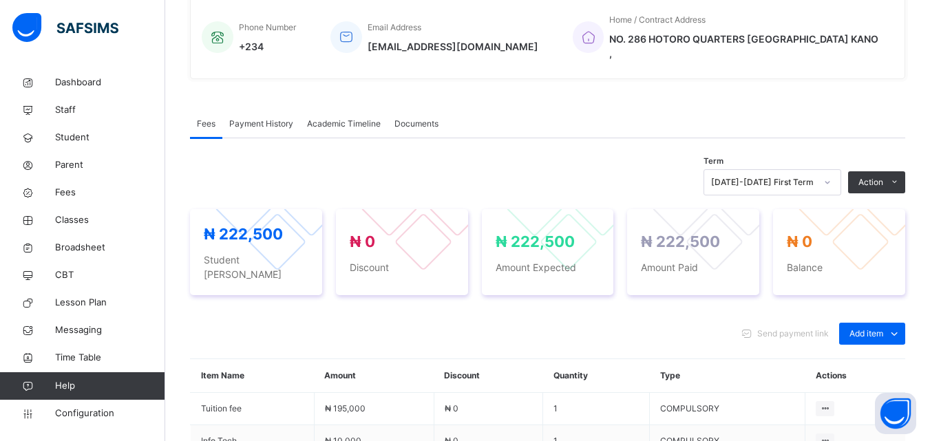
scroll to position [351, 0]
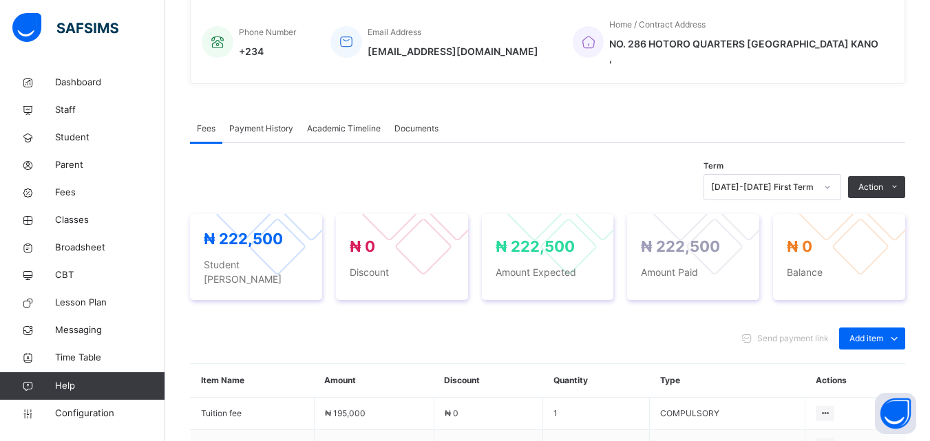
click at [371, 122] on span "Academic Timeline" at bounding box center [344, 128] width 74 height 12
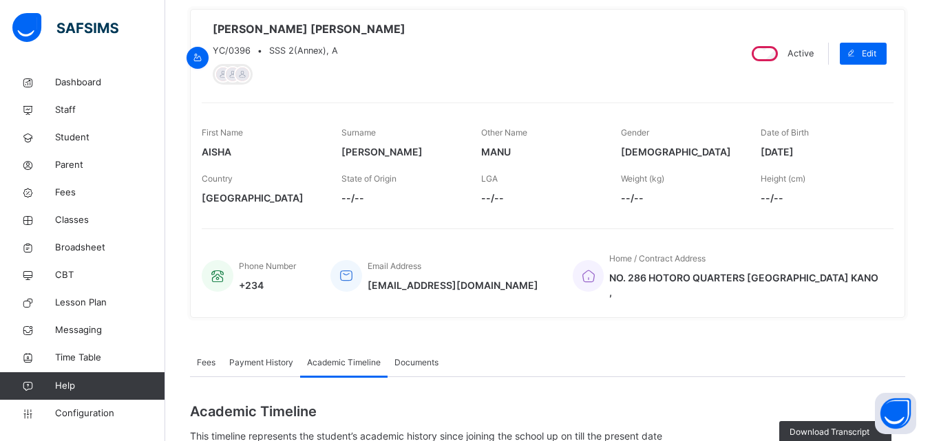
scroll to position [0, 0]
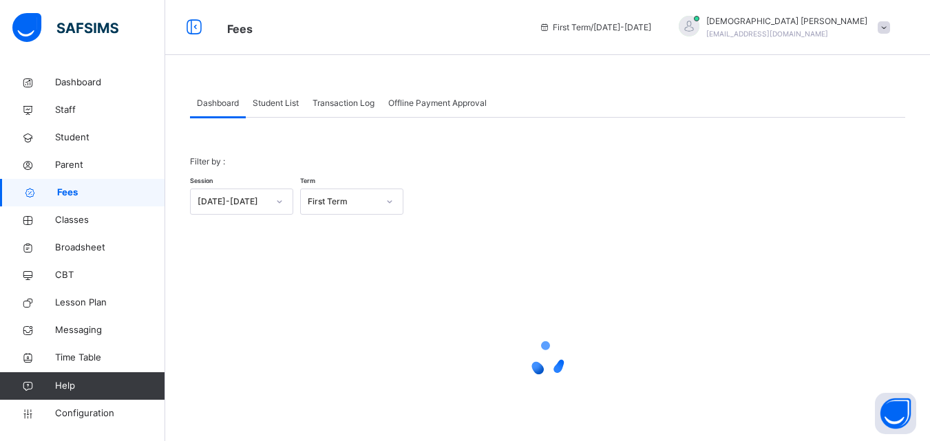
scroll to position [69, 0]
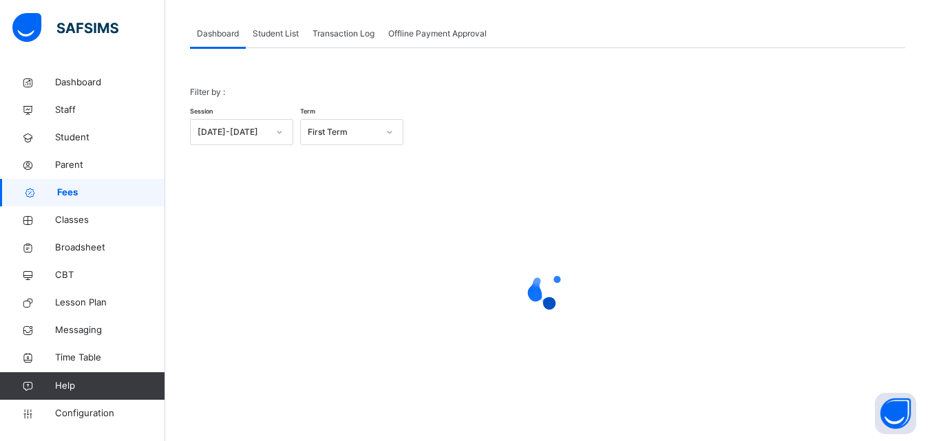
click at [341, 31] on span "Transaction Log" at bounding box center [343, 34] width 62 height 12
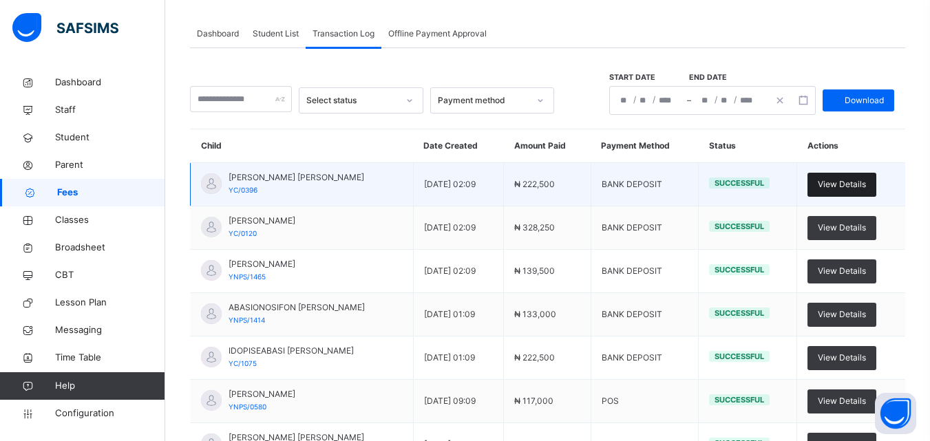
click at [854, 184] on span "View Details" at bounding box center [841, 184] width 48 height 12
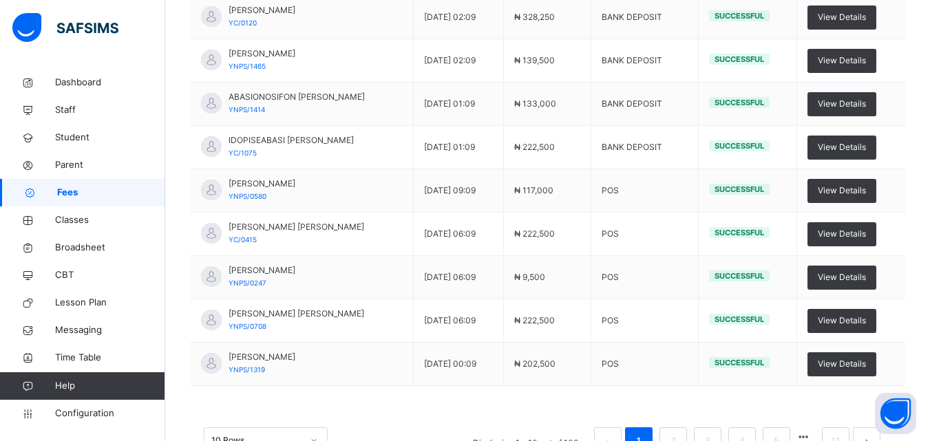
scroll to position [281, 0]
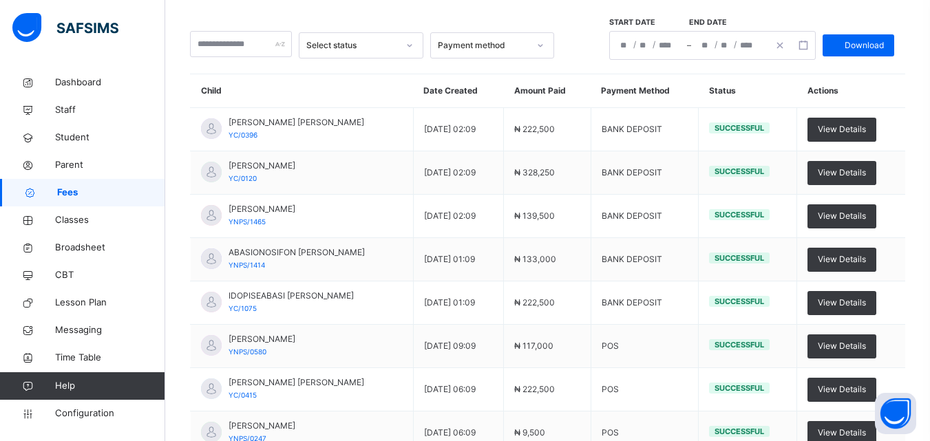
scroll to position [69, 0]
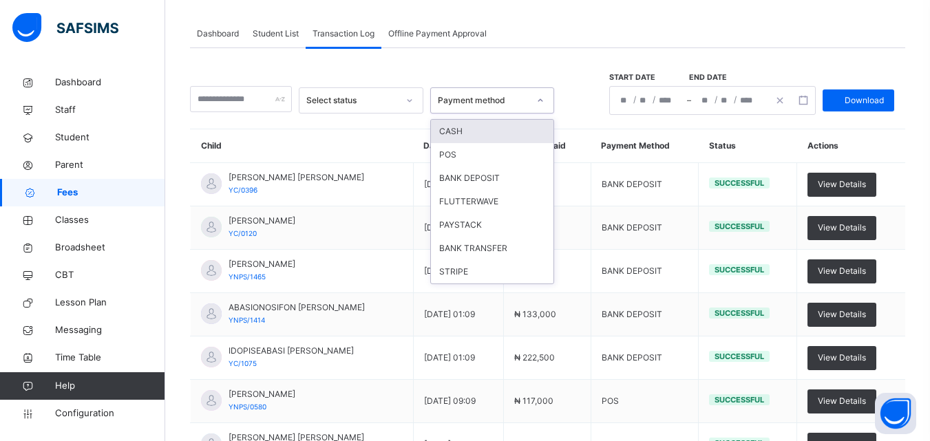
click at [544, 101] on div at bounding box center [539, 100] width 23 height 22
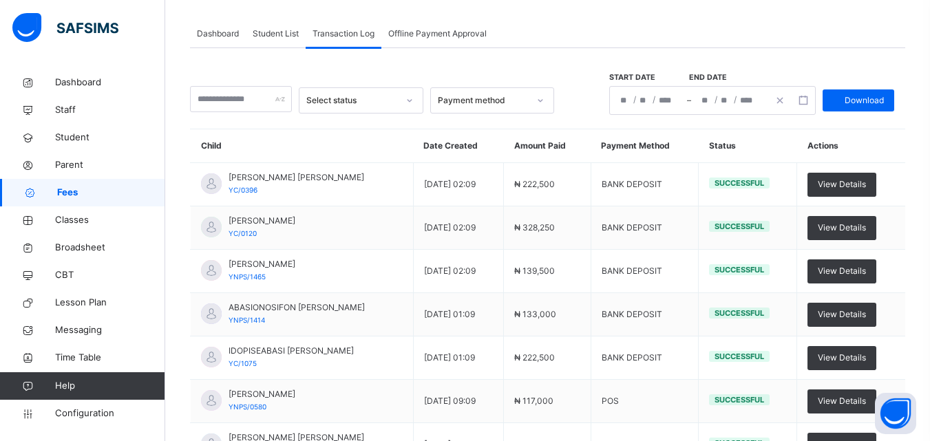
click at [323, 143] on th "Child" at bounding box center [302, 146] width 223 height 34
click at [414, 96] on icon at bounding box center [409, 101] width 8 height 14
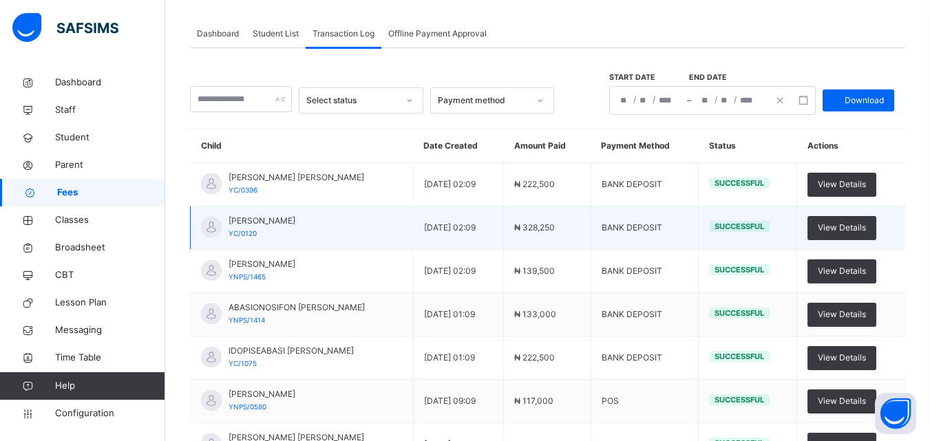
click at [374, 232] on td "UMAR UMAR BALARABE YC/0120" at bounding box center [302, 227] width 223 height 43
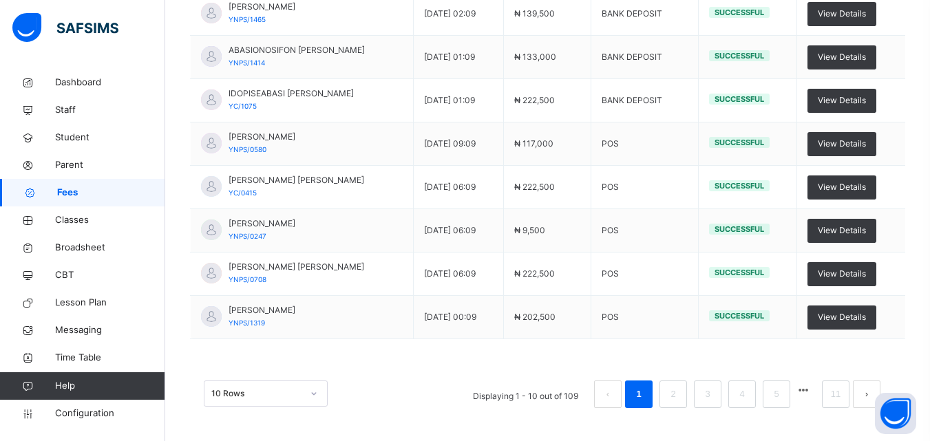
scroll to position [328, 0]
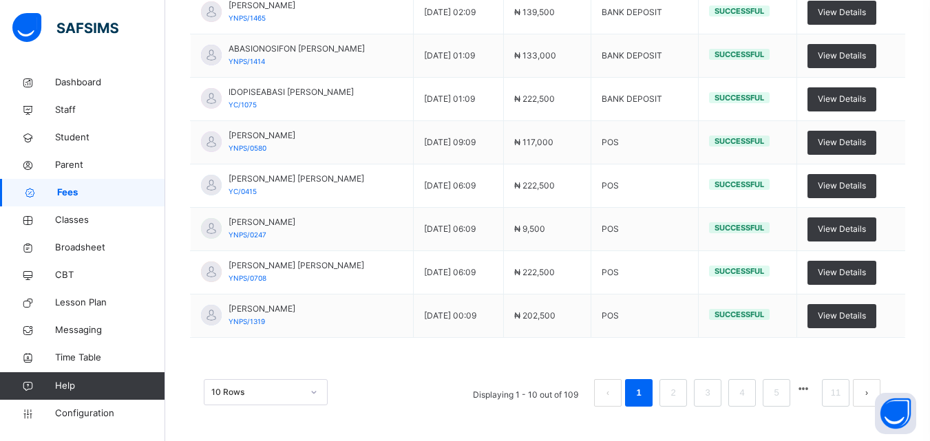
click at [583, 152] on td "₦ 117,000" at bounding box center [547, 142] width 87 height 43
click at [235, 154] on td "KHADIJA KAMILU IBRAHIM YNPS/0580" at bounding box center [302, 142] width 223 height 43
click at [66, 194] on span "Fees" at bounding box center [111, 193] width 108 height 14
click at [70, 131] on span "Student" at bounding box center [110, 138] width 110 height 14
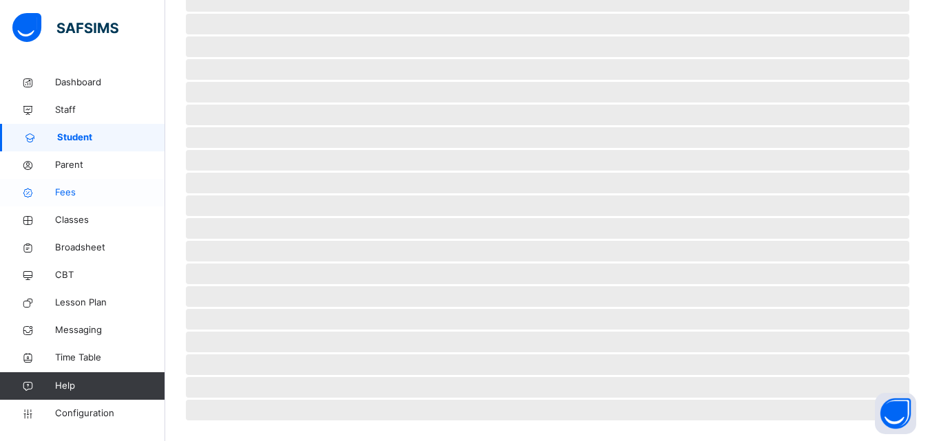
click at [73, 193] on span "Fees" at bounding box center [110, 193] width 110 height 14
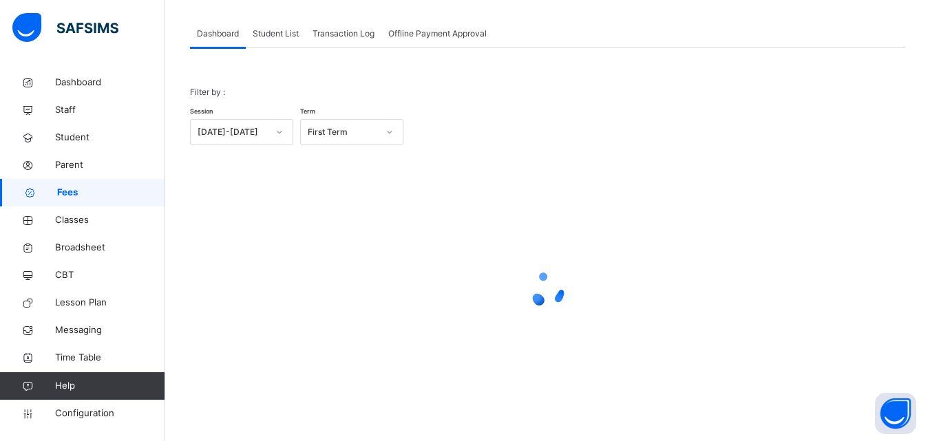
scroll to position [69, 0]
click at [277, 34] on span "Student List" at bounding box center [276, 34] width 46 height 12
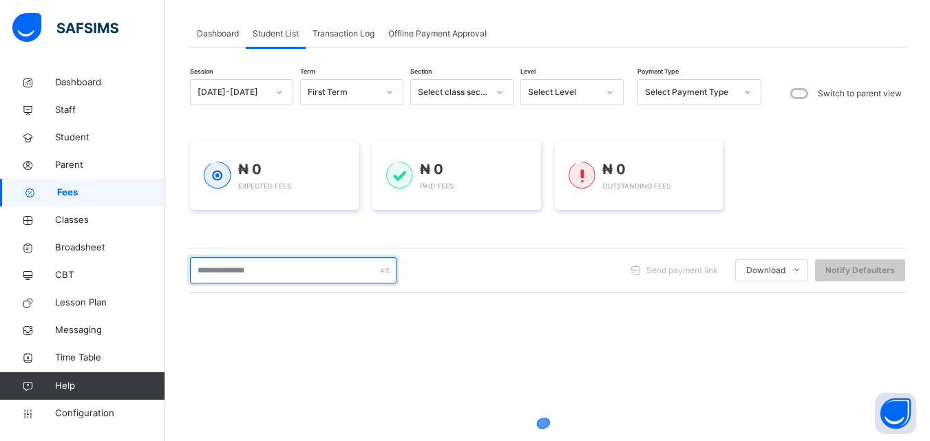
click at [276, 268] on input "text" at bounding box center [293, 270] width 206 height 26
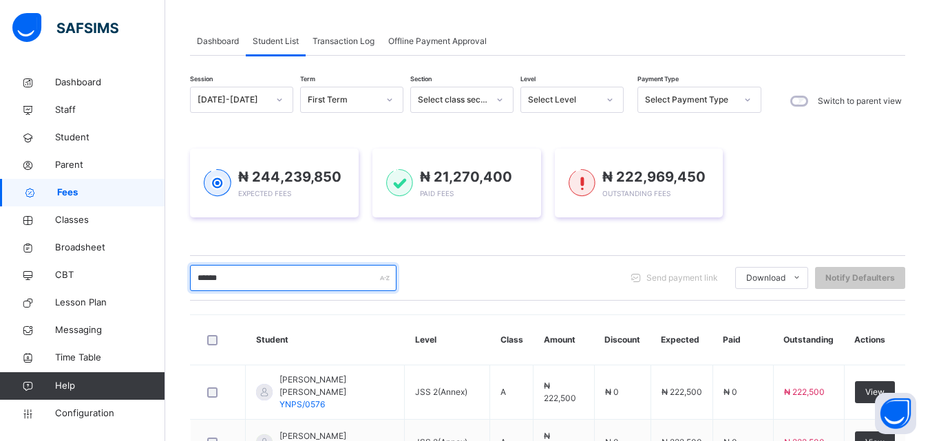
scroll to position [59, 0]
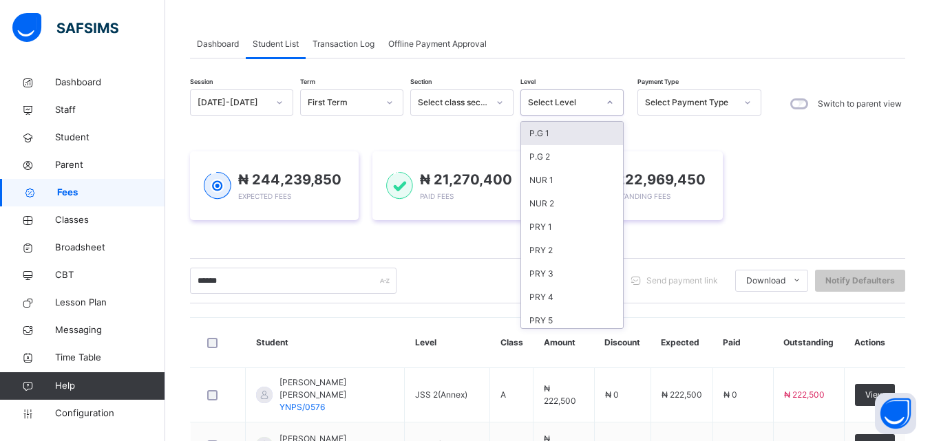
click at [606, 101] on icon at bounding box center [609, 103] width 8 height 14
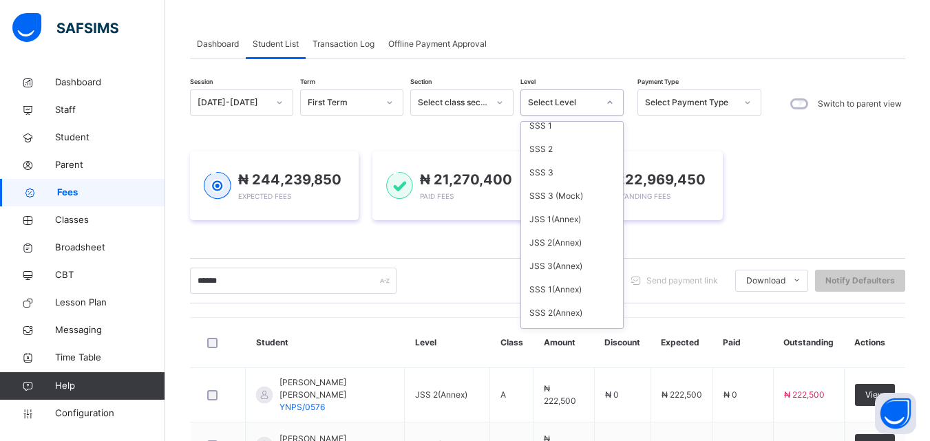
scroll to position [339, 0]
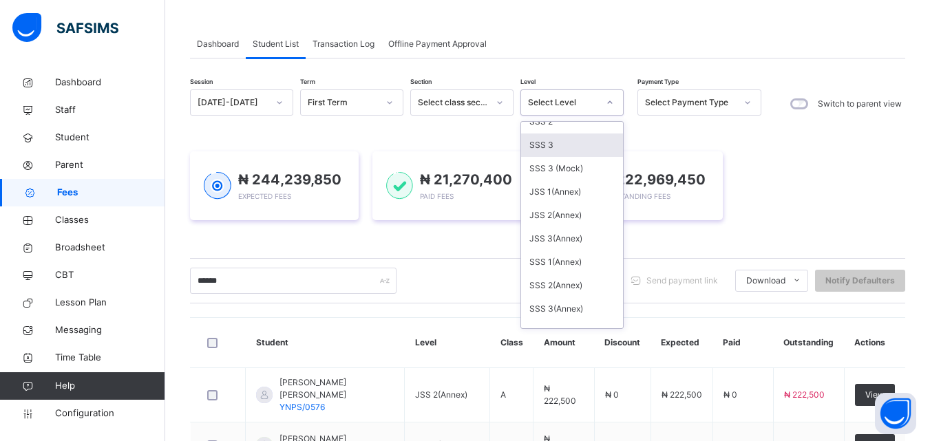
click at [541, 147] on div "SSS 3" at bounding box center [572, 144] width 102 height 23
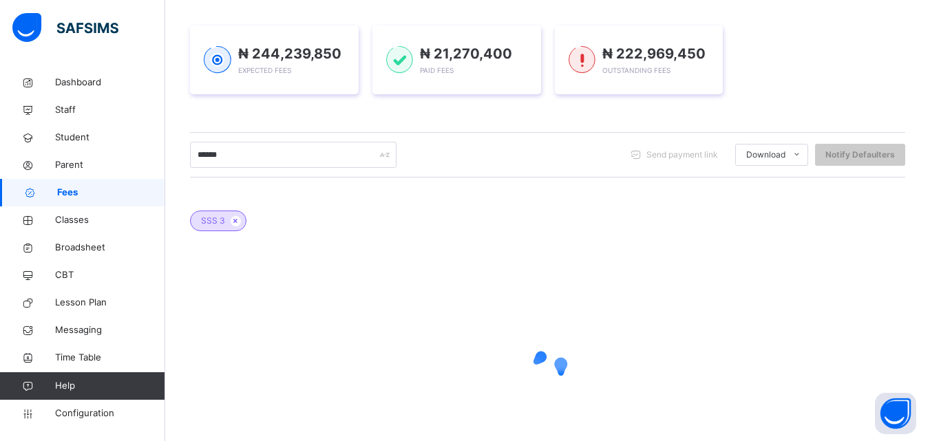
scroll to position [294, 0]
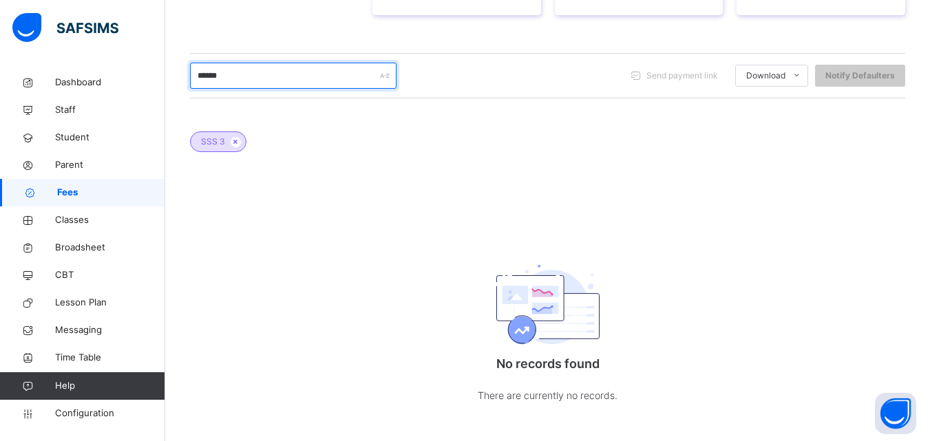
click at [229, 79] on input "******" at bounding box center [293, 76] width 206 height 26
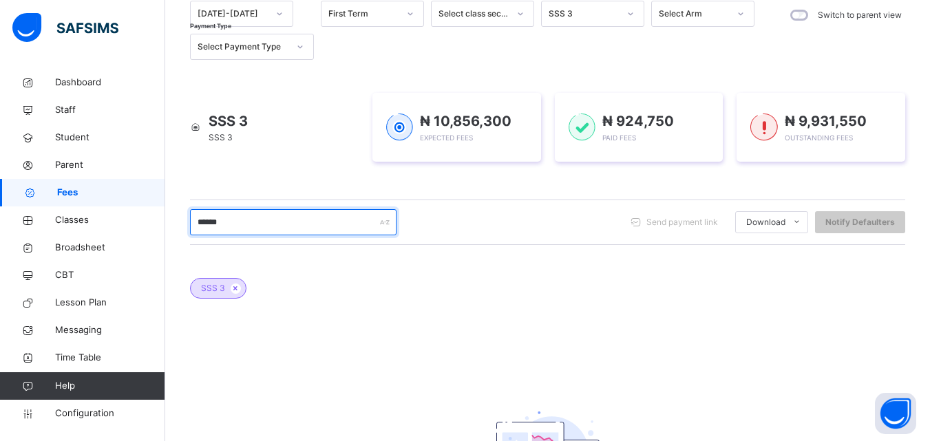
scroll to position [120, 0]
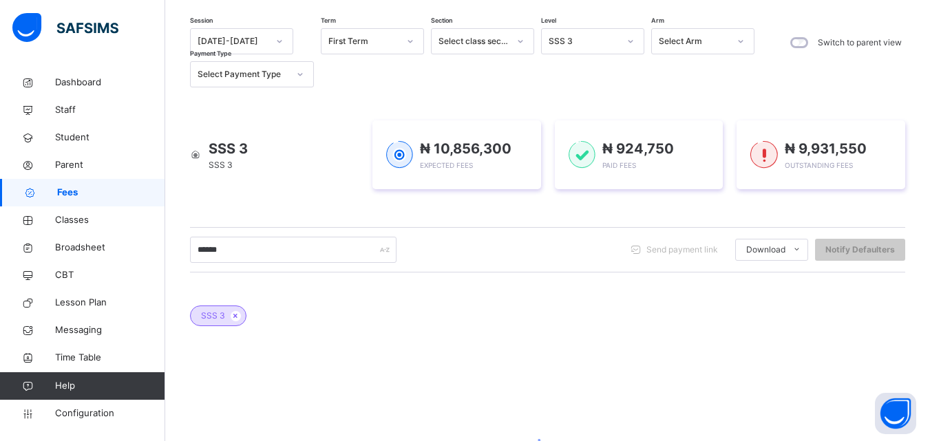
click at [633, 42] on icon at bounding box center [630, 41] width 8 height 14
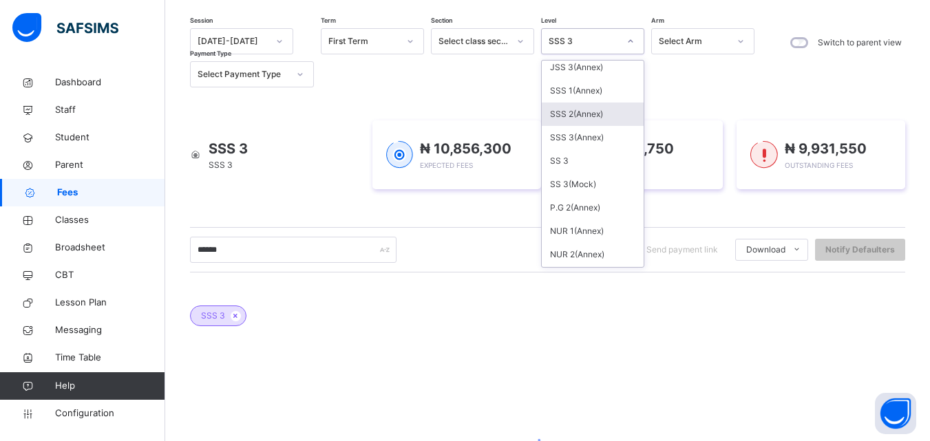
scroll to position [477, 0]
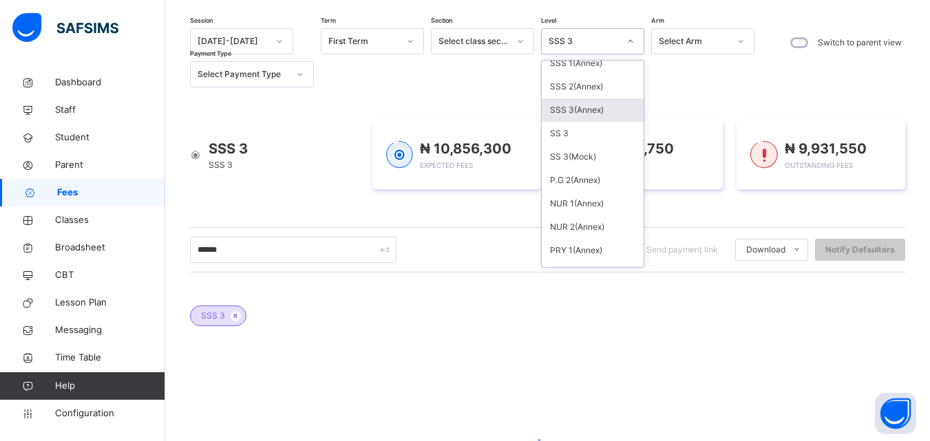
click at [582, 112] on div "SSS 3(Annex)" at bounding box center [592, 109] width 102 height 23
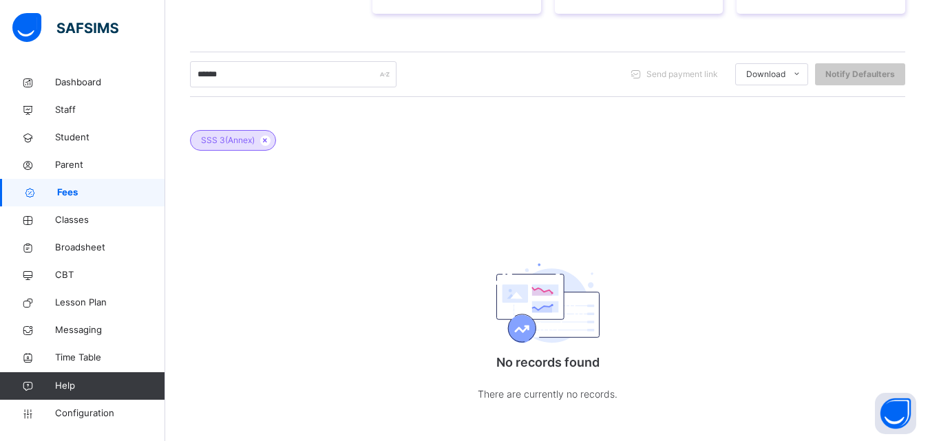
scroll to position [306, 0]
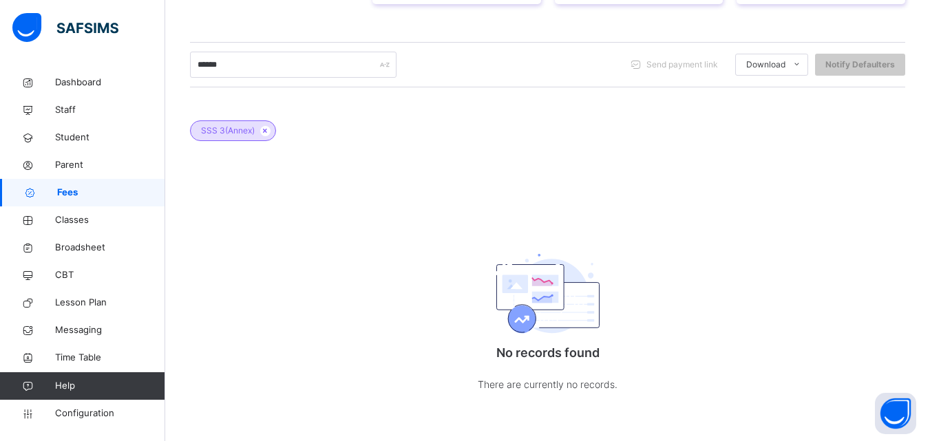
click at [928, 14] on div "Dashboard Student List Transaction Log Offline Payment Approval Student List Mo…" at bounding box center [547, 102] width 764 height 678
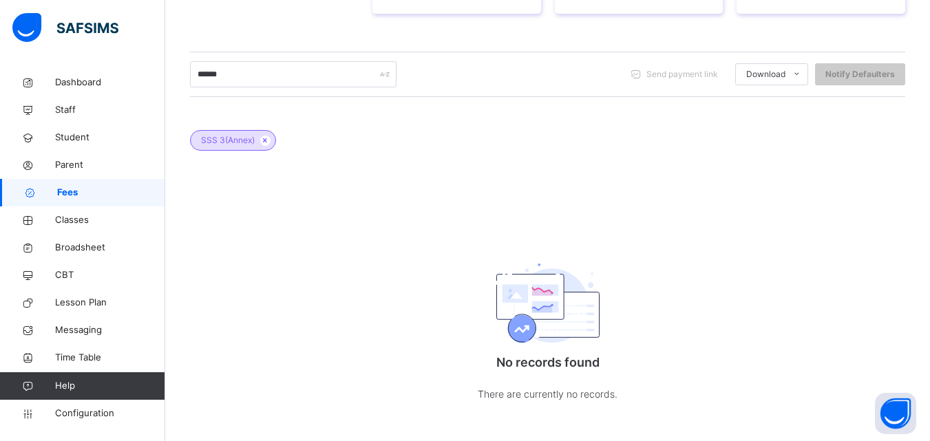
scroll to position [279, 0]
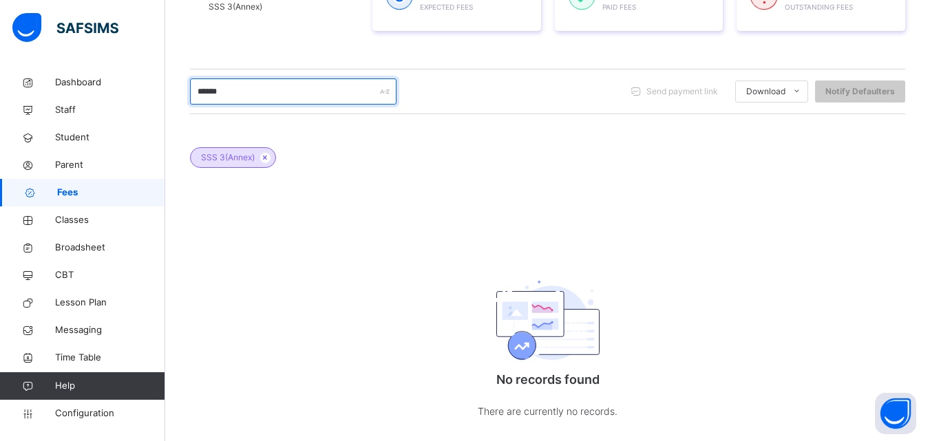
click at [256, 87] on input "******" at bounding box center [293, 91] width 206 height 26
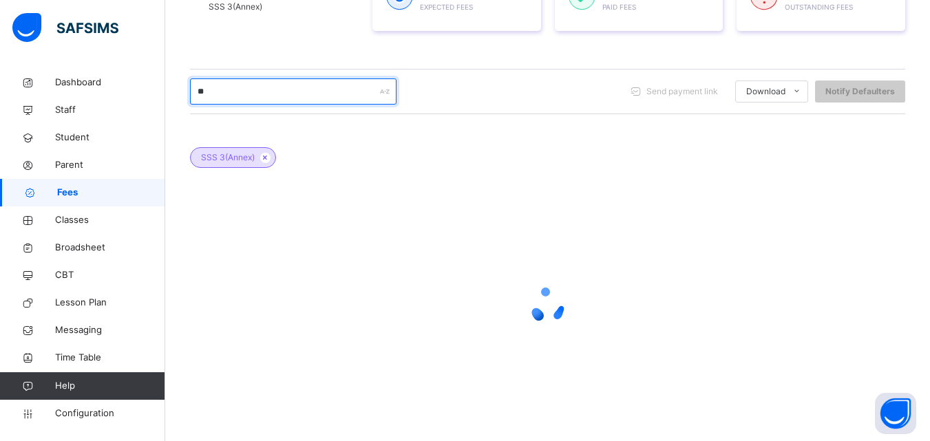
type input "******"
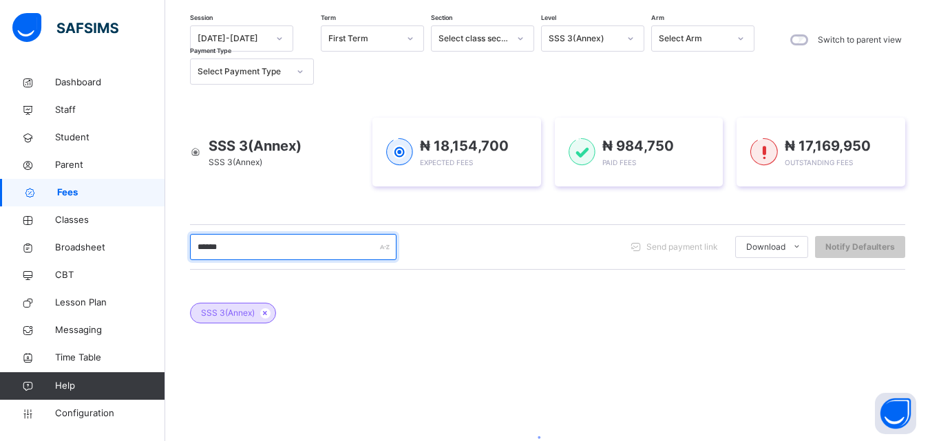
scroll to position [3, 0]
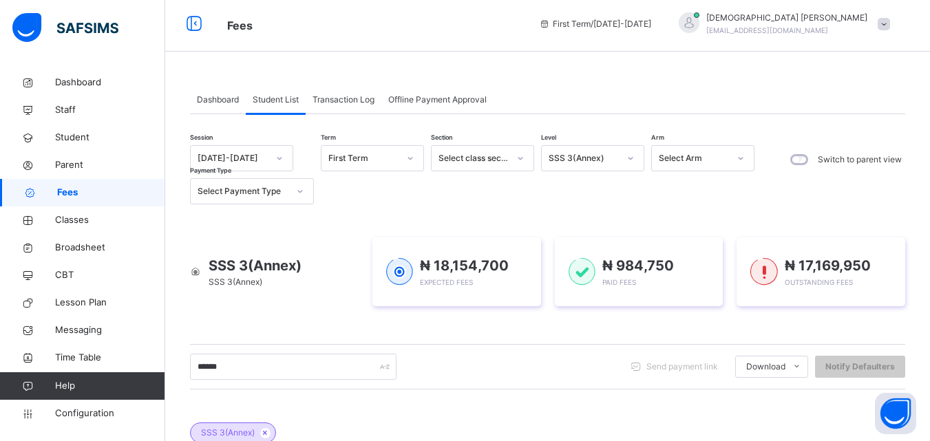
click at [352, 100] on span "Transaction Log" at bounding box center [343, 100] width 62 height 12
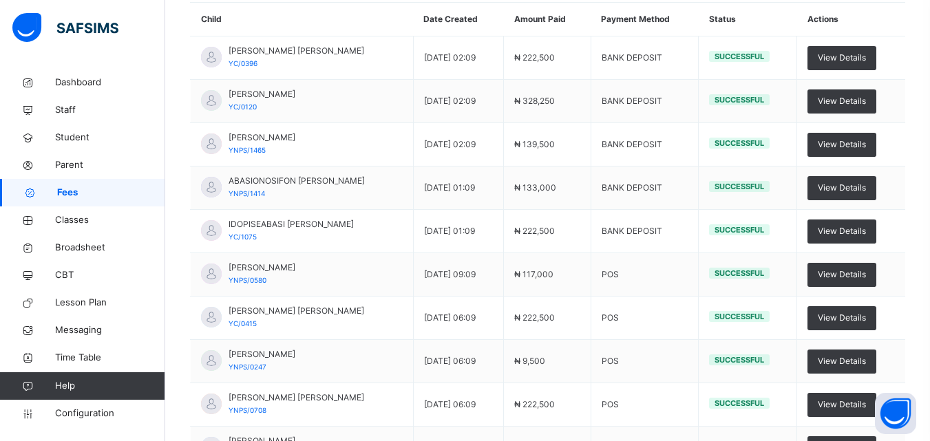
scroll to position [251, 0]
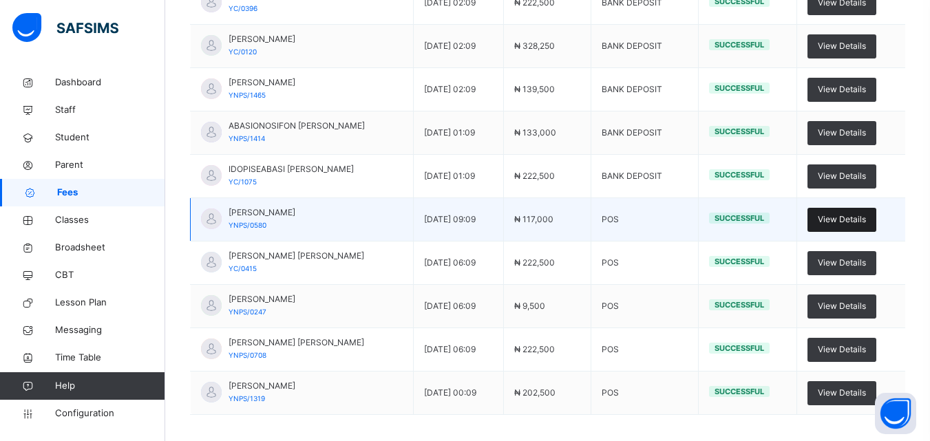
click at [866, 215] on span "View Details" at bounding box center [841, 219] width 48 height 12
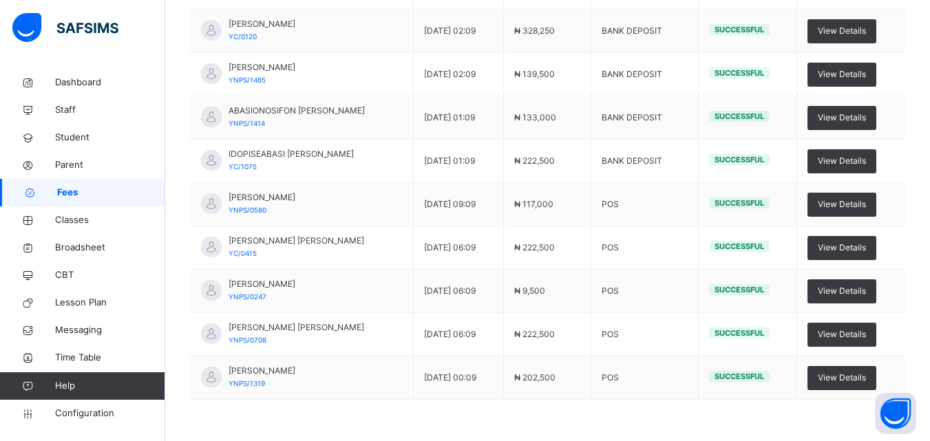
scroll to position [279, 0]
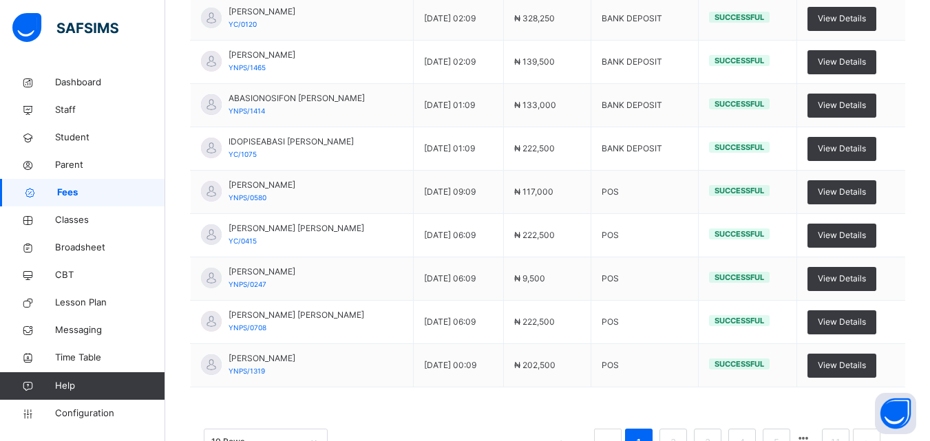
click at [69, 189] on span "Fees" at bounding box center [111, 193] width 108 height 14
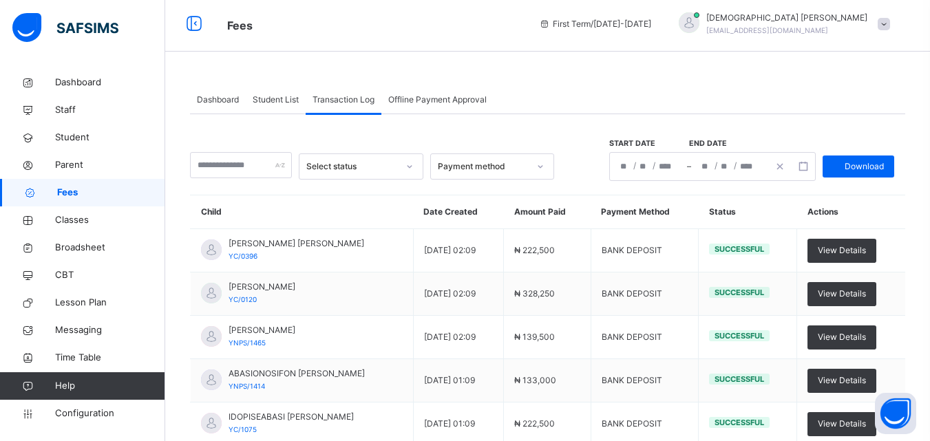
scroll to position [0, 0]
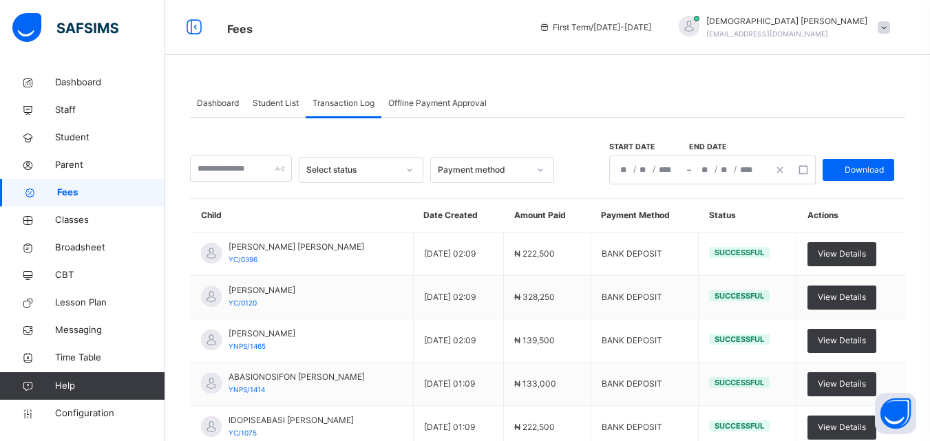
click at [281, 102] on span "Student List" at bounding box center [276, 103] width 46 height 12
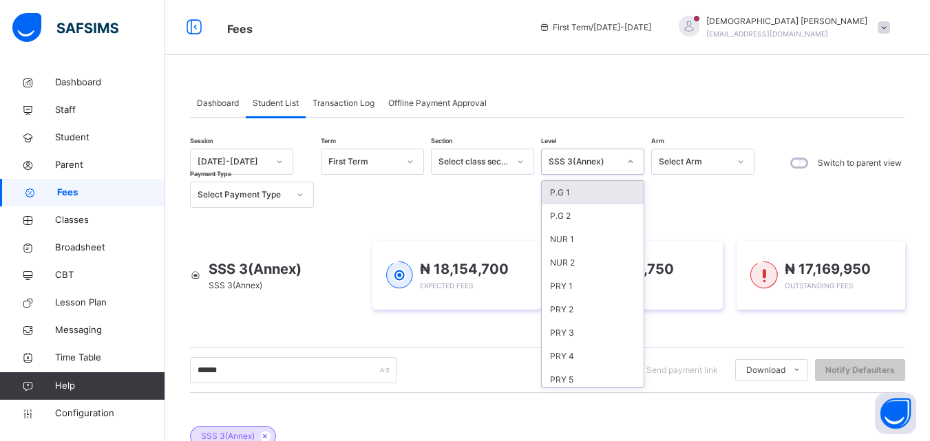
click at [625, 164] on div at bounding box center [630, 162] width 23 height 22
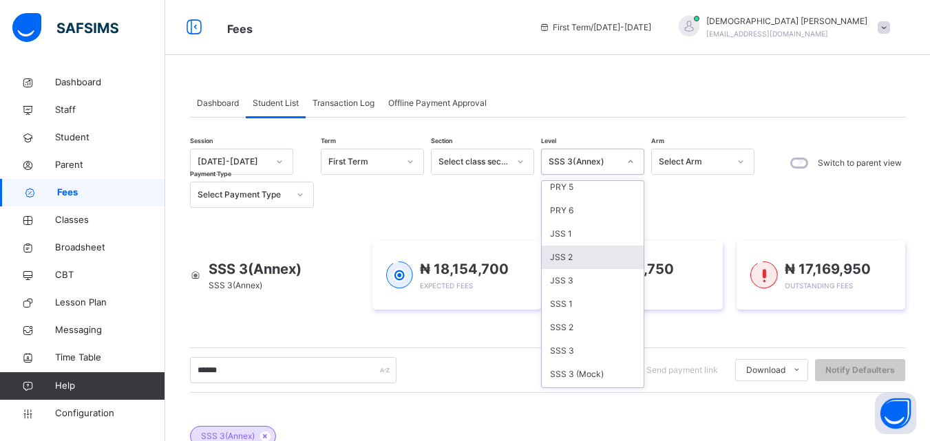
click at [565, 261] on div "JSS 2" at bounding box center [592, 257] width 102 height 23
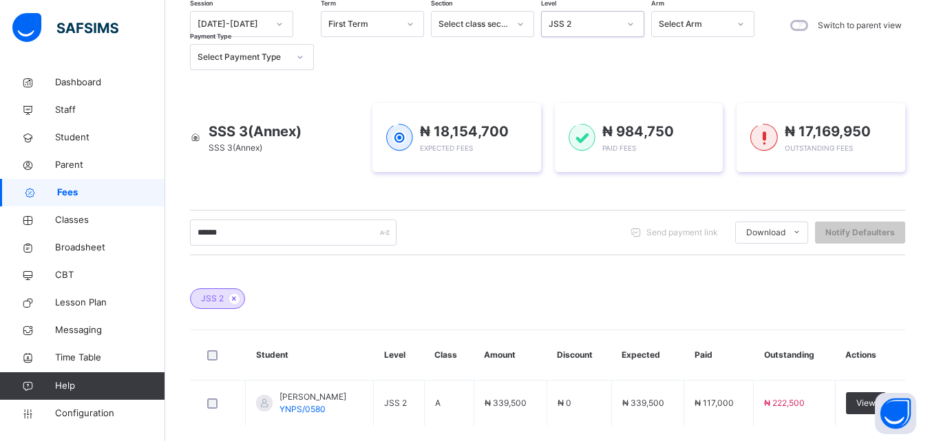
scroll to position [206, 0]
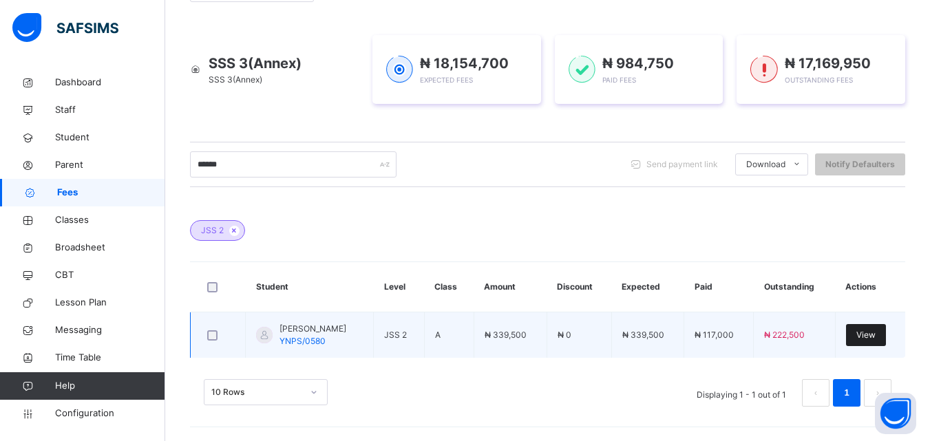
click at [870, 334] on span "View" at bounding box center [865, 335] width 19 height 12
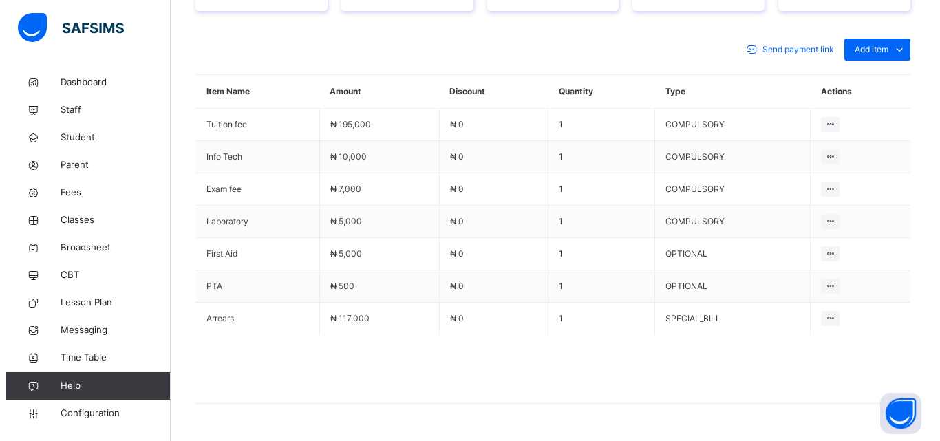
scroll to position [646, 0]
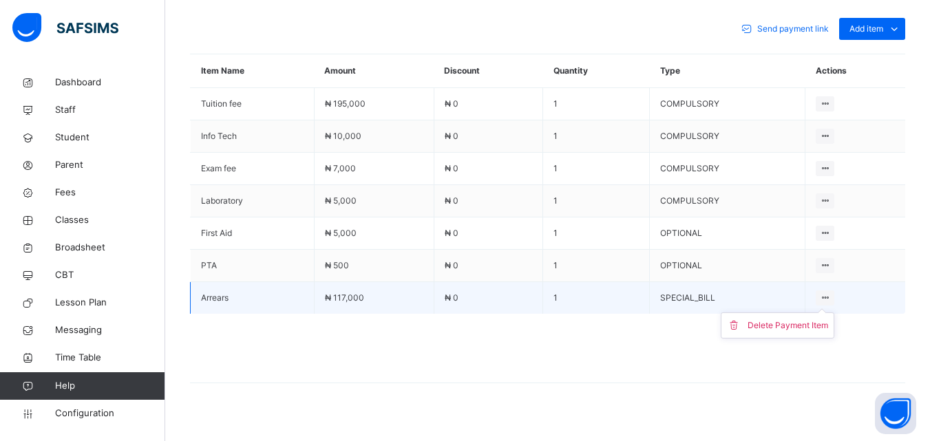
click at [829, 292] on icon at bounding box center [825, 297] width 12 height 10
click at [770, 319] on div "Delete Payment Item" at bounding box center [787, 326] width 80 height 14
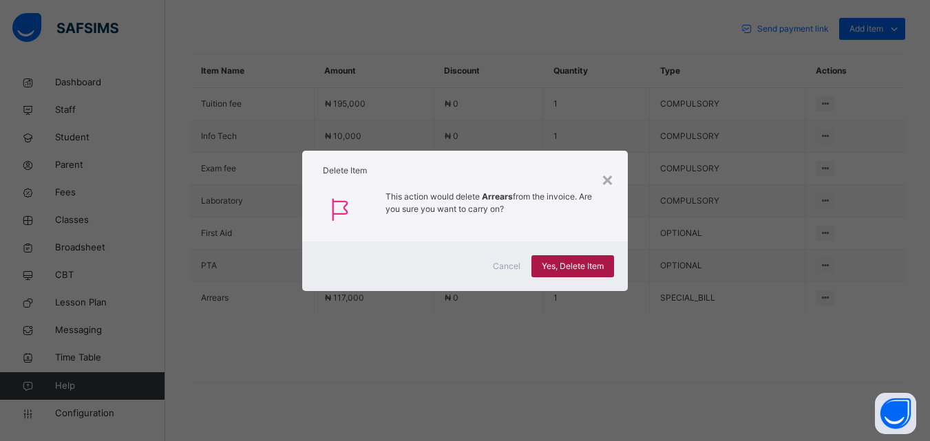
click at [579, 270] on span "Yes, Delete Item" at bounding box center [572, 266] width 62 height 12
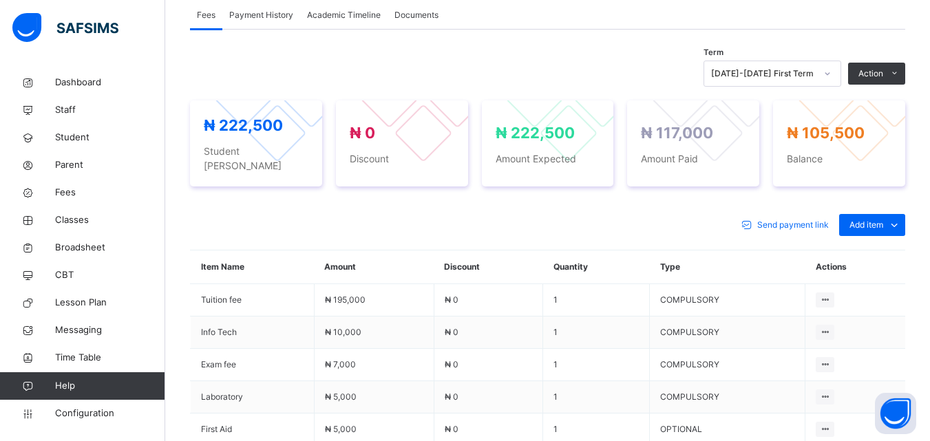
scroll to position [477, 0]
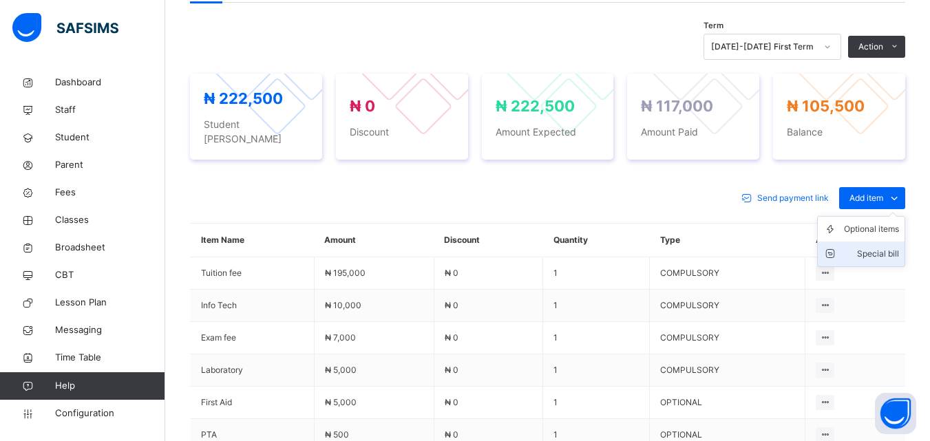
click at [894, 247] on div "Special bill" at bounding box center [871, 254] width 55 height 14
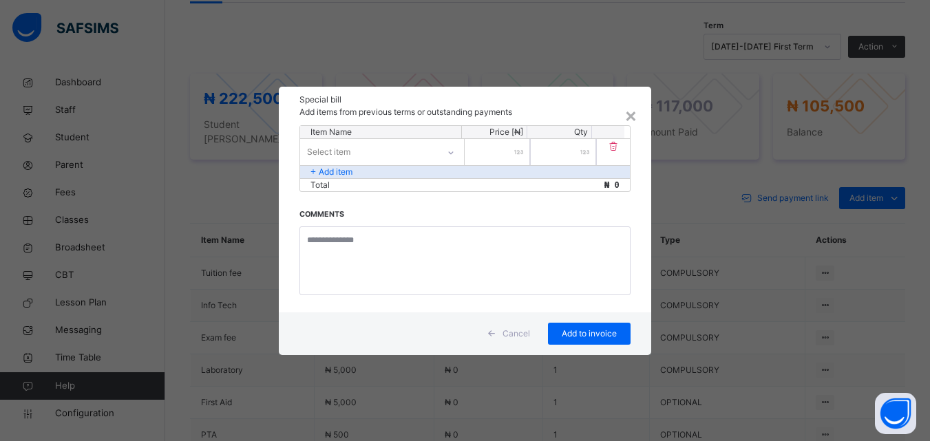
click at [450, 150] on icon at bounding box center [451, 153] width 8 height 14
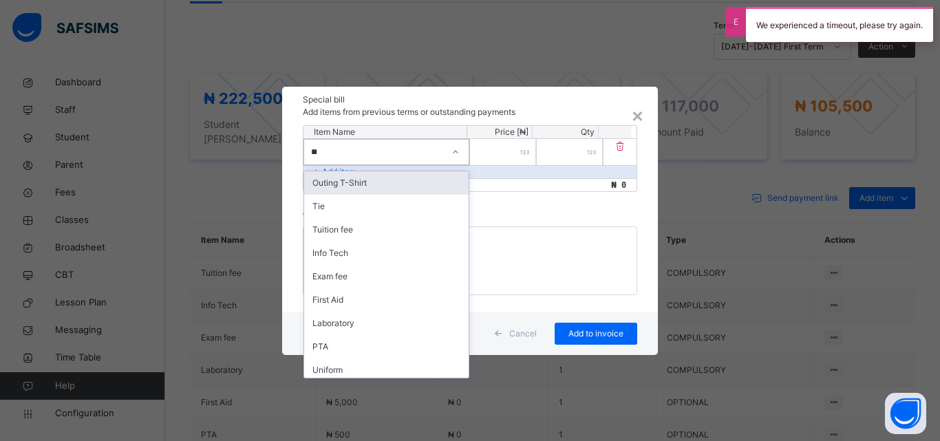
type input "***"
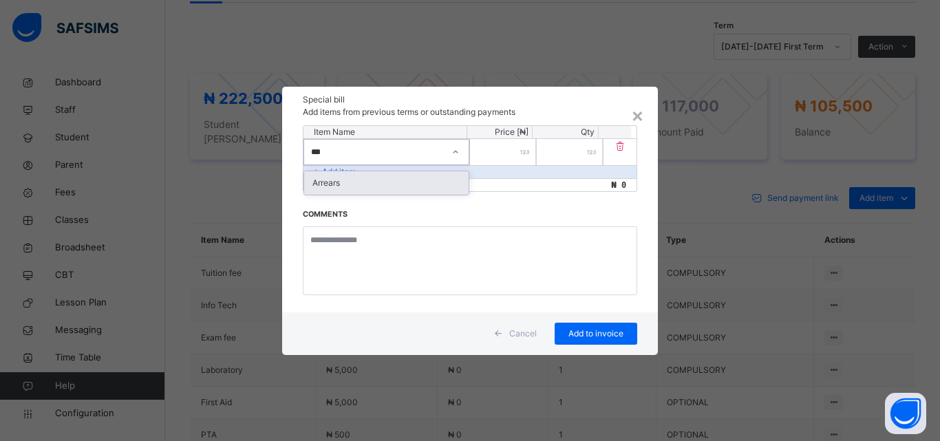
click at [328, 179] on div "Arrears" at bounding box center [386, 182] width 164 height 23
click at [486, 158] on input "number" at bounding box center [503, 152] width 66 height 26
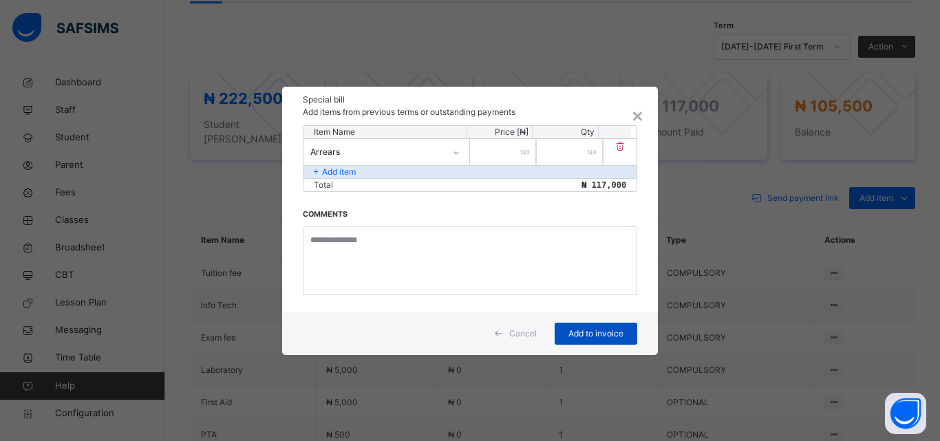
type input "******"
click at [609, 333] on span "Add to invoice" at bounding box center [596, 333] width 62 height 12
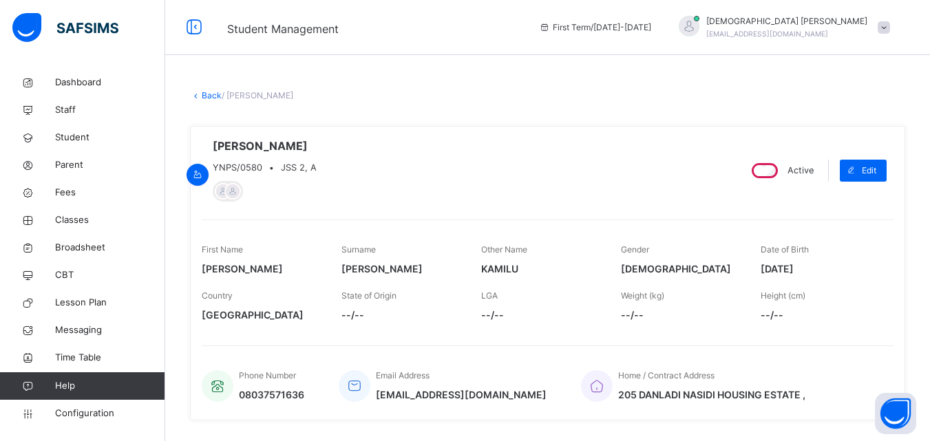
scroll to position [385, 0]
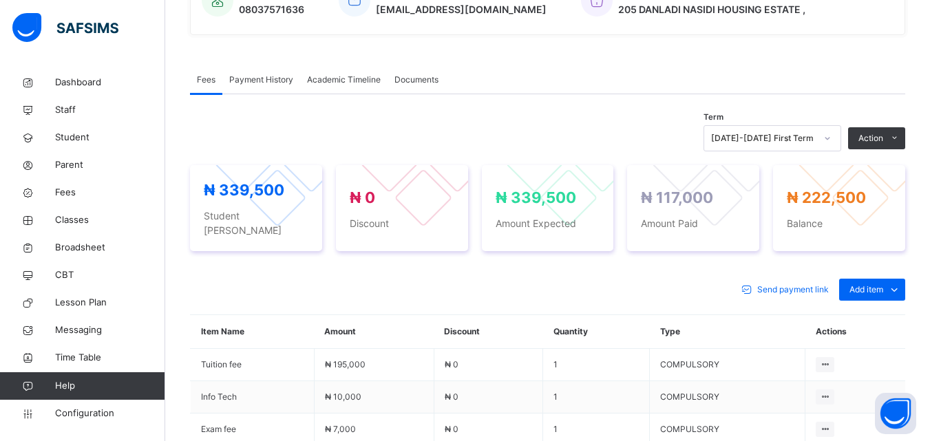
click at [279, 75] on span "Payment History" at bounding box center [261, 80] width 64 height 12
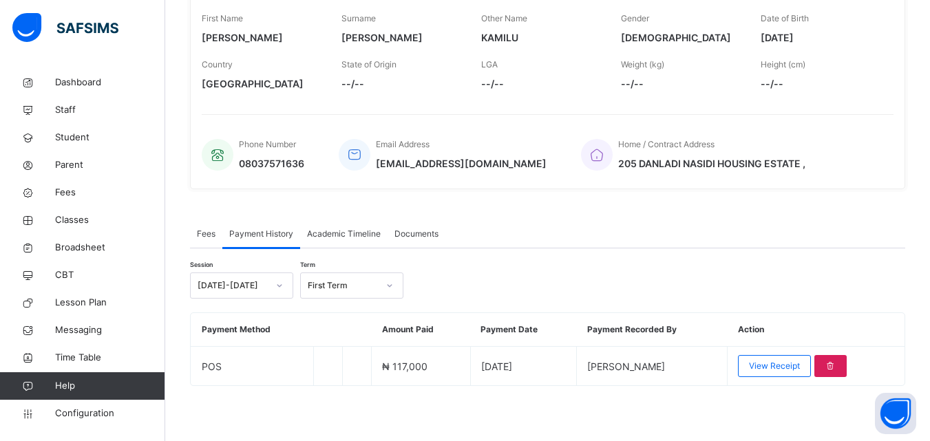
scroll to position [231, 0]
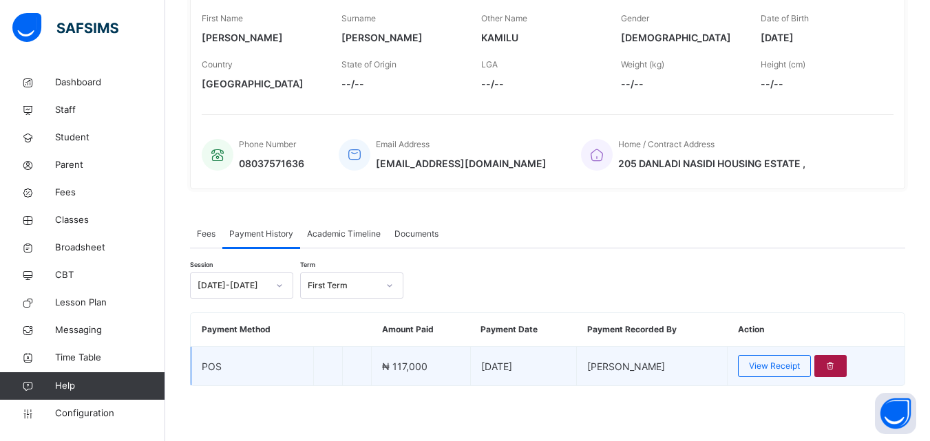
click at [829, 360] on div at bounding box center [830, 366] width 32 height 22
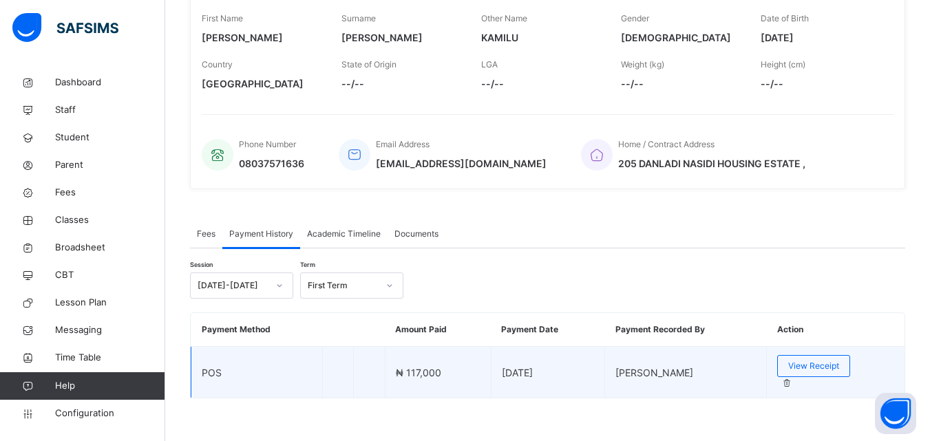
click at [842, 377] on div at bounding box center [837, 383] width 114 height 12
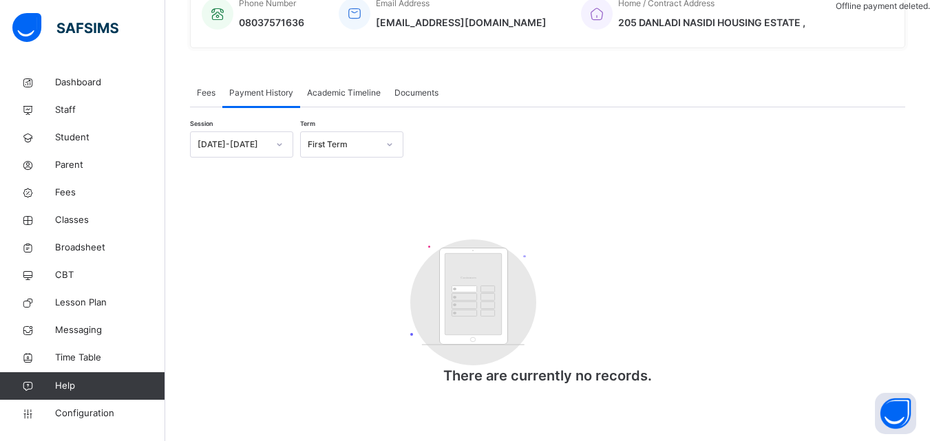
scroll to position [374, 0]
click at [202, 87] on span "Fees" at bounding box center [206, 93] width 19 height 12
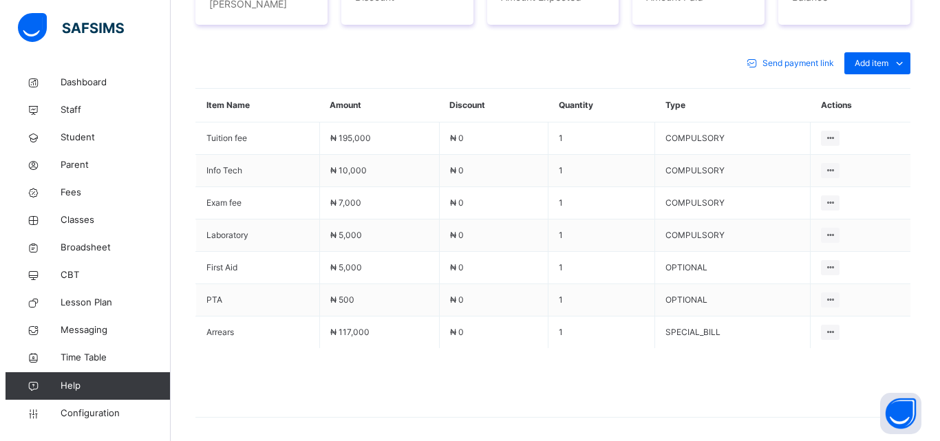
scroll to position [633, 0]
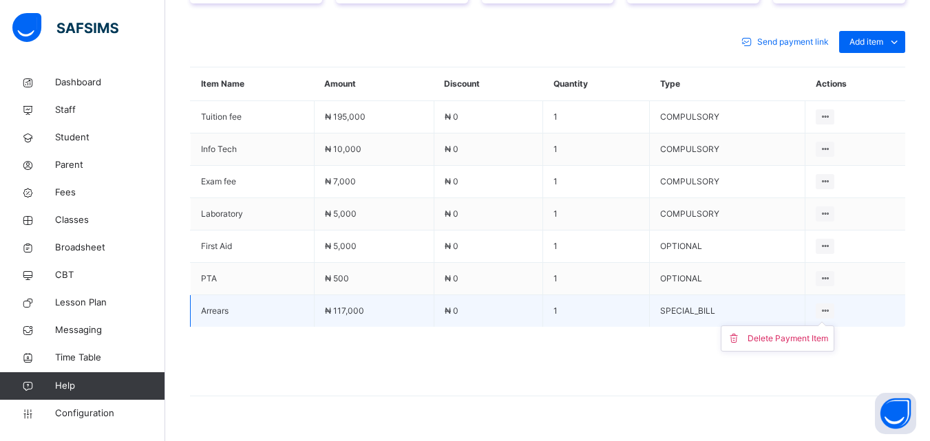
click at [830, 305] on icon at bounding box center [825, 310] width 12 height 10
click at [782, 332] on div "Delete Payment Item" at bounding box center [787, 339] width 80 height 14
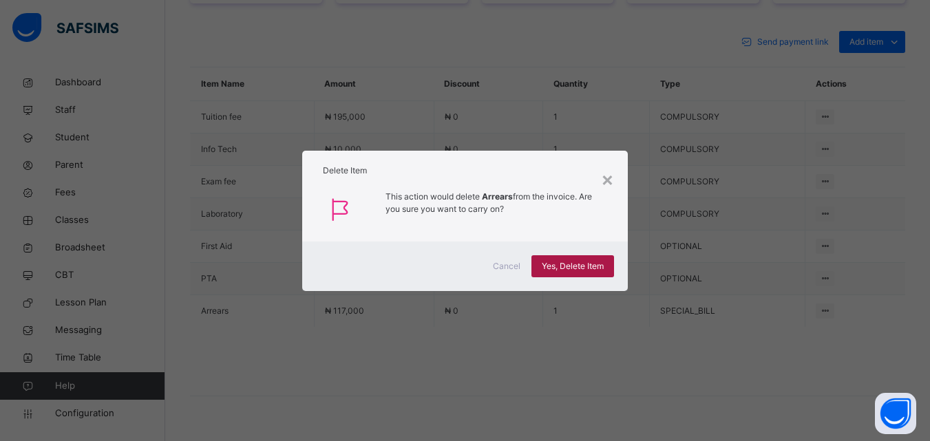
click at [566, 270] on span "Yes, Delete Item" at bounding box center [572, 266] width 62 height 12
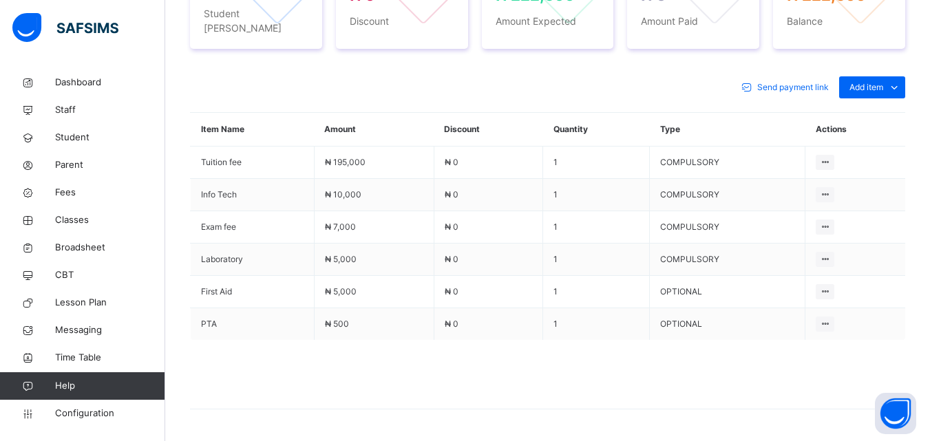
scroll to position [608, 0]
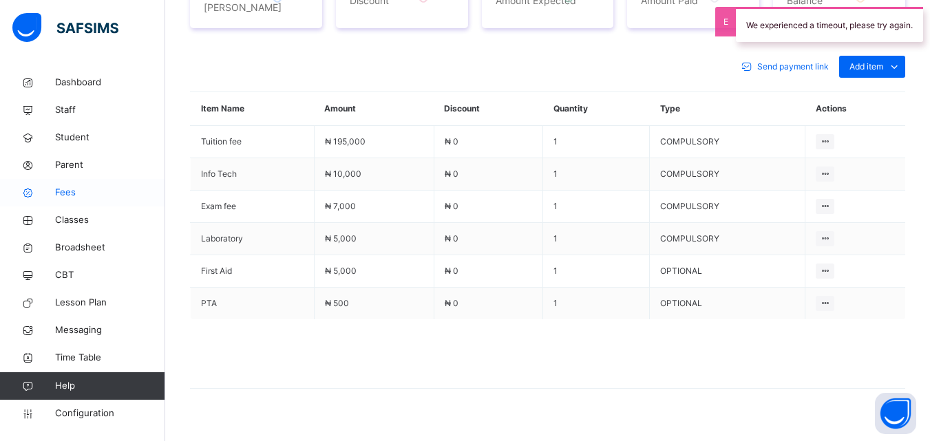
click at [66, 189] on span "Fees" at bounding box center [110, 193] width 110 height 14
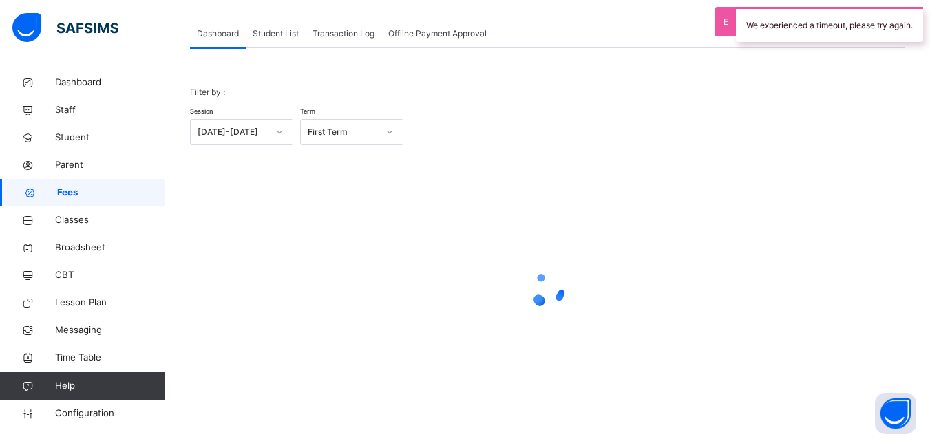
scroll to position [69, 0]
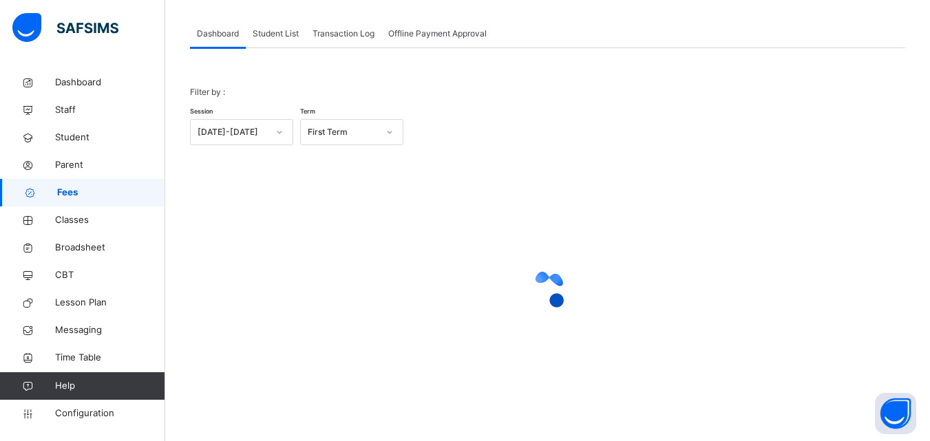
click at [290, 34] on span "Student List" at bounding box center [276, 34] width 46 height 12
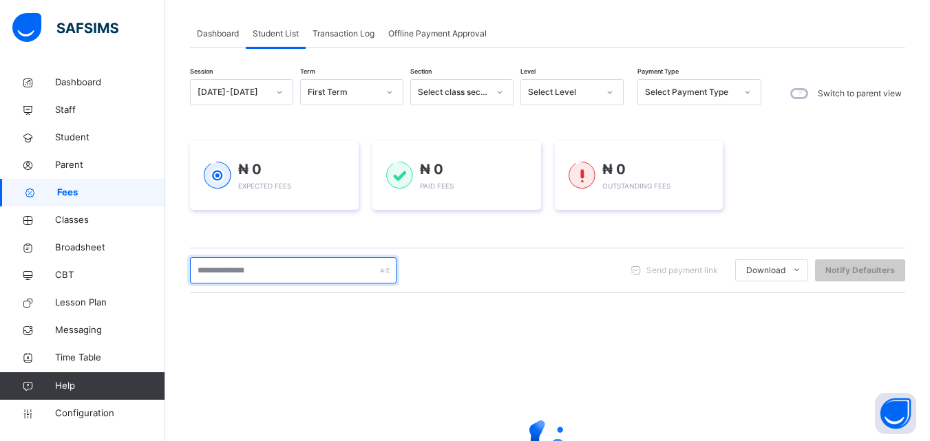
click at [299, 275] on input "text" at bounding box center [293, 270] width 206 height 26
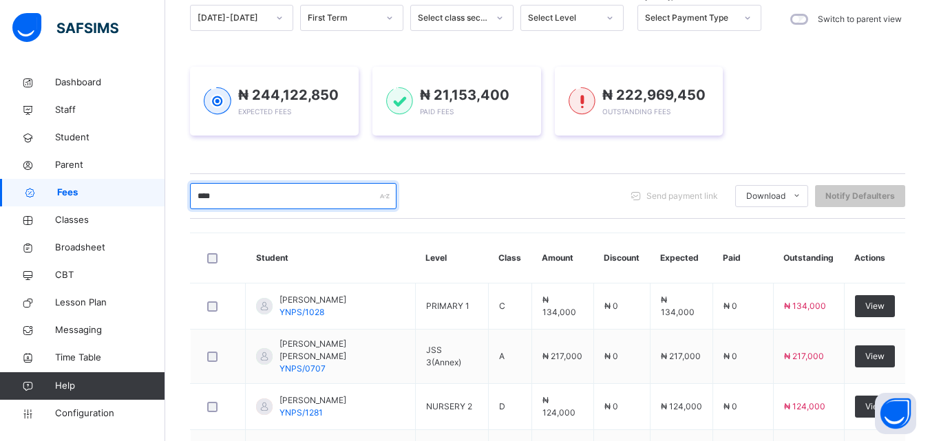
scroll to position [98, 0]
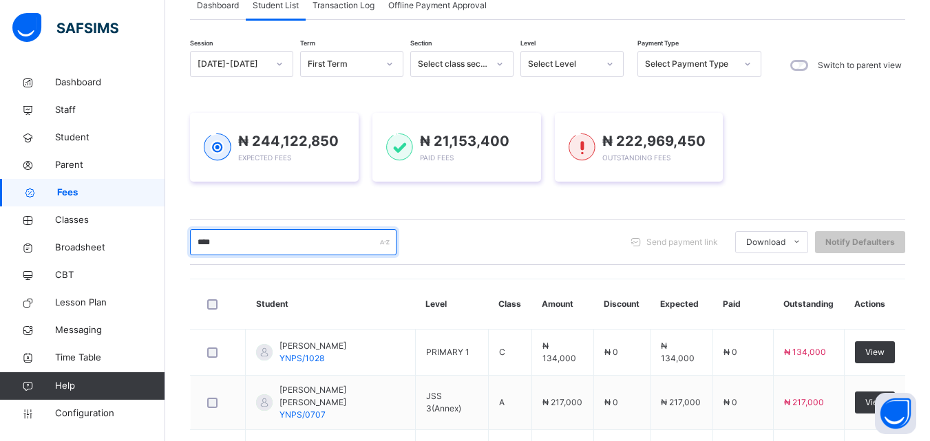
type input "****"
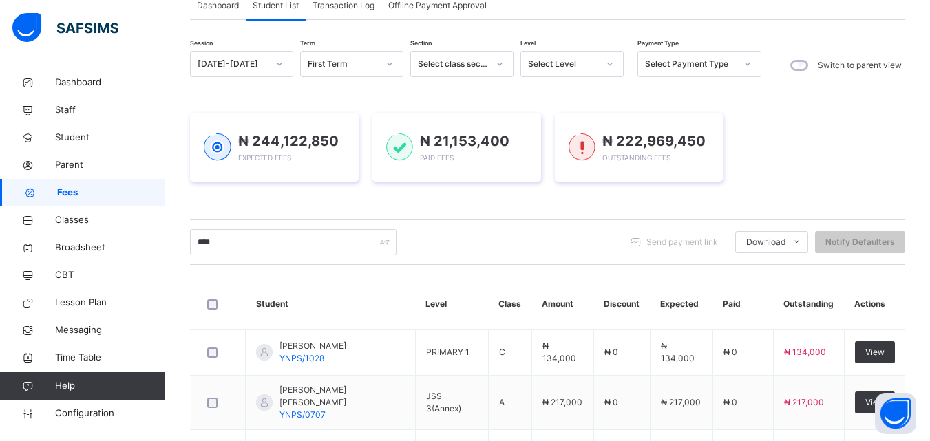
click at [608, 59] on icon at bounding box center [609, 64] width 8 height 14
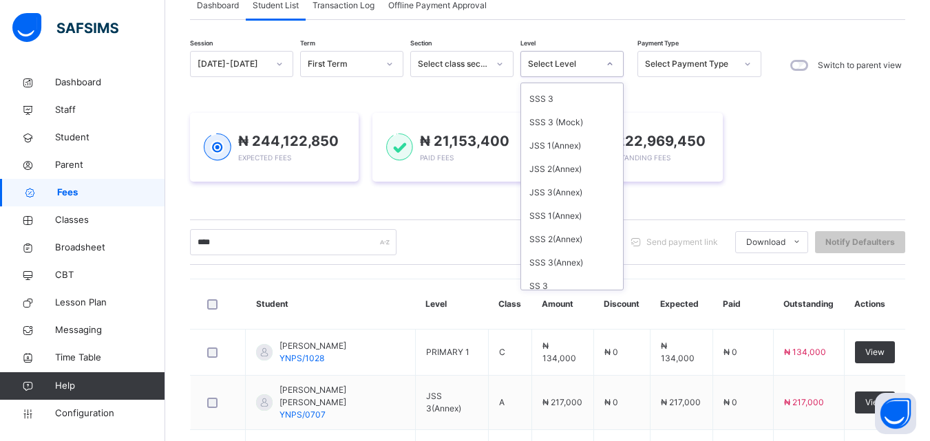
scroll to position [376, 0]
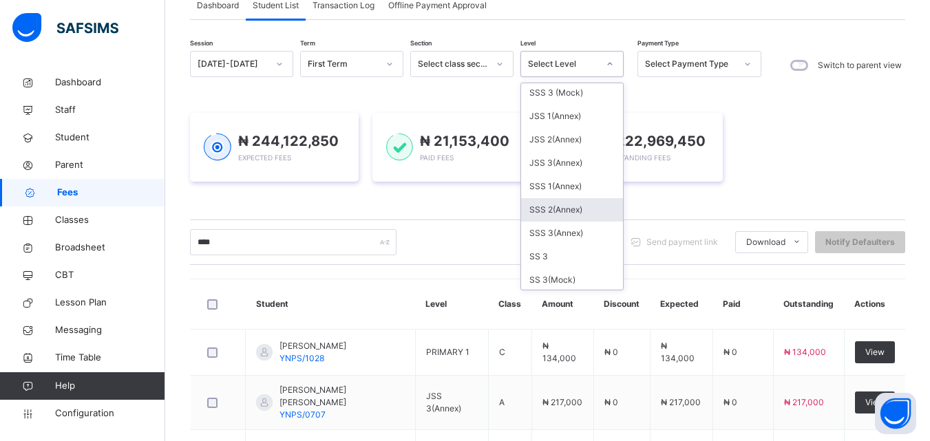
click at [555, 210] on div "SSS 2(Annex)" at bounding box center [572, 209] width 102 height 23
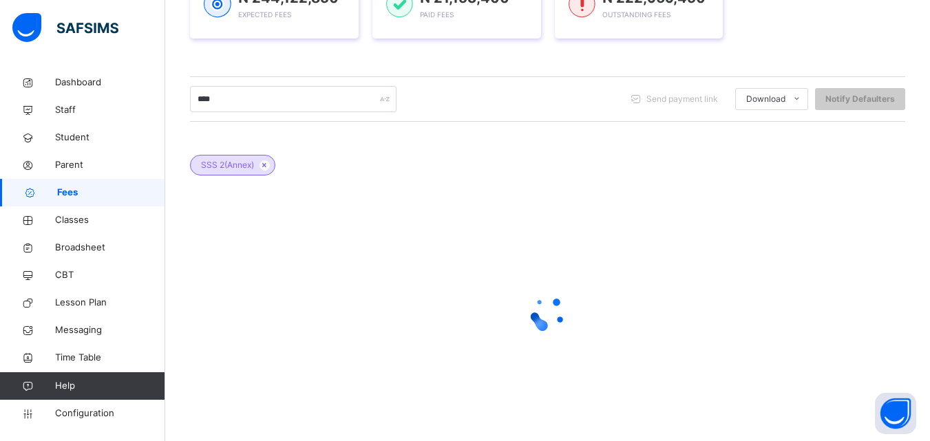
scroll to position [267, 0]
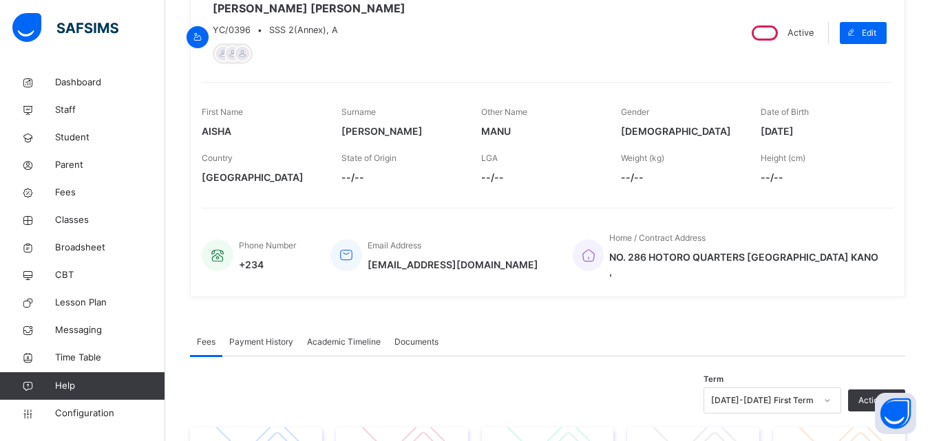
scroll to position [165, 0]
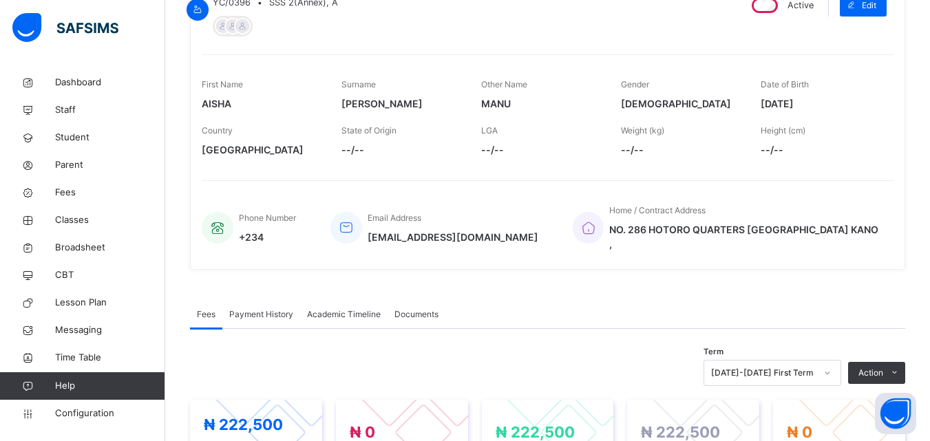
click at [260, 308] on span "Payment History" at bounding box center [261, 314] width 64 height 12
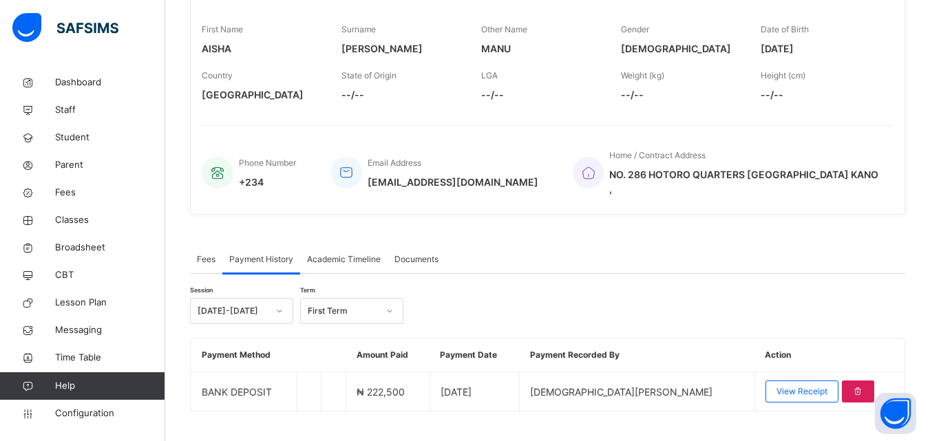
scroll to position [231, 0]
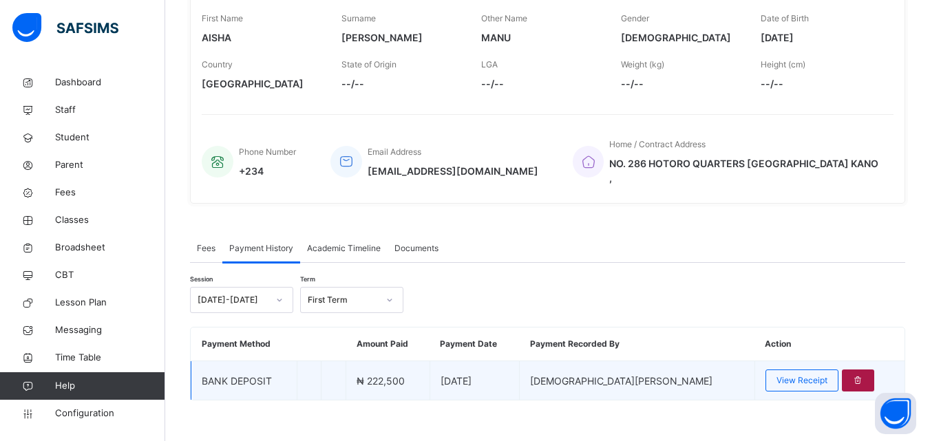
click at [852, 374] on icon at bounding box center [858, 380] width 12 height 12
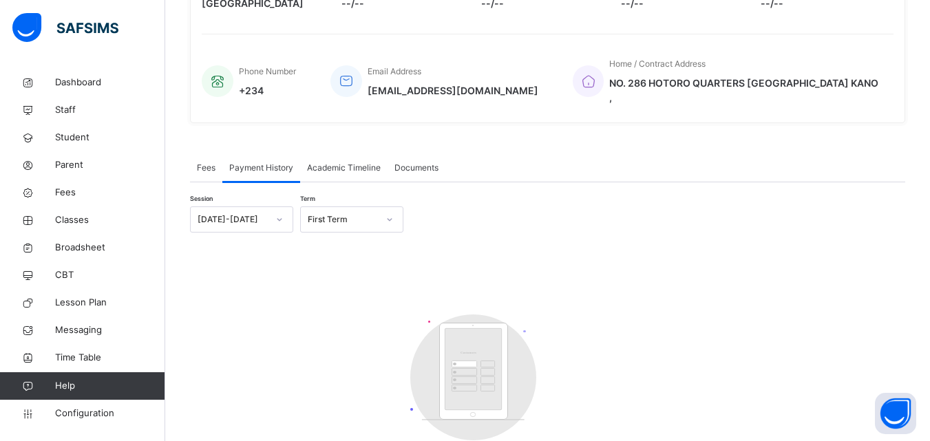
scroll to position [374, 0]
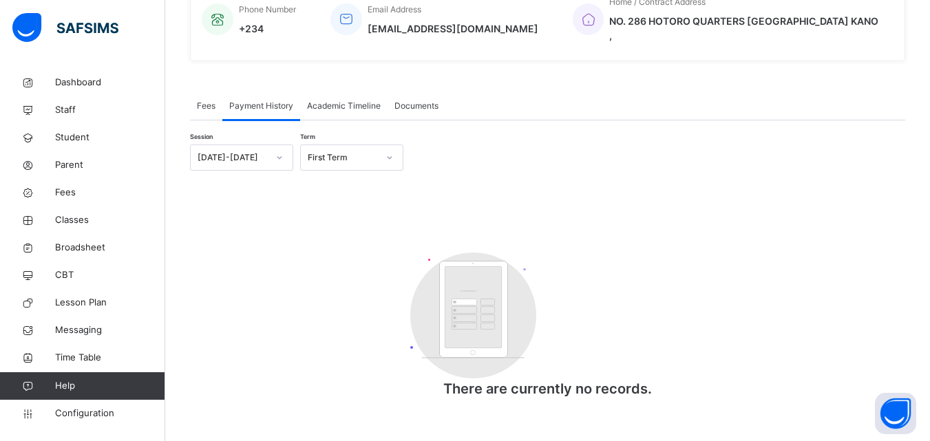
click at [203, 100] on span "Fees" at bounding box center [206, 106] width 19 height 12
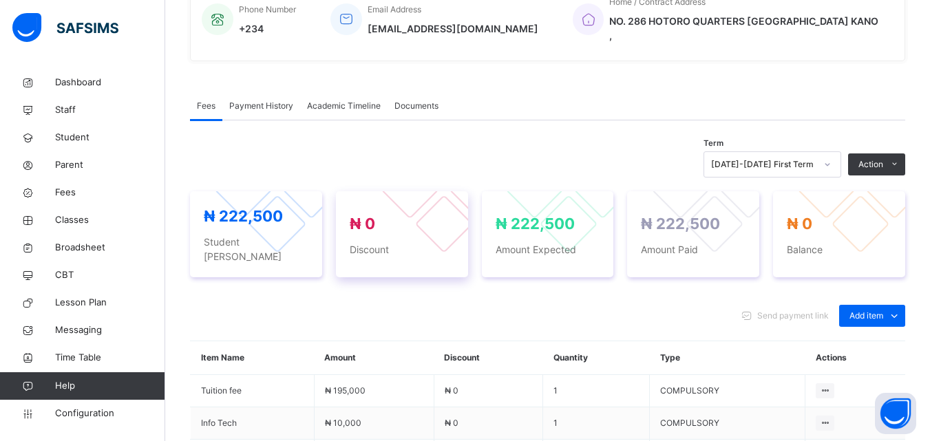
click at [397, 215] on div "₦ 0 Discount" at bounding box center [402, 235] width 105 height 44
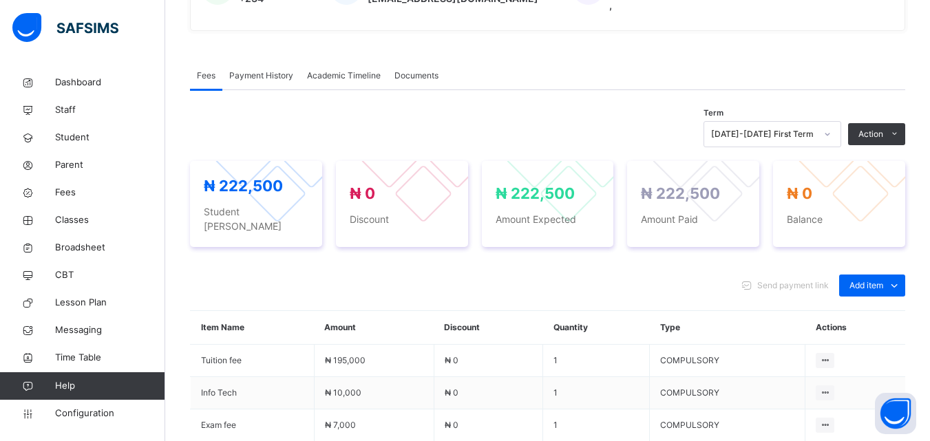
scroll to position [397, 0]
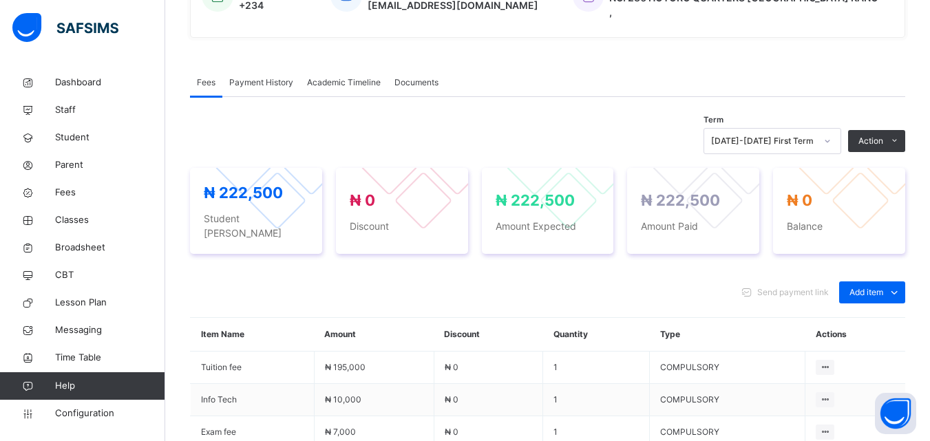
click at [513, 136] on div "Term 2025-2026 First Term Action Receive Payment Manage Discount Send Email Rem…" at bounding box center [547, 141] width 715 height 26
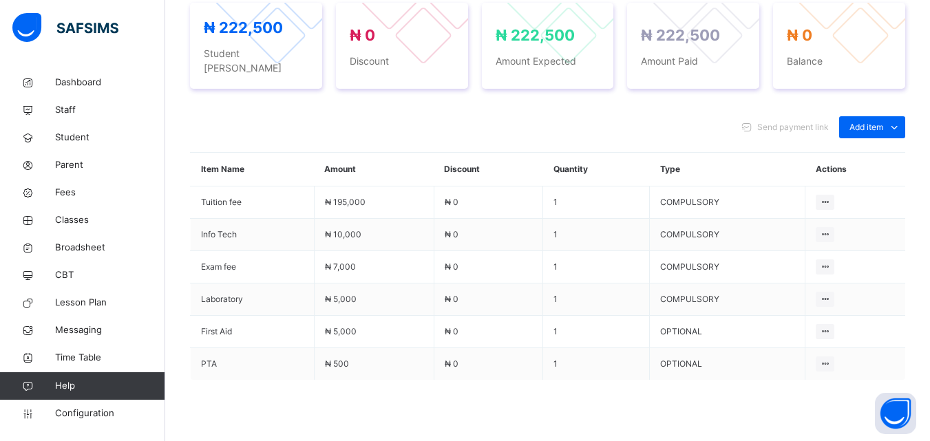
scroll to position [471, 0]
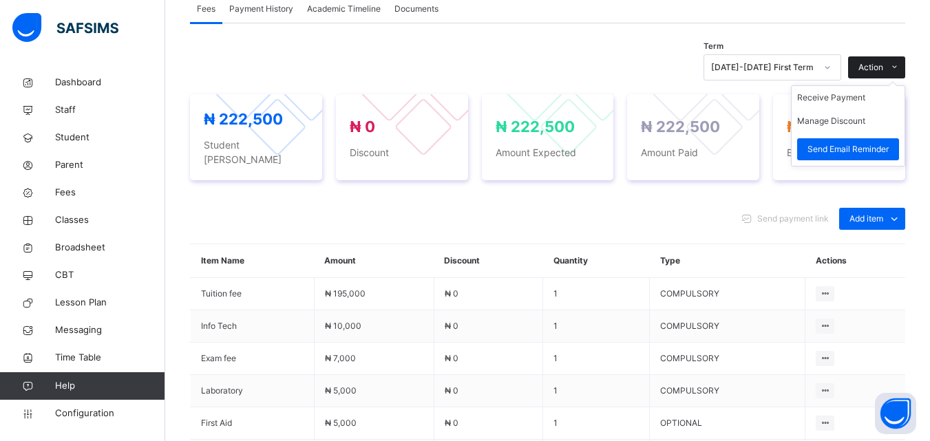
click at [899, 62] on icon at bounding box center [894, 67] width 10 height 11
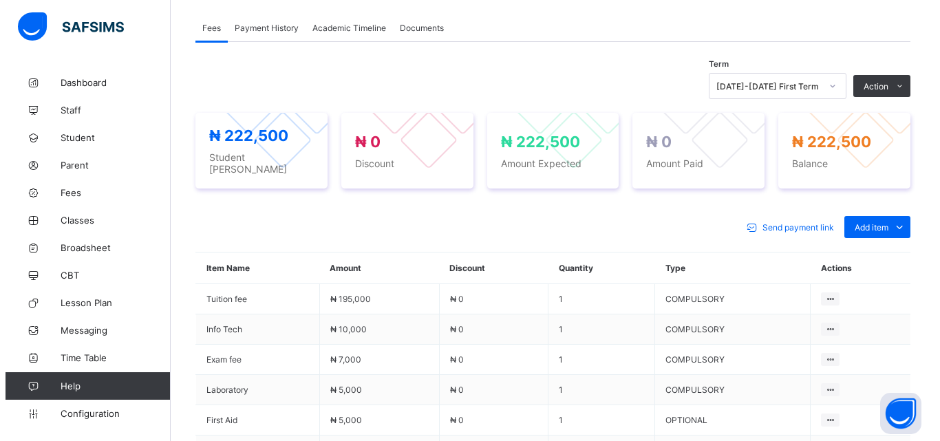
scroll to position [429, 0]
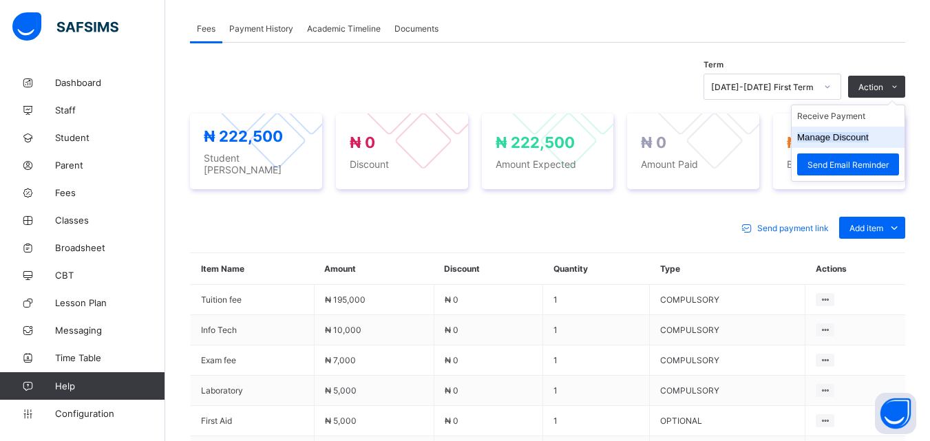
click at [857, 132] on button "Manage Discount" at bounding box center [833, 137] width 72 height 10
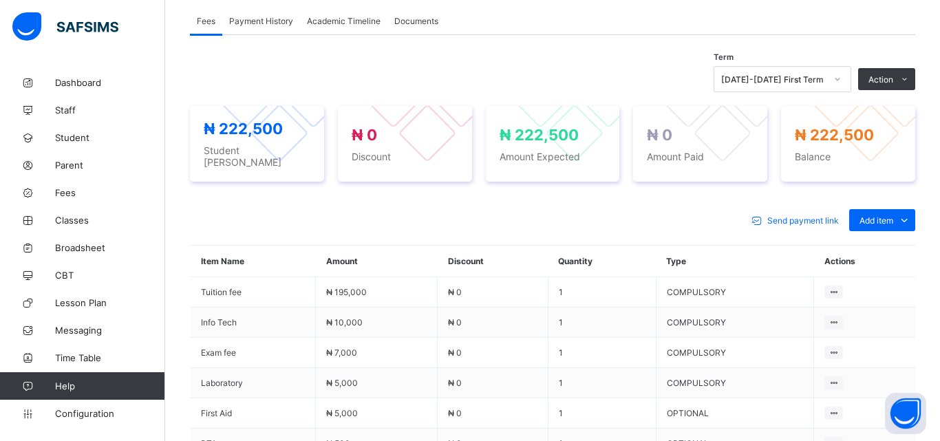
type input "*"
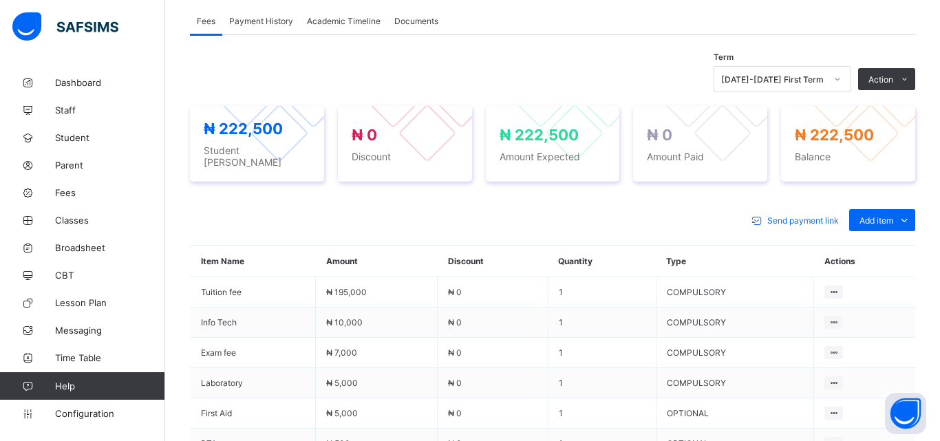
type input "*"
type input "**"
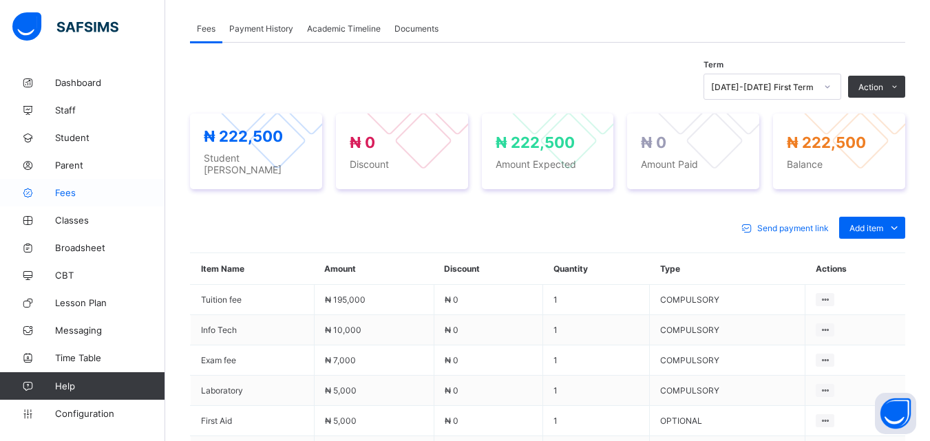
click at [71, 190] on span "Fees" at bounding box center [110, 192] width 110 height 11
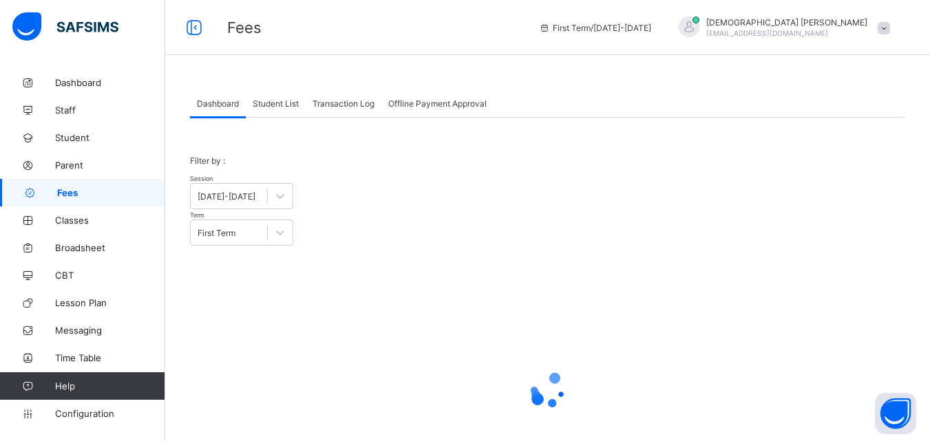
click at [284, 106] on span "Student List" at bounding box center [276, 103] width 46 height 10
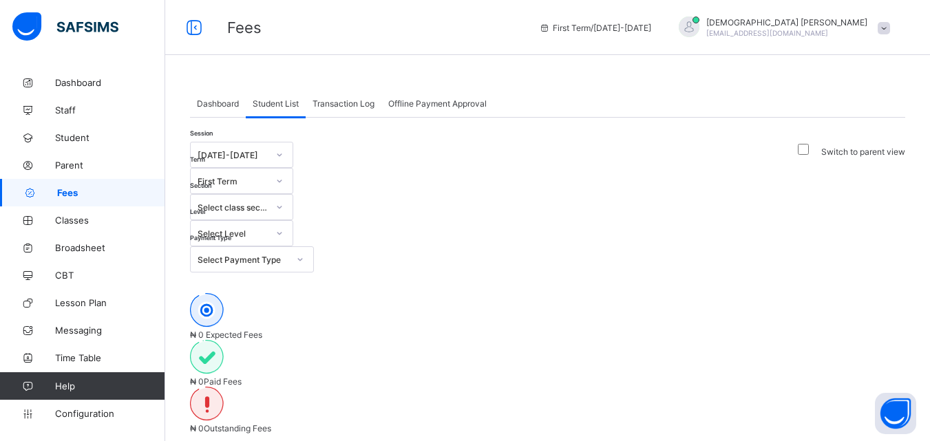
type input "****"
click at [283, 226] on icon at bounding box center [279, 233] width 8 height 14
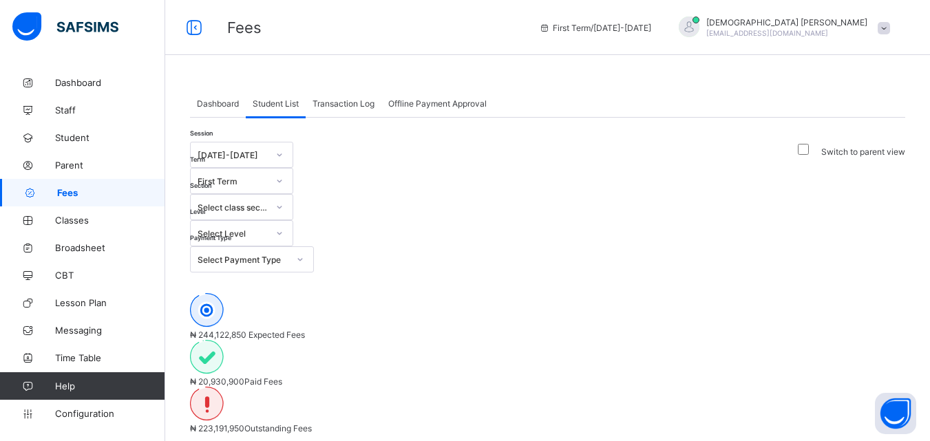
click at [283, 226] on icon at bounding box center [279, 233] width 8 height 14
click at [291, 222] on div at bounding box center [279, 233] width 23 height 22
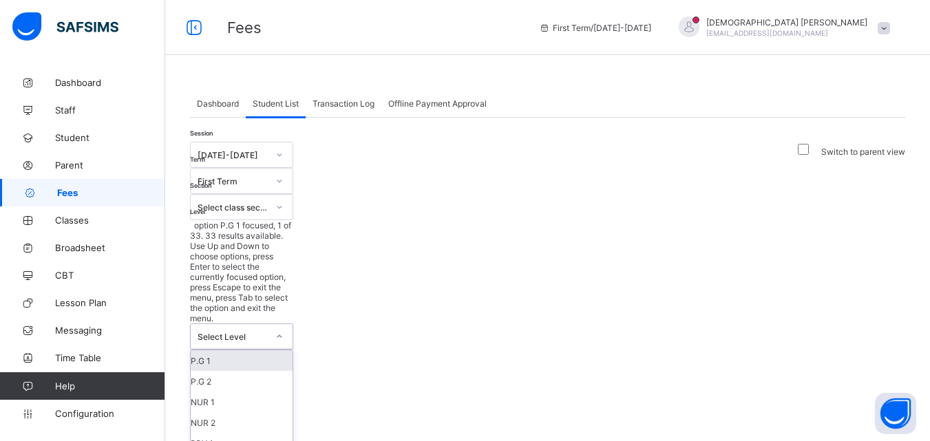
scroll to position [193, 0]
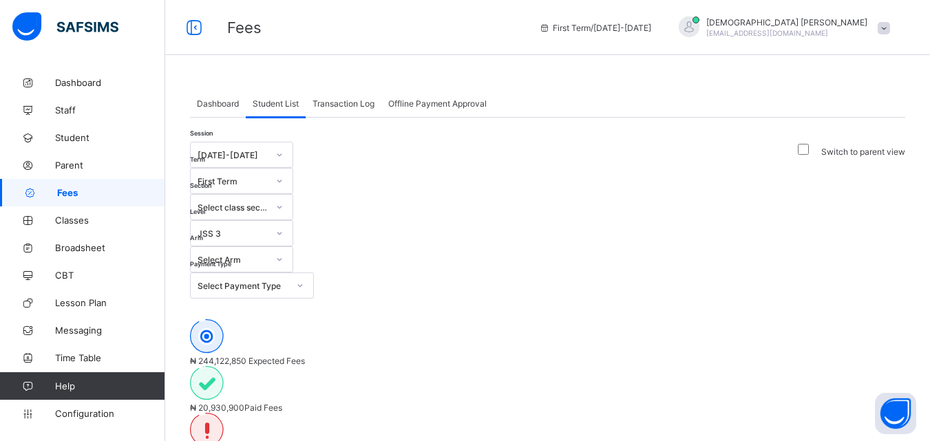
click at [541, 366] on div "₦ 20,930,900 Paid Fees" at bounding box center [547, 389] width 715 height 47
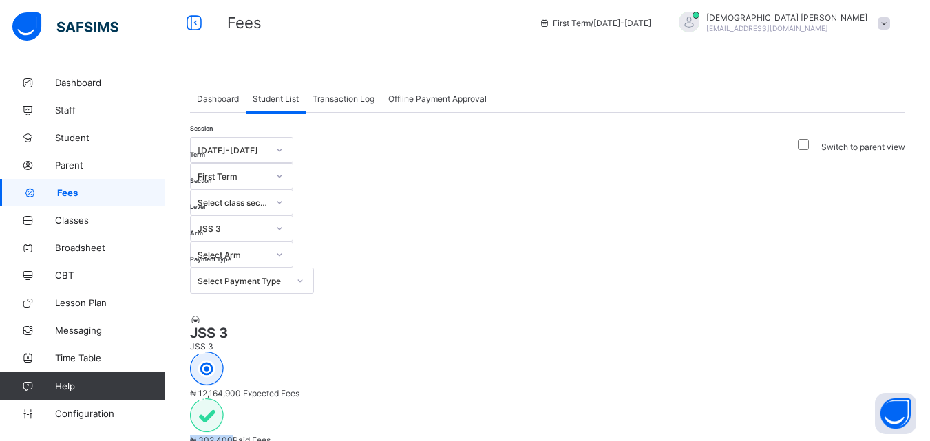
scroll to position [0, 0]
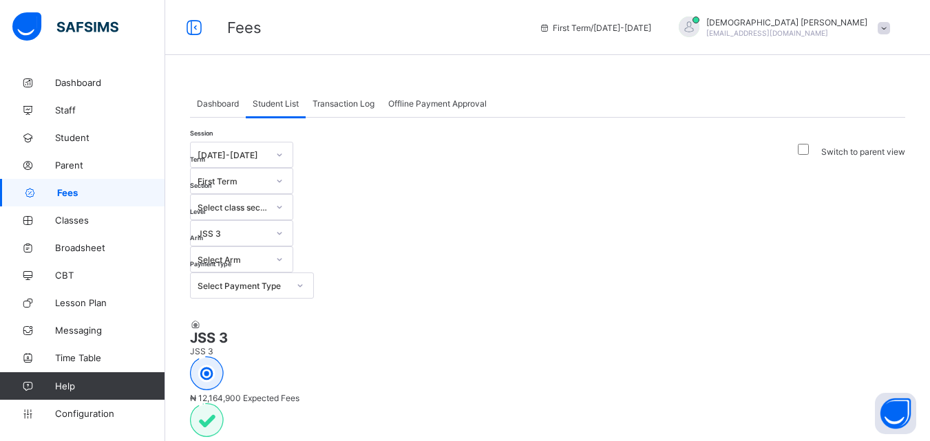
click at [291, 222] on div at bounding box center [279, 233] width 23 height 22
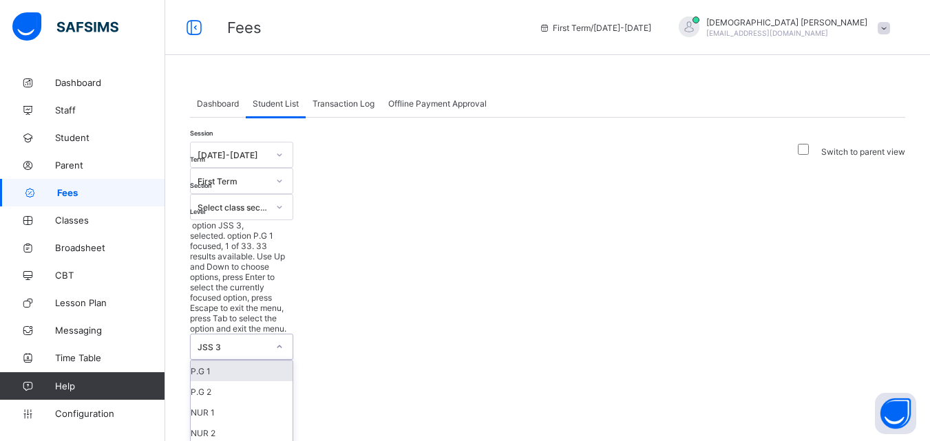
scroll to position [303, 0]
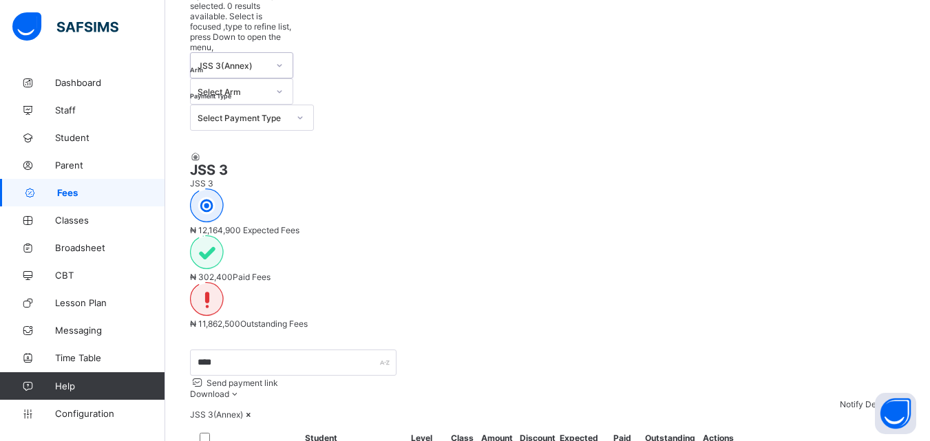
scroll to position [239, 0]
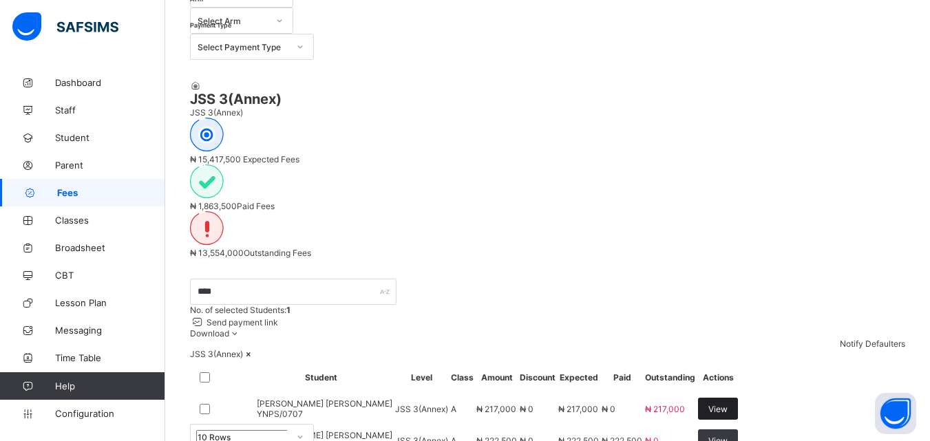
click at [727, 404] on span "View" at bounding box center [717, 409] width 19 height 10
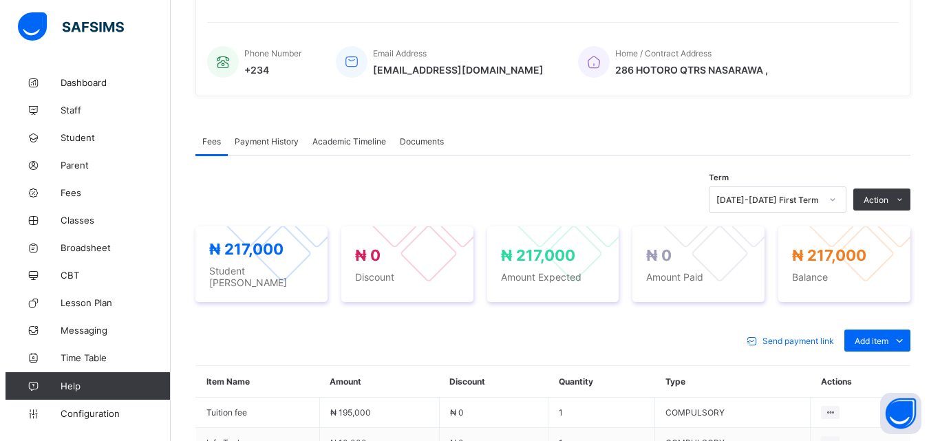
scroll to position [312, 0]
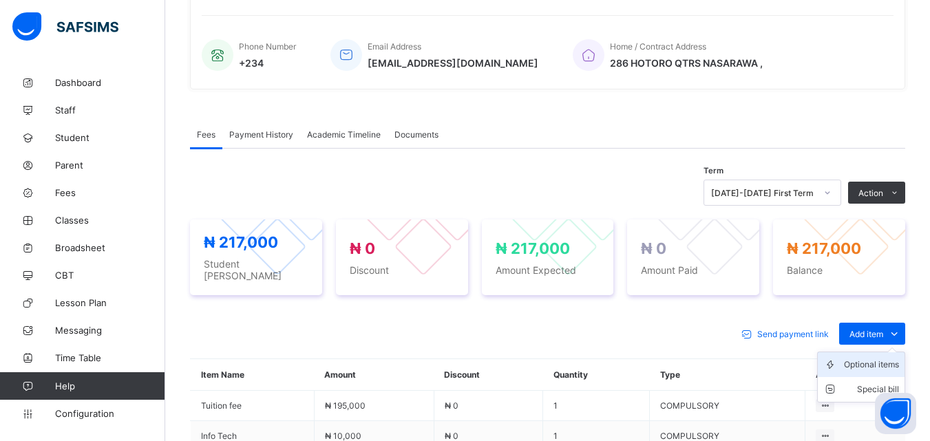
click at [896, 363] on div "Optional items" at bounding box center [871, 365] width 55 height 14
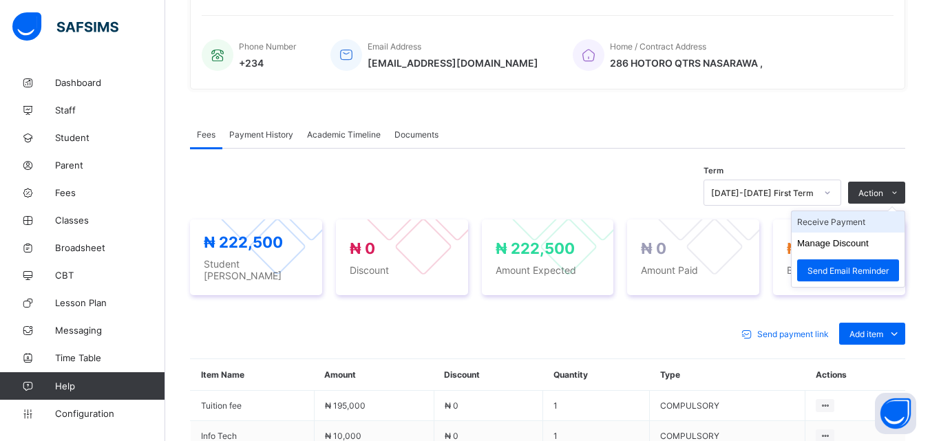
click at [836, 228] on li "Receive Payment" at bounding box center [847, 221] width 113 height 21
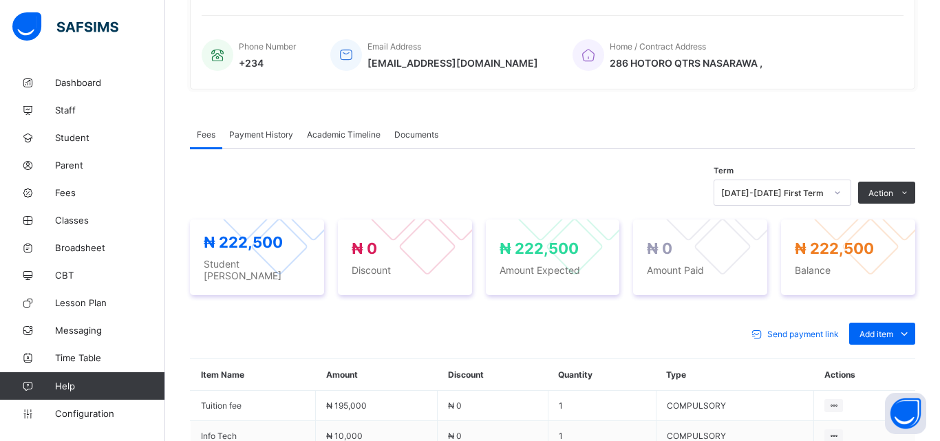
type input "*"
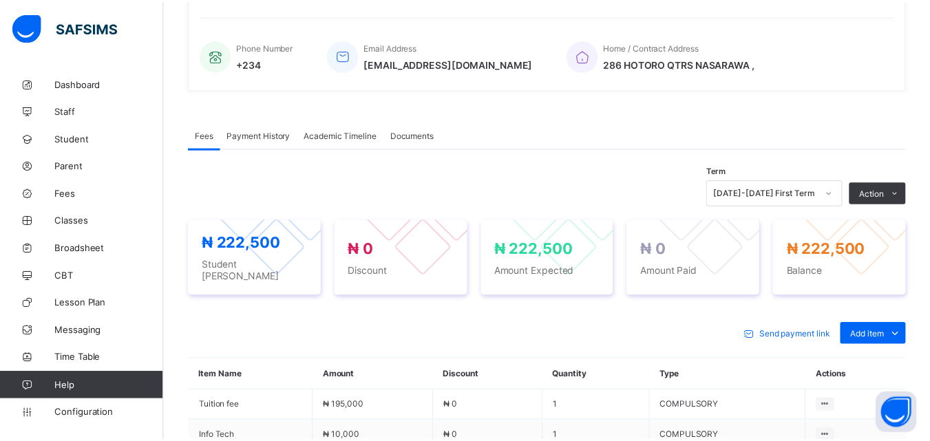
scroll to position [25, 0]
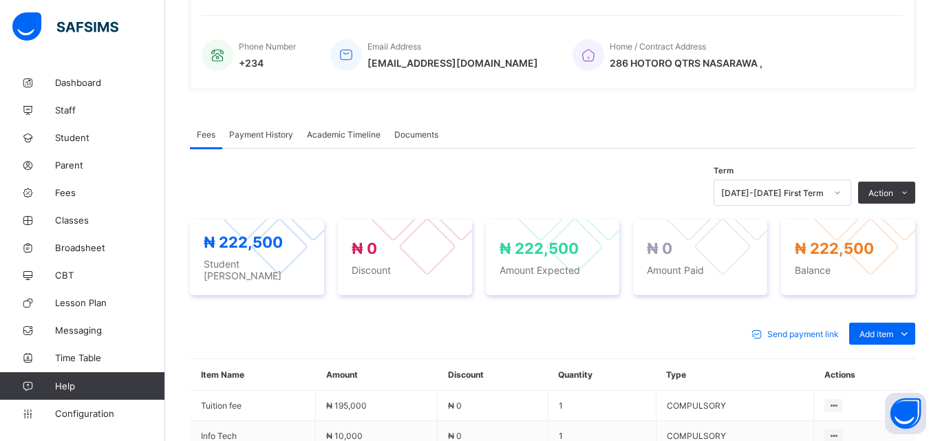
type input "**********"
type input "*****"
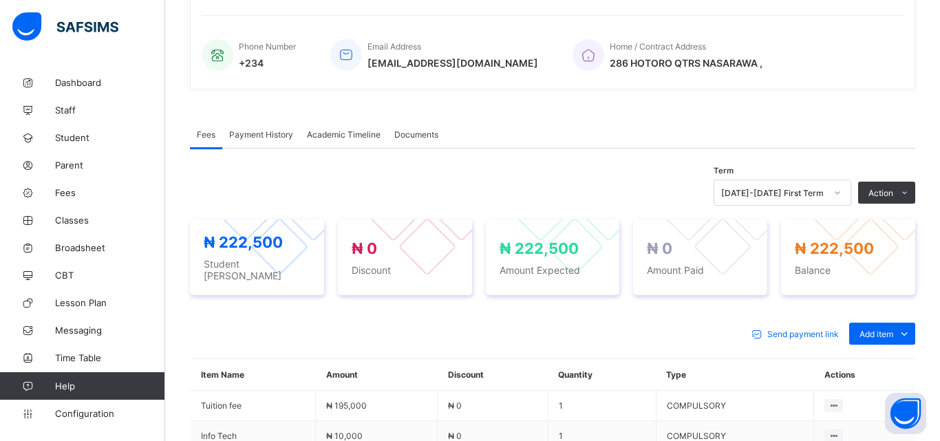
type input "*********"
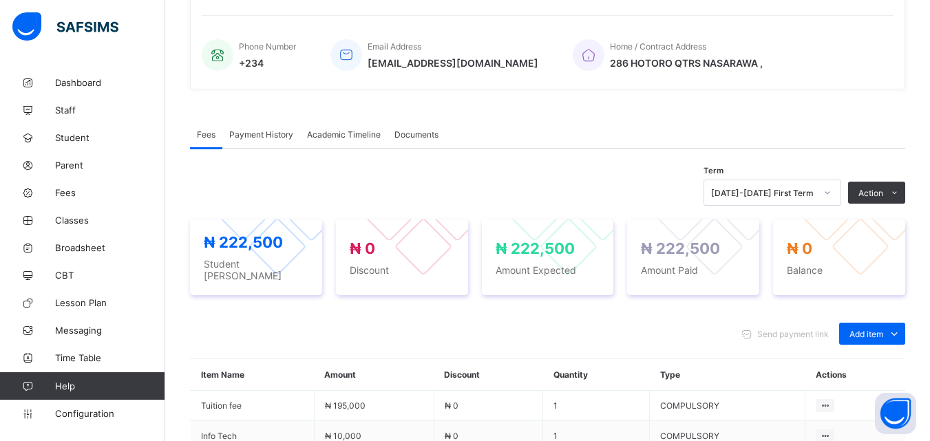
click at [643, 105] on div "Fees Payment History Academic Timeline Documents Fees More Options Term 2025-20…" at bounding box center [547, 398] width 715 height 597
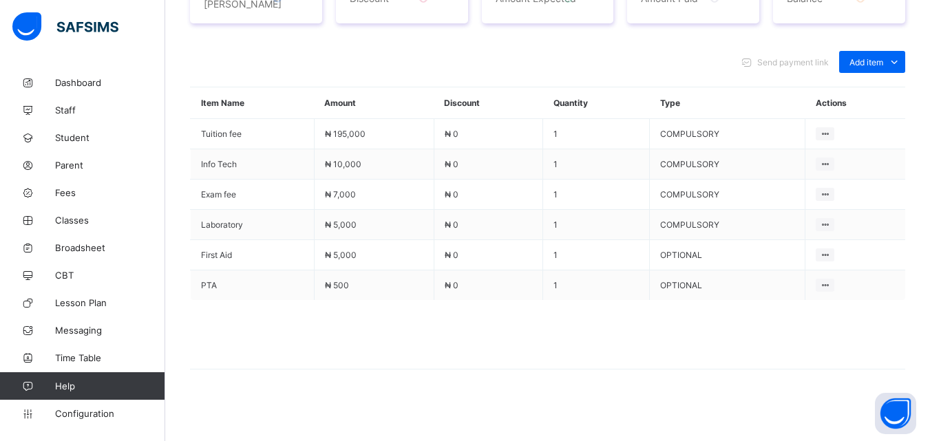
scroll to position [585, 0]
click at [67, 197] on span "Fees" at bounding box center [110, 192] width 110 height 11
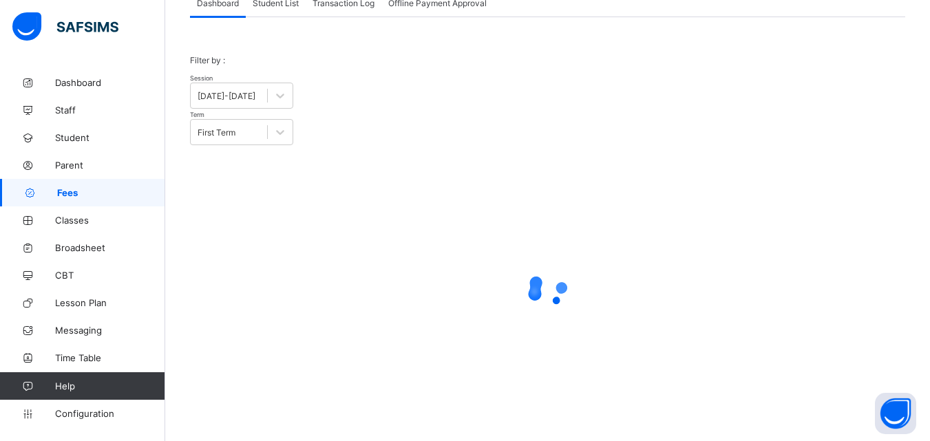
scroll to position [67, 0]
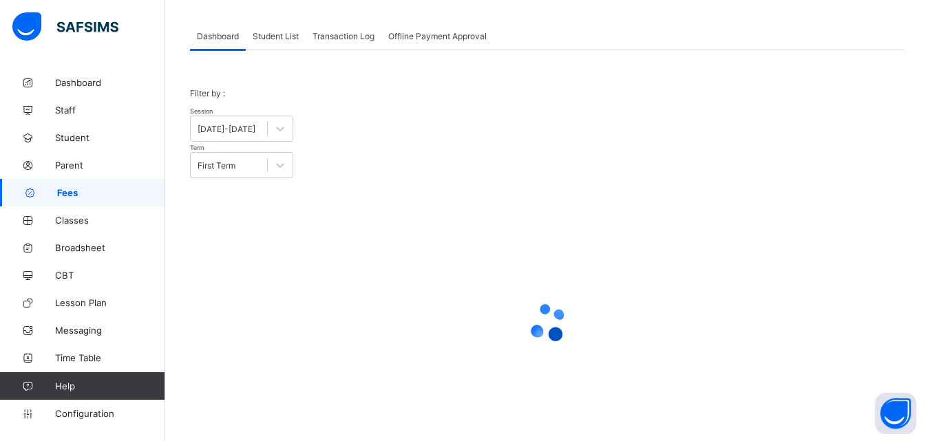
click at [278, 43] on div "Student List" at bounding box center [276, 36] width 60 height 28
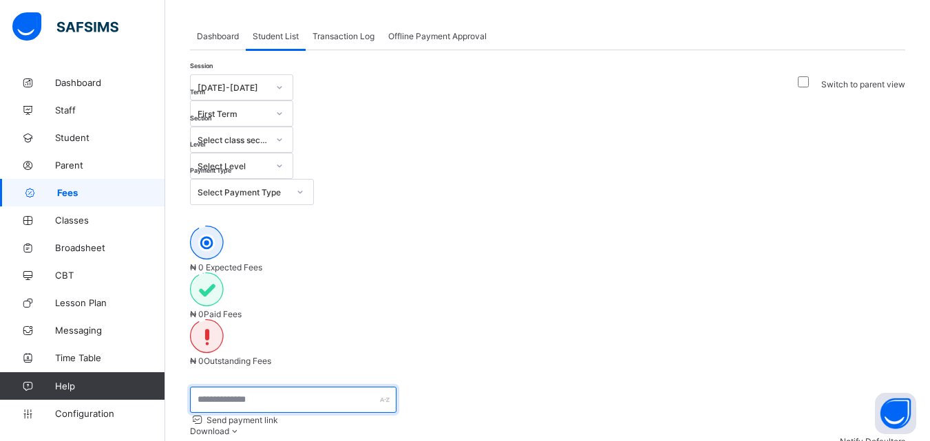
click at [287, 387] on input "text" at bounding box center [293, 400] width 206 height 26
type input "****"
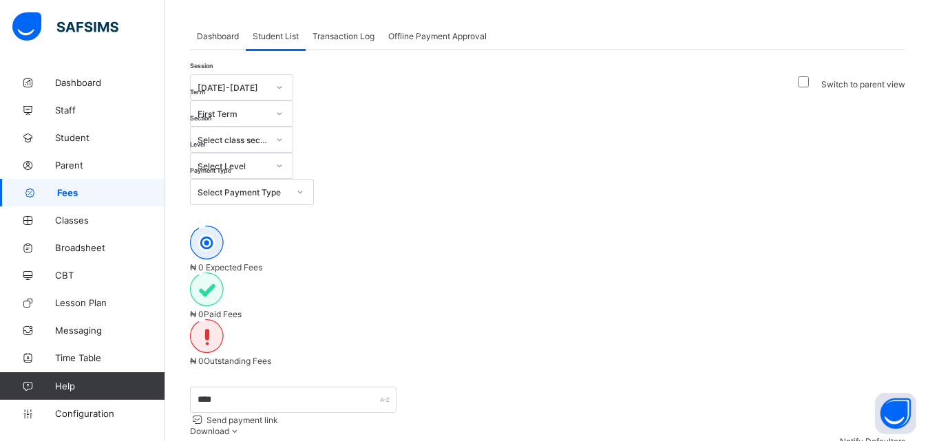
click at [291, 155] on div at bounding box center [279, 166] width 23 height 22
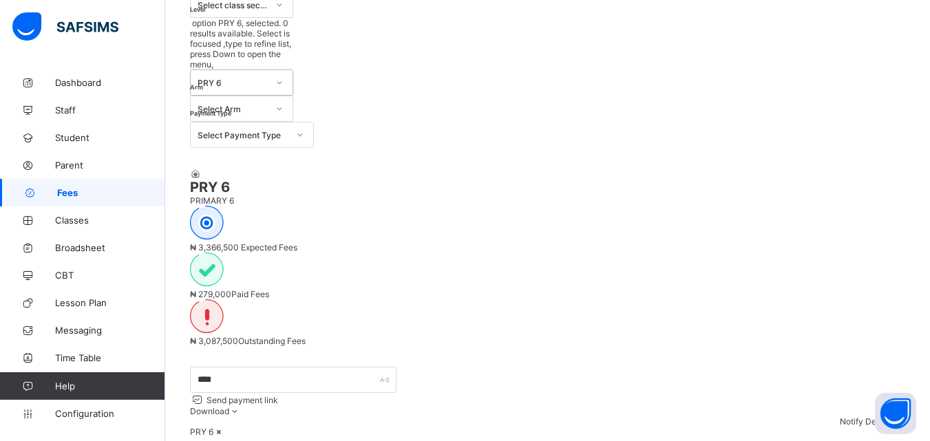
scroll to position [206, 0]
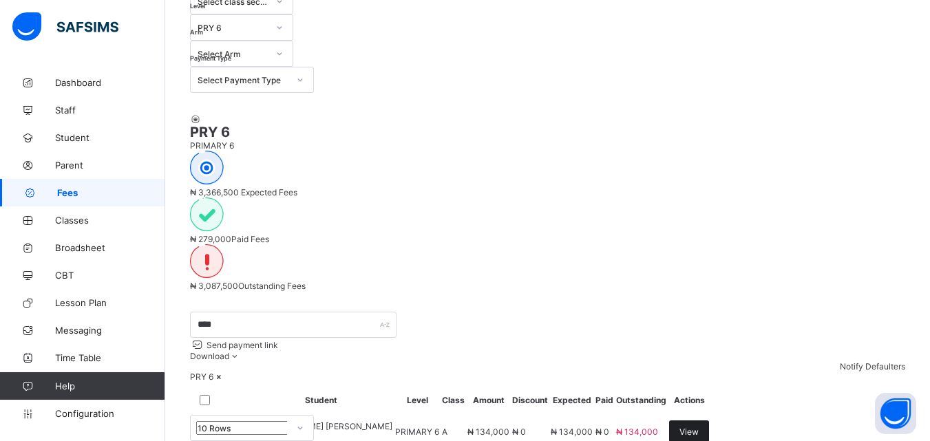
click at [698, 427] on span "View" at bounding box center [688, 432] width 19 height 10
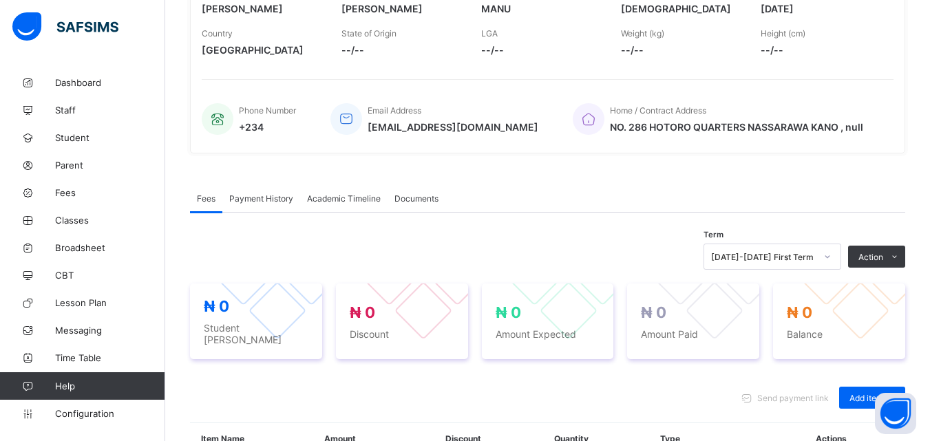
scroll to position [426, 0]
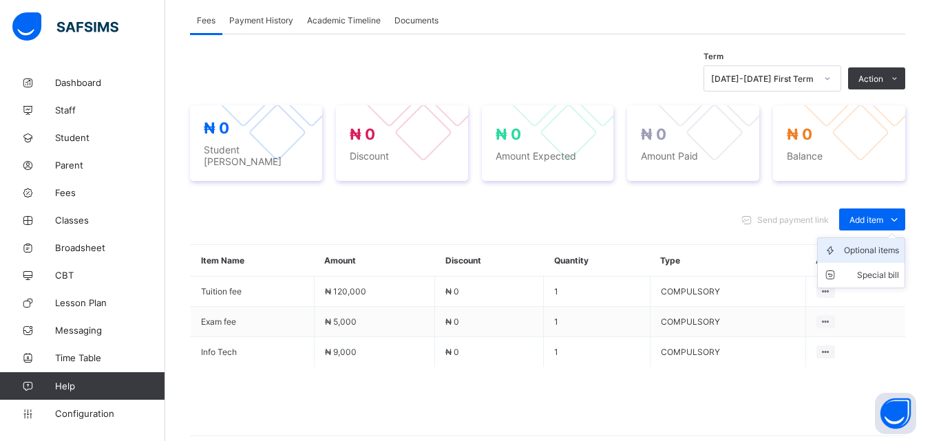
click at [899, 244] on div "Optional items" at bounding box center [871, 251] width 55 height 14
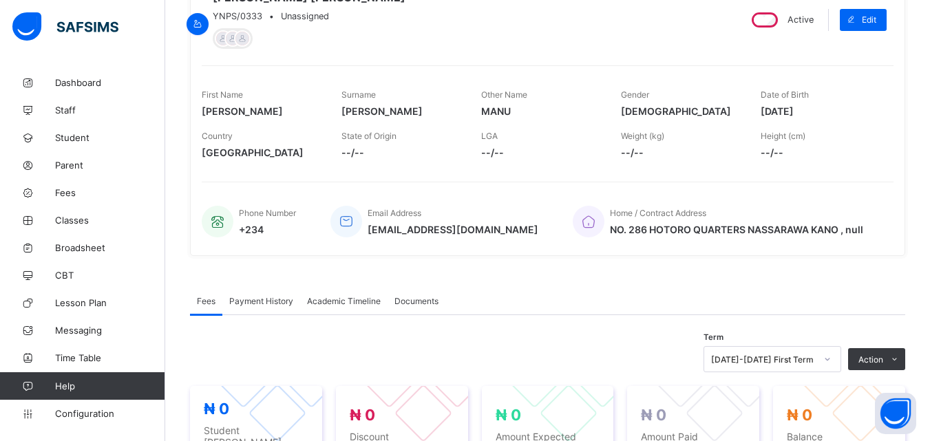
scroll to position [173, 0]
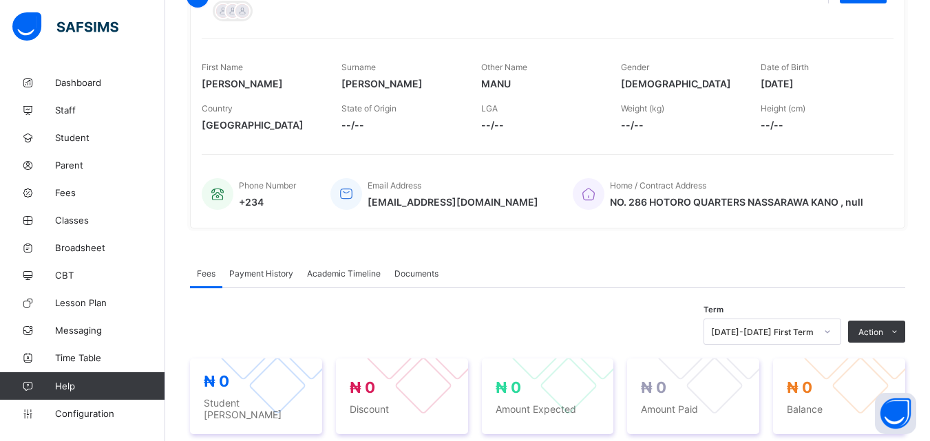
click at [270, 272] on span "Payment History" at bounding box center [261, 273] width 64 height 10
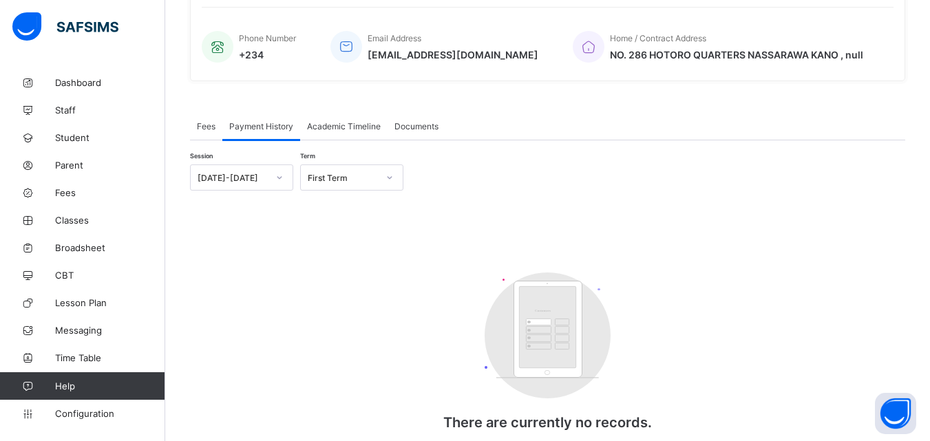
scroll to position [383, 0]
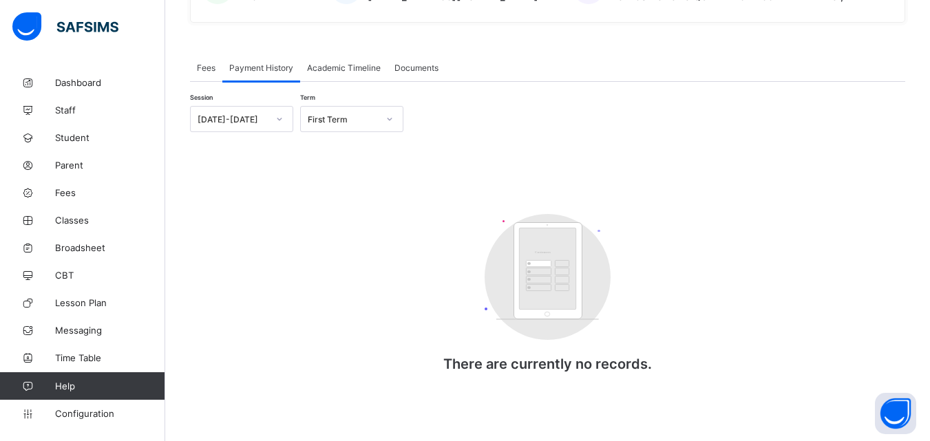
click at [197, 67] on span "Fees" at bounding box center [206, 68] width 19 height 10
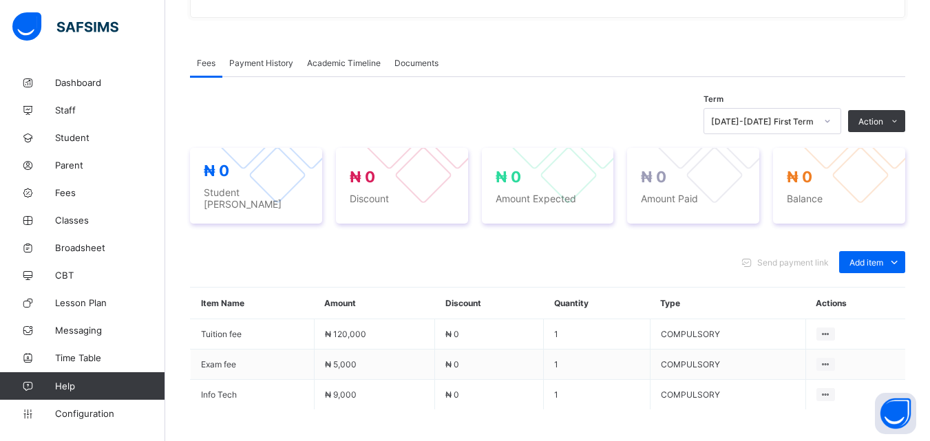
scroll to position [494, 0]
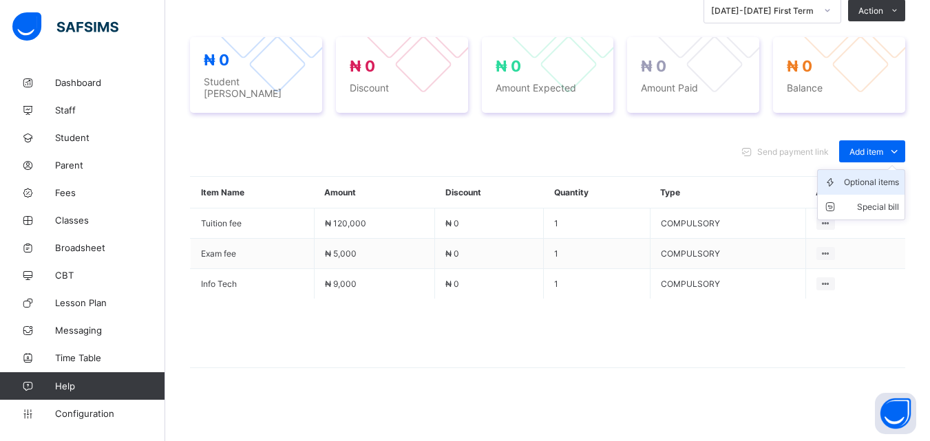
click at [891, 178] on div "Optional items" at bounding box center [871, 182] width 55 height 14
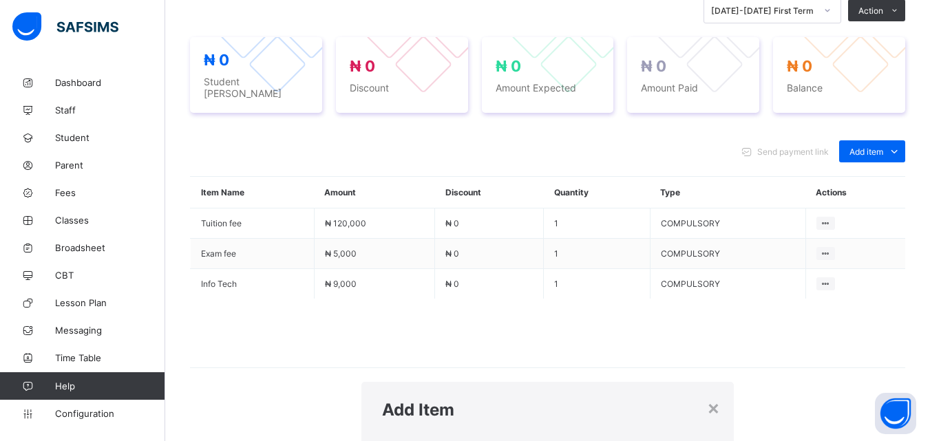
click at [636, 382] on div "Add Item" at bounding box center [547, 410] width 372 height 56
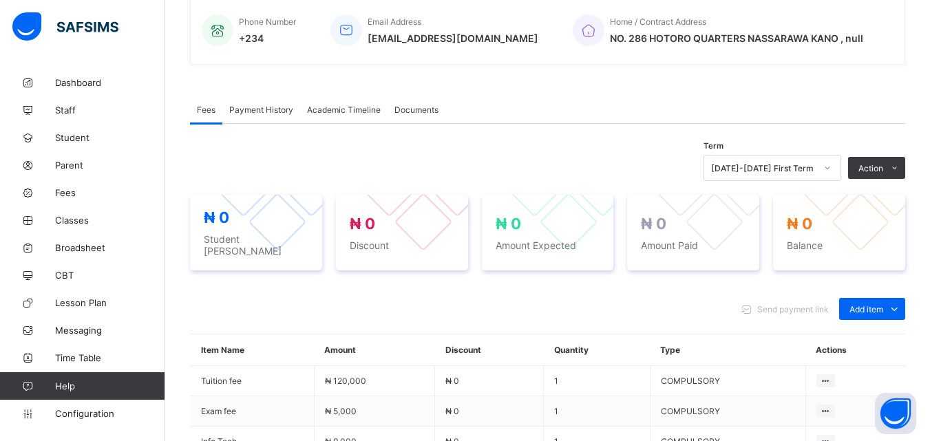
scroll to position [329, 0]
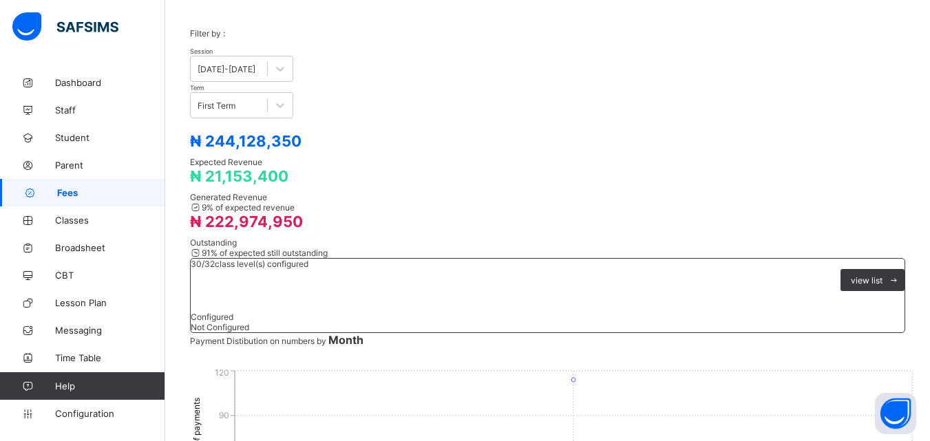
scroll to position [100, 0]
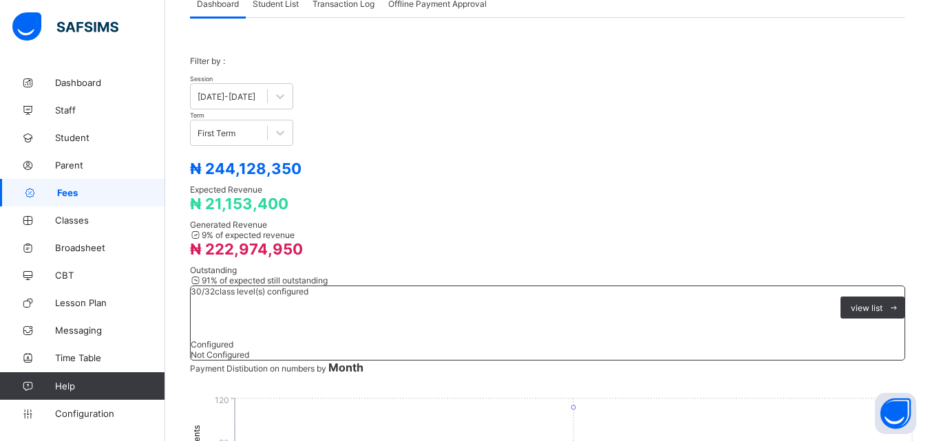
click at [284, 4] on span "Student List" at bounding box center [276, 4] width 46 height 10
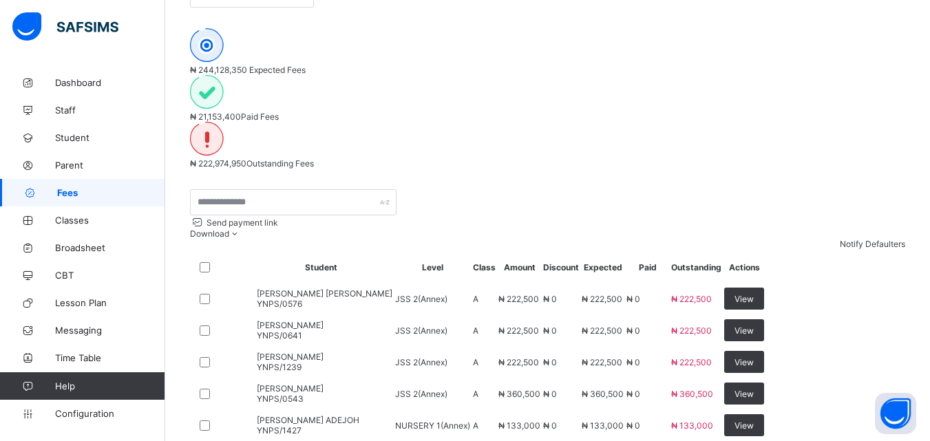
scroll to position [536, 0]
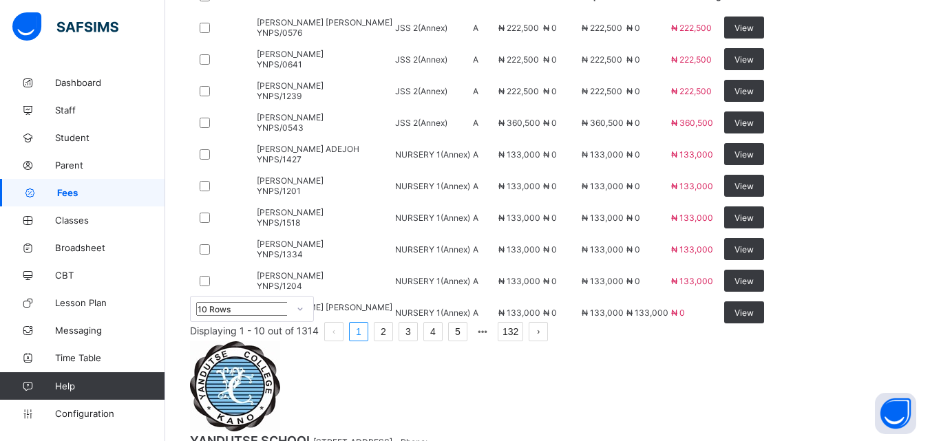
click at [392, 341] on link "2" at bounding box center [383, 332] width 18 height 18
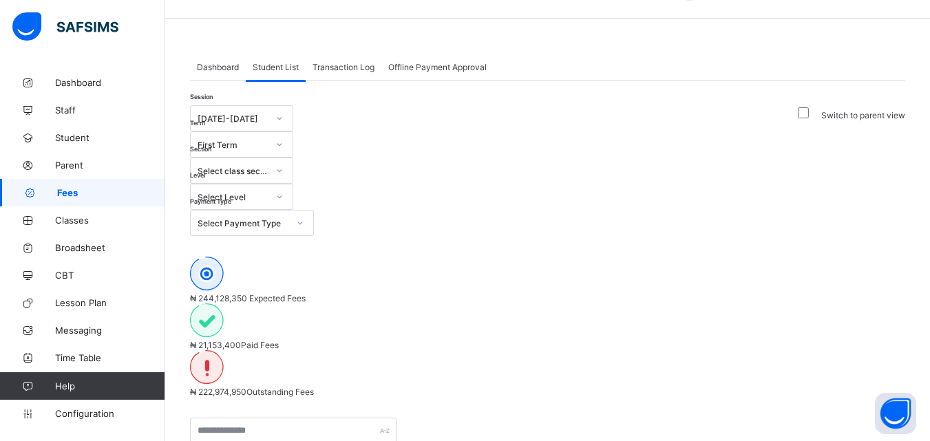
scroll to position [0, 0]
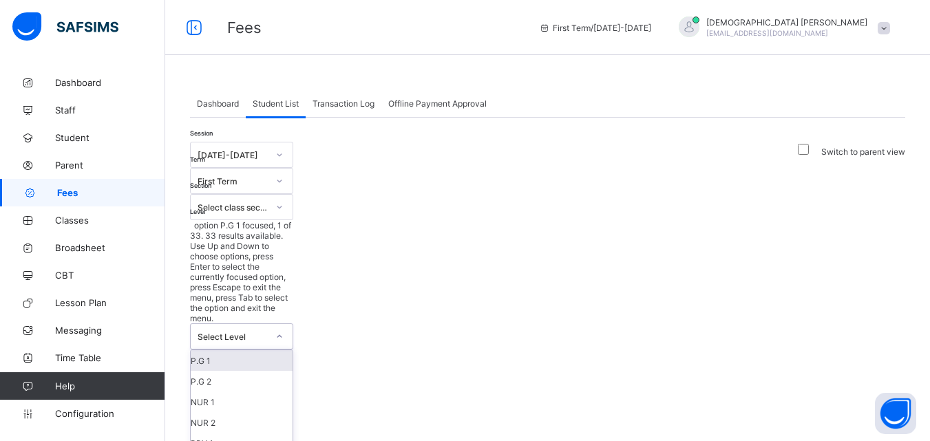
click at [268, 332] on div "Select Level" at bounding box center [232, 337] width 70 height 10
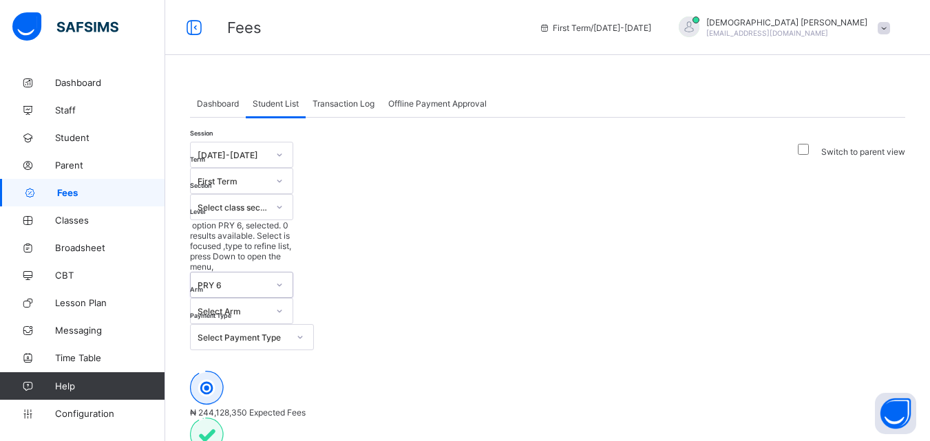
click at [247, 407] on span "₦ 244,128,350" at bounding box center [218, 412] width 57 height 10
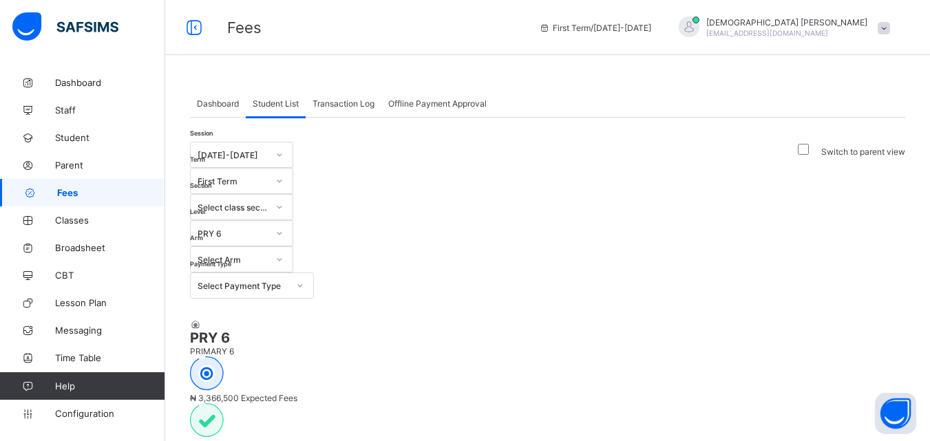
scroll to position [83, 0]
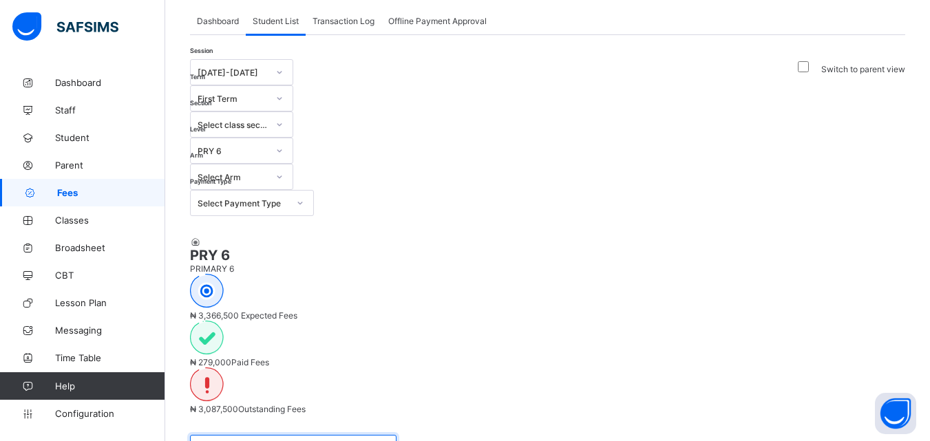
type input "****"
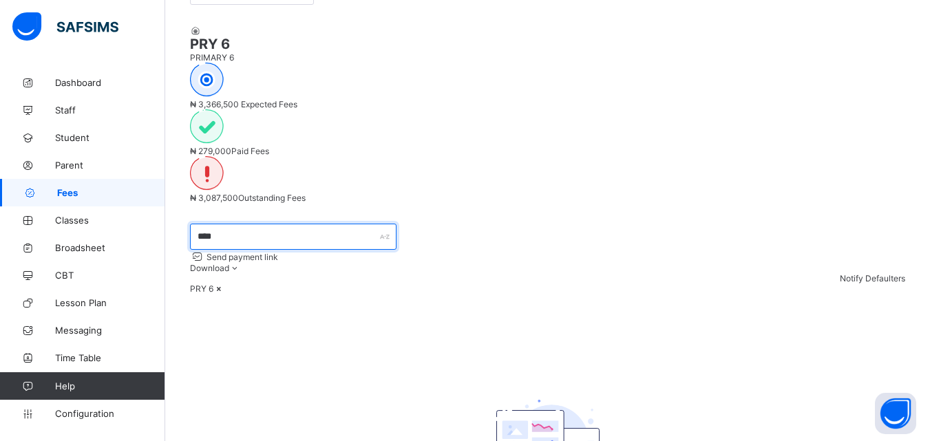
scroll to position [0, 0]
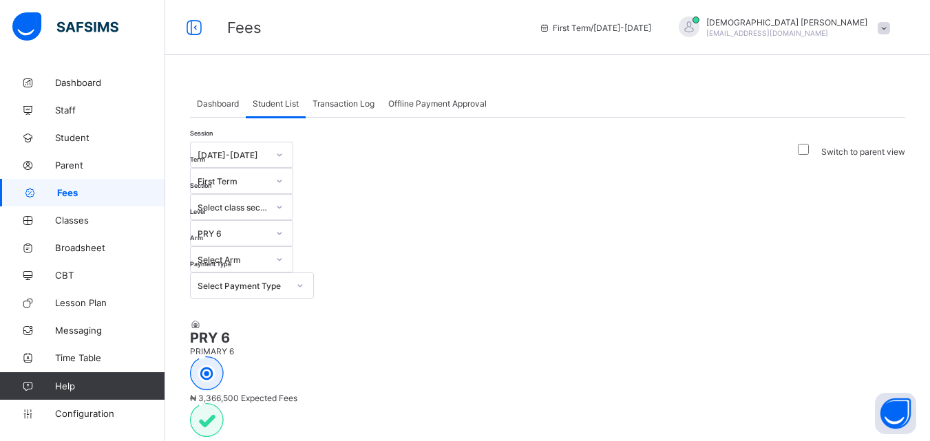
click at [283, 226] on icon at bounding box center [279, 233] width 8 height 14
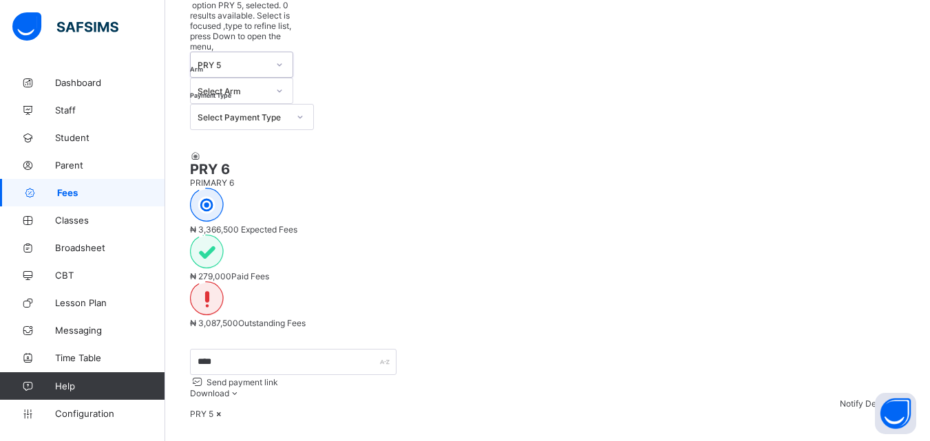
scroll to position [248, 0]
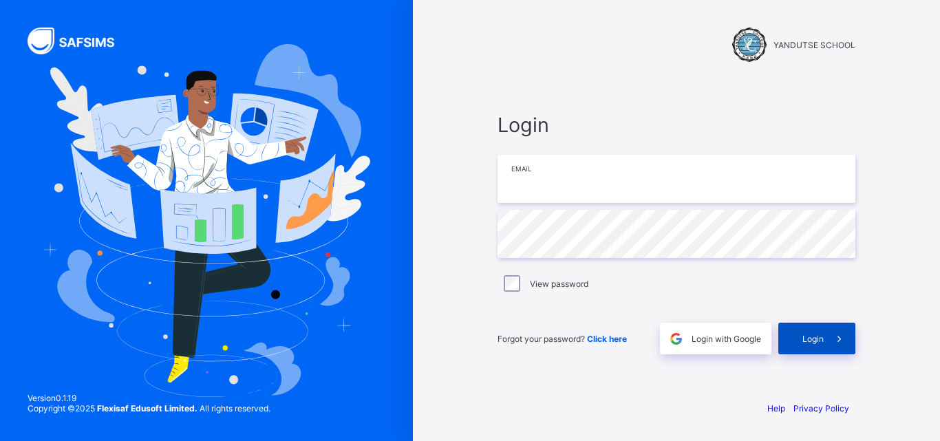
type input "**********"
click at [813, 334] on span "Login" at bounding box center [812, 339] width 21 height 10
type input "**********"
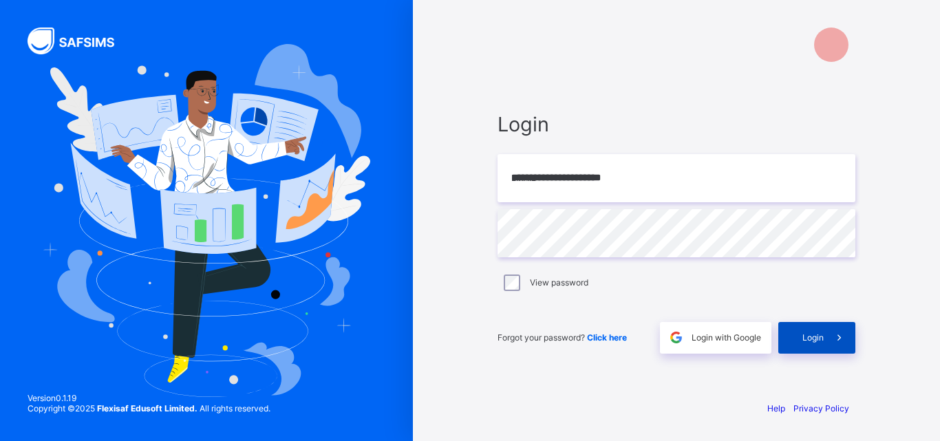
click at [819, 340] on span "Login" at bounding box center [812, 337] width 21 height 10
